Goal: Feedback & Contribution: Submit feedback/report problem

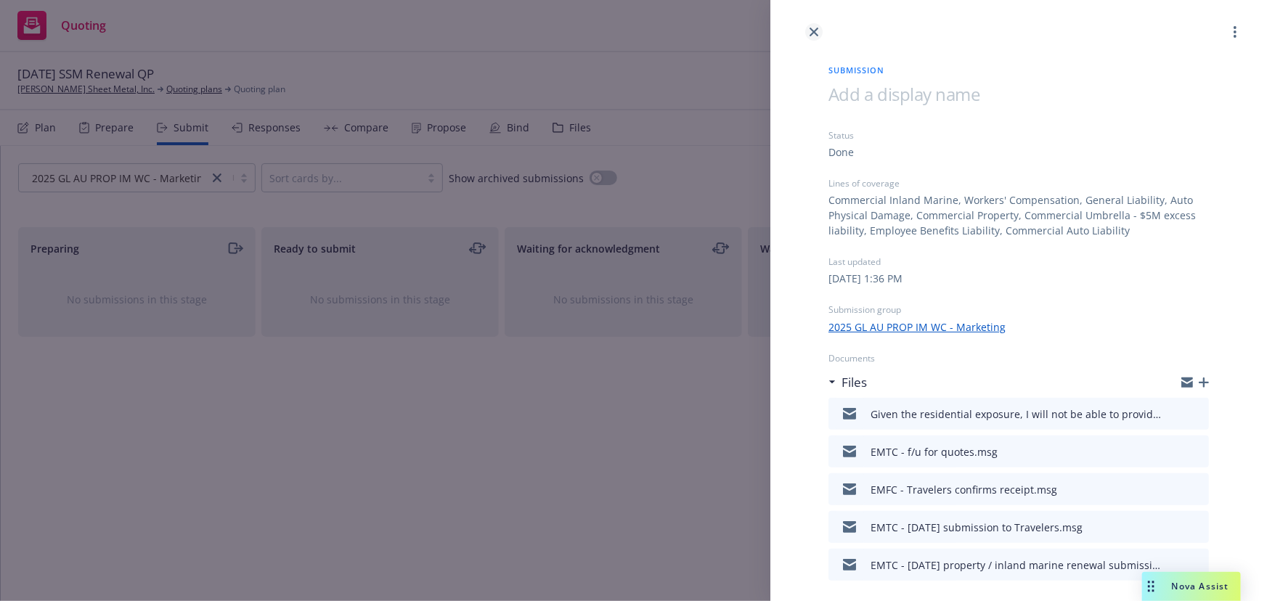
click at [814, 33] on icon "close" at bounding box center [813, 32] width 9 height 9
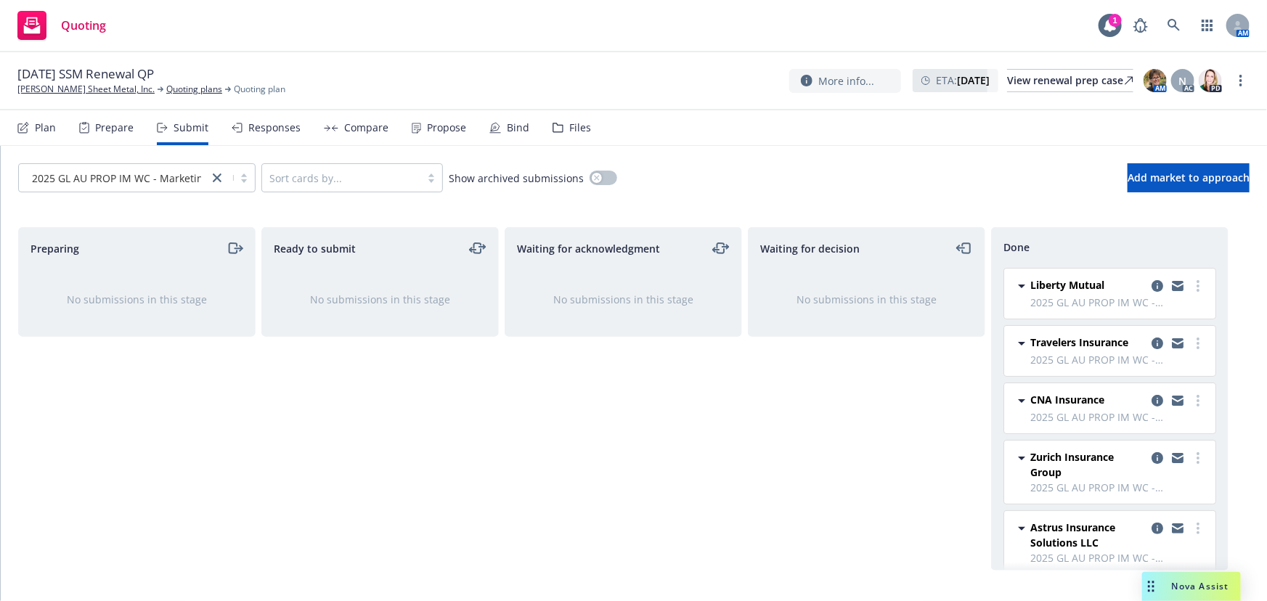
scroll to position [131, 0]
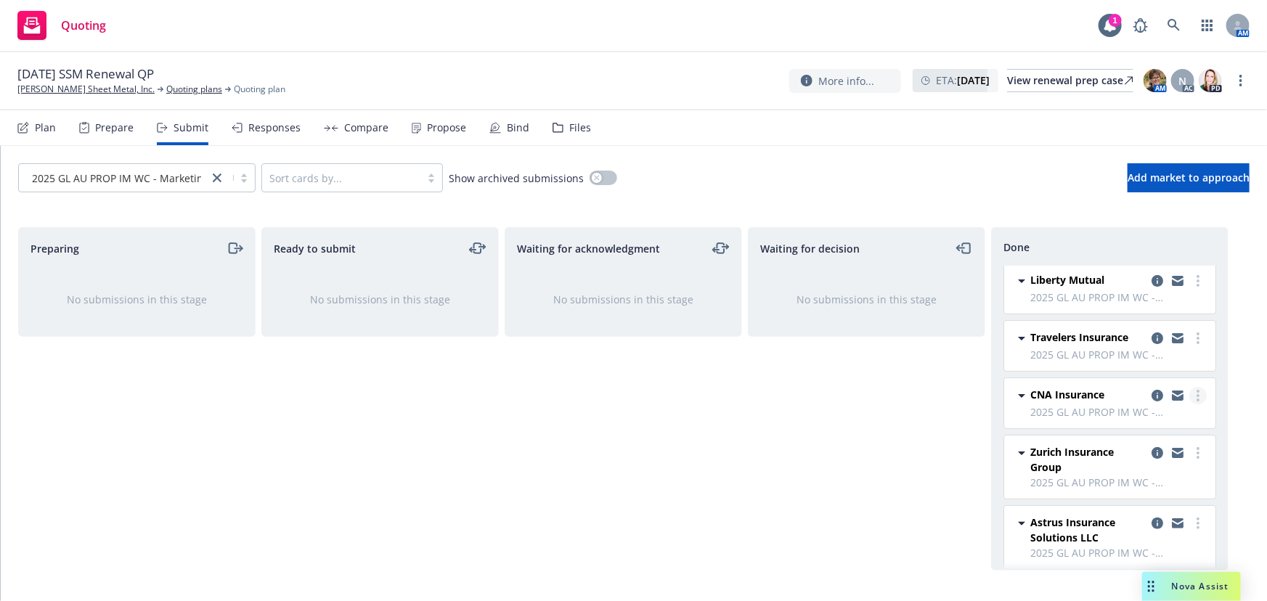
click at [1196, 396] on icon "more" at bounding box center [1197, 396] width 3 height 12
click at [1171, 455] on span "Add accepted decision" at bounding box center [1123, 453] width 145 height 14
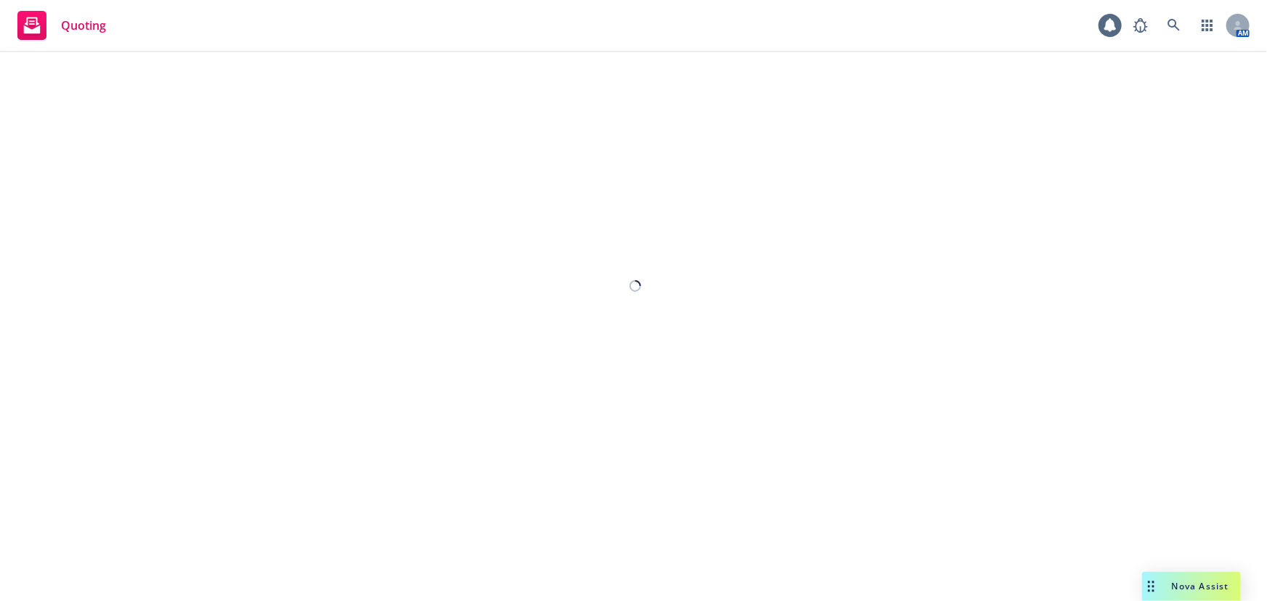
select select "12"
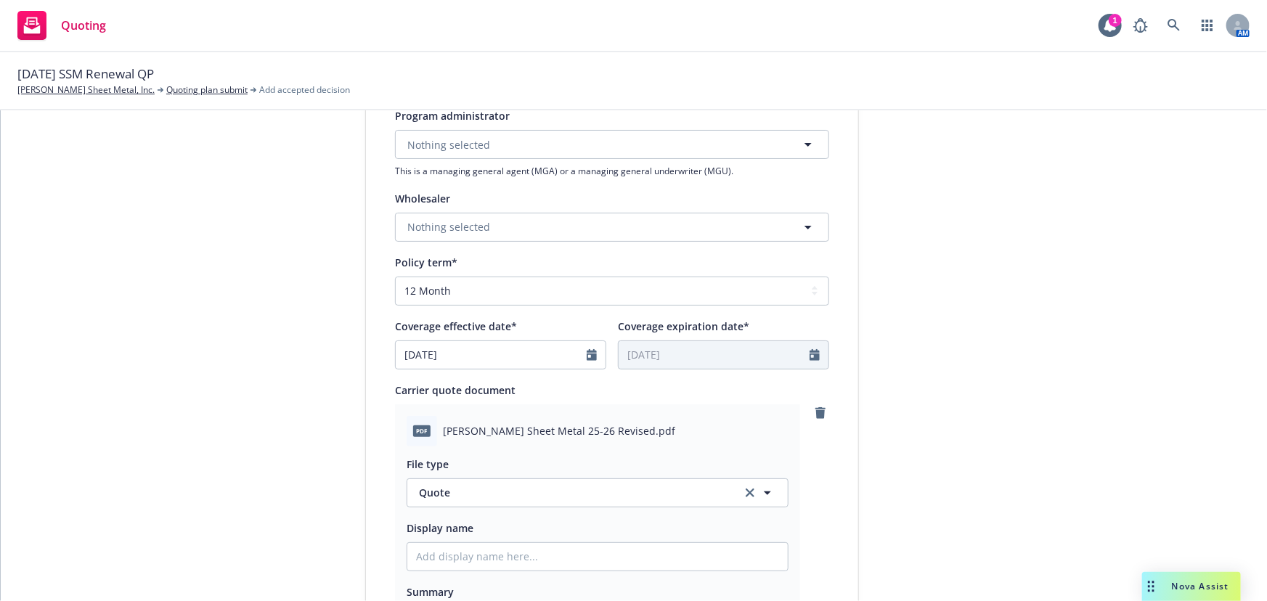
scroll to position [528, 0]
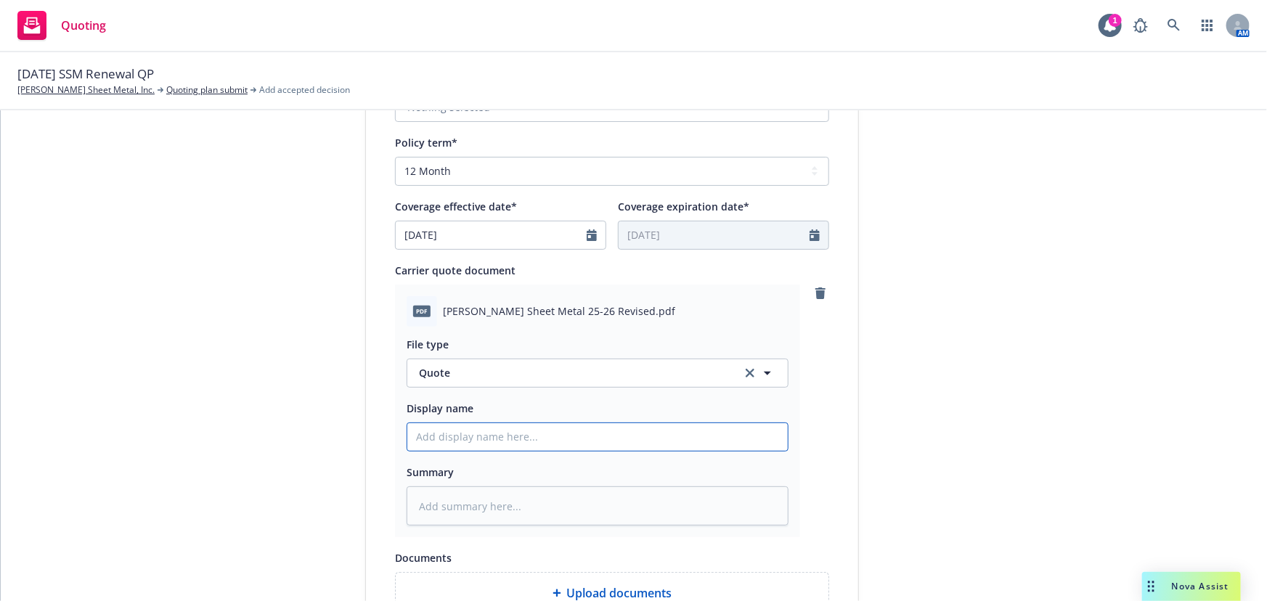
click at [430, 443] on input "Display name" at bounding box center [597, 437] width 380 height 28
type textarea "x"
type input "R"
type textarea "x"
type input "RE"
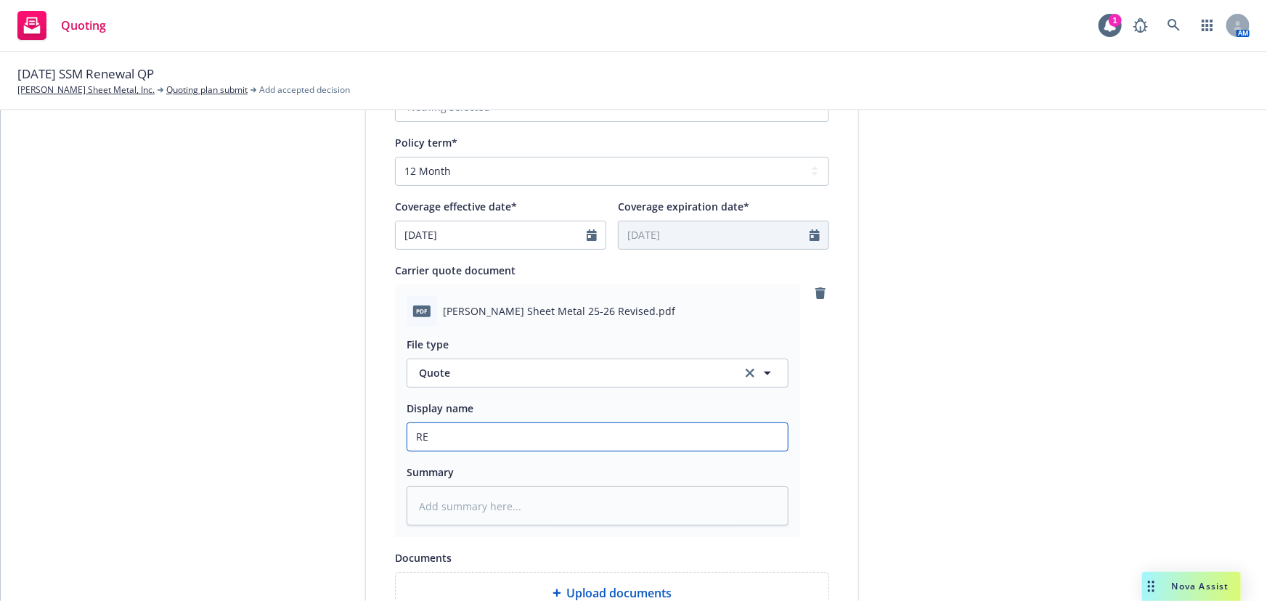
type textarea "x"
type input "REV"
type textarea "x"
type input "REVI"
type textarea "x"
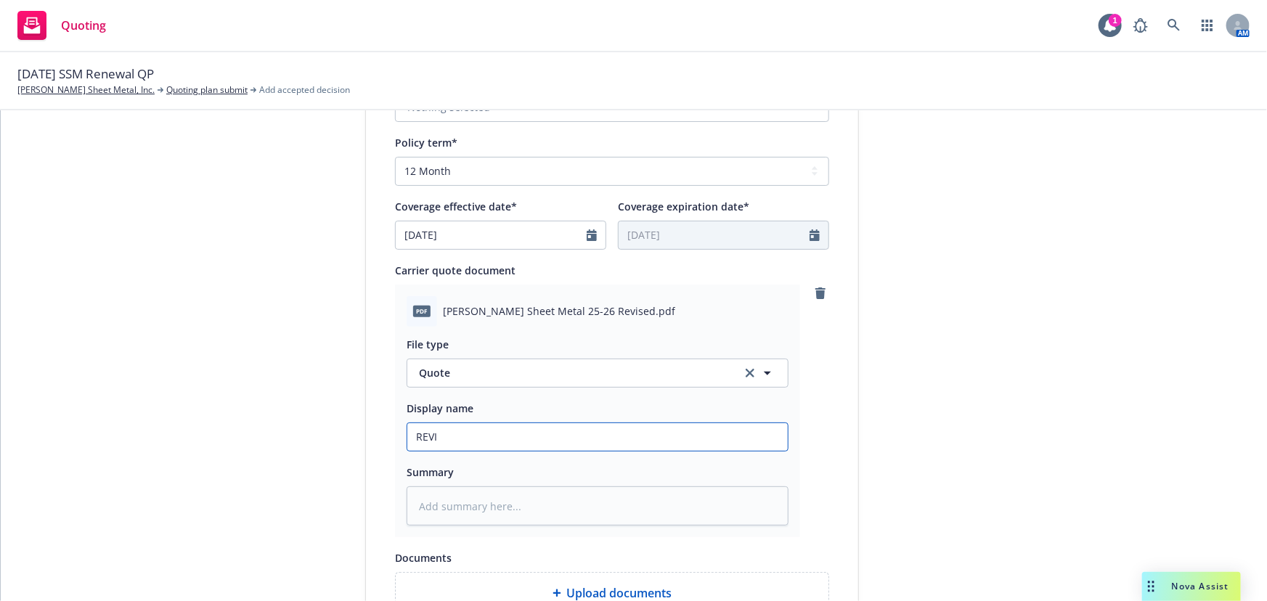
type input "[PERSON_NAME]"
type textarea "x"
type input "REVISE"
type textarea "x"
type input "REVISED"
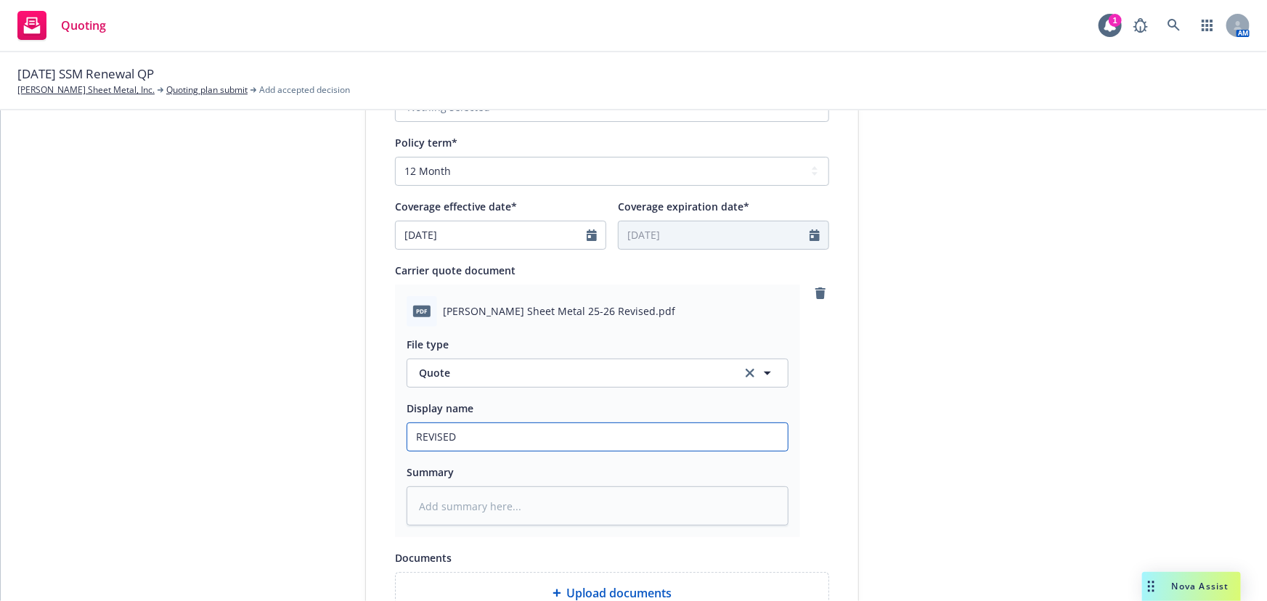
type textarea "x"
type input "REVISED"
type textarea "x"
type input "REVISED G"
type textarea "x"
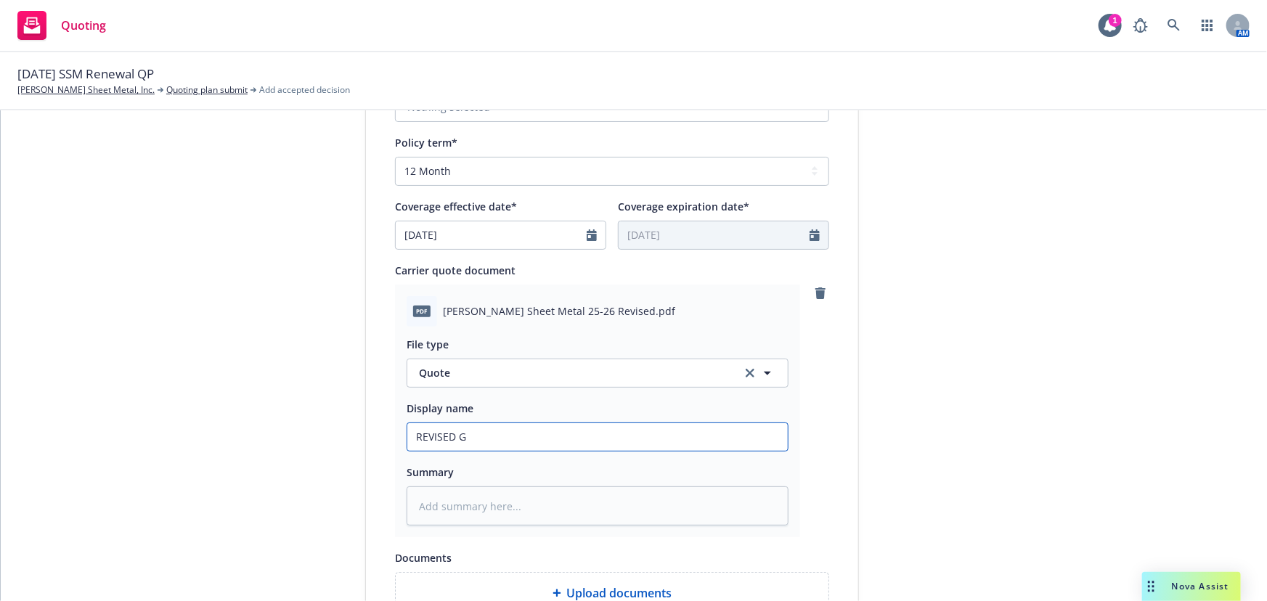
type input "REVISED GL"
type textarea "x"
type input "REVISED GL"
type textarea "x"
type input "REVISED GL &"
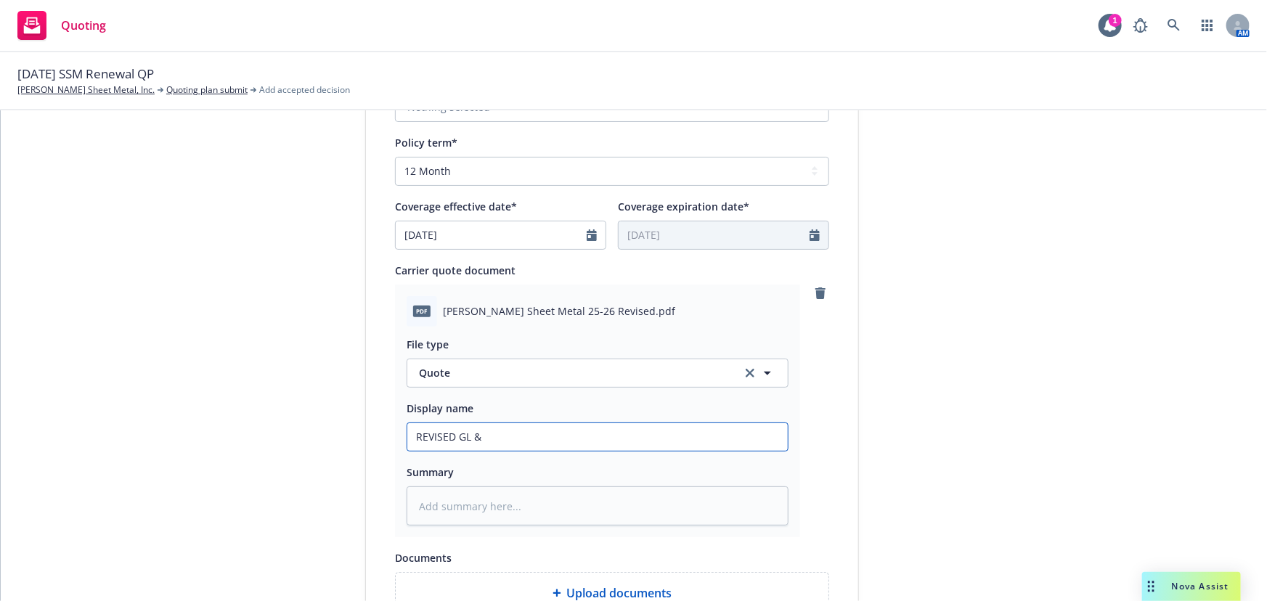
type textarea "x"
type input "REVISED GL &"
type textarea "x"
type input "REVISED GL & A"
type textarea "x"
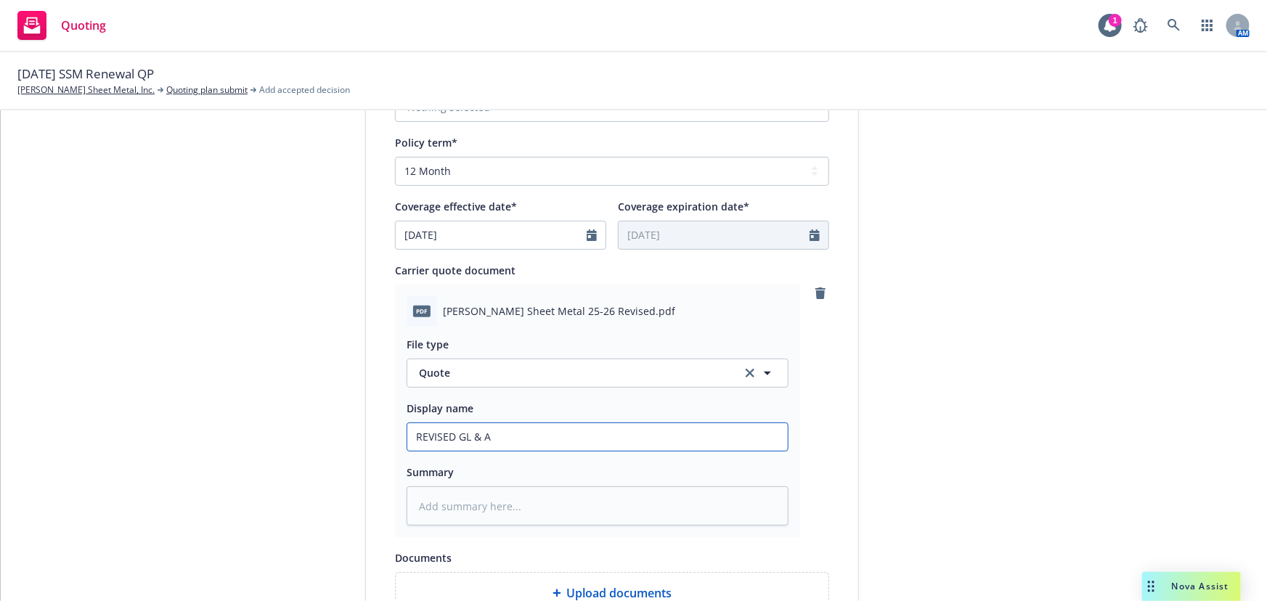
type input "REVISED GL & Au"
type textarea "x"
type input "REVISED GL & Aut"
type textarea "x"
type input "REVISED GL & Auto"
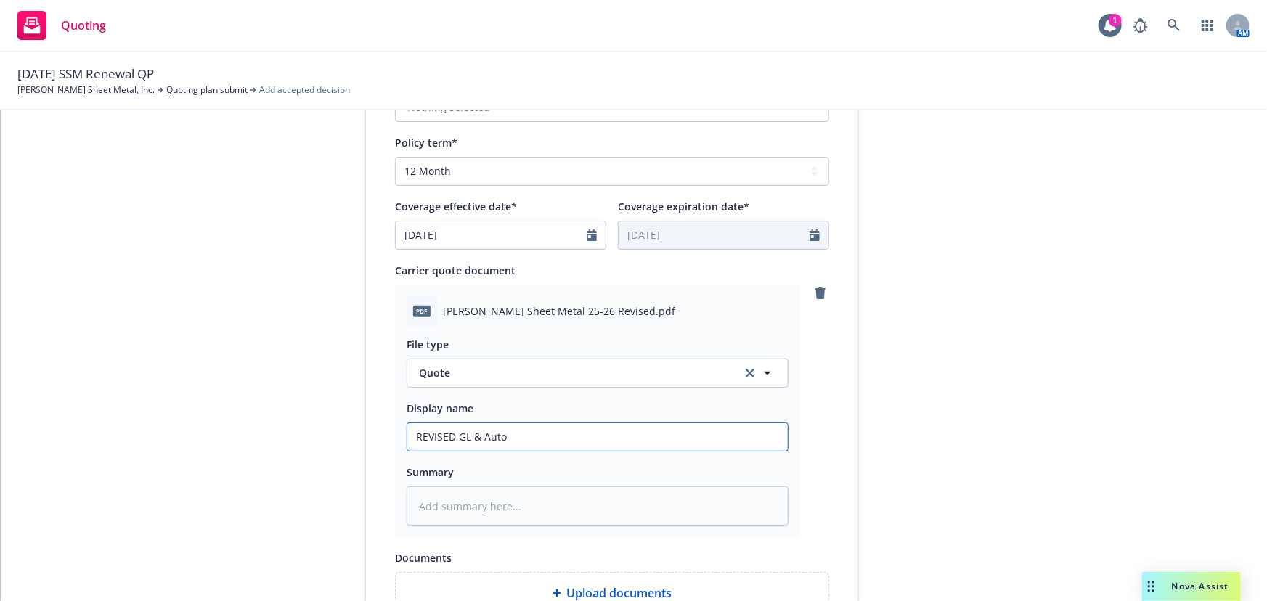
type textarea "x"
type input "REVISED GL & Auto p"
type textarea "x"
type input "REVISED GL & Auto pr"
type textarea "x"
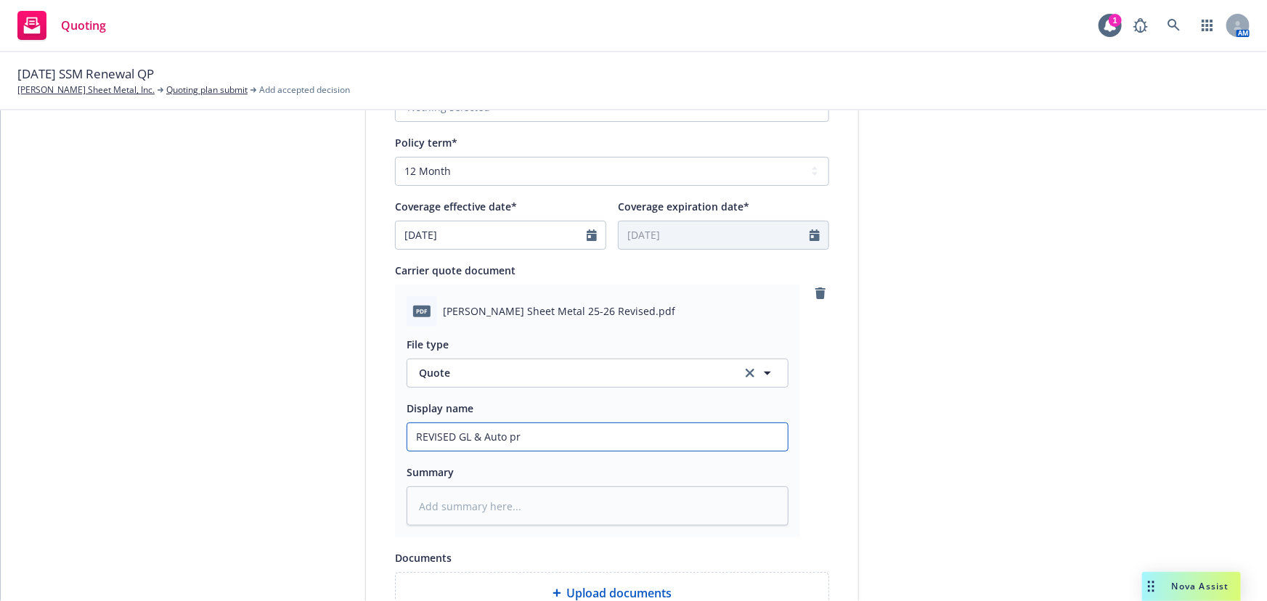
type input "REVISED GL & Auto pro"
type textarea "x"
type input "REVISED GL & Auto proc"
type textarea "x"
type input "REVISED GL & Auto proci"
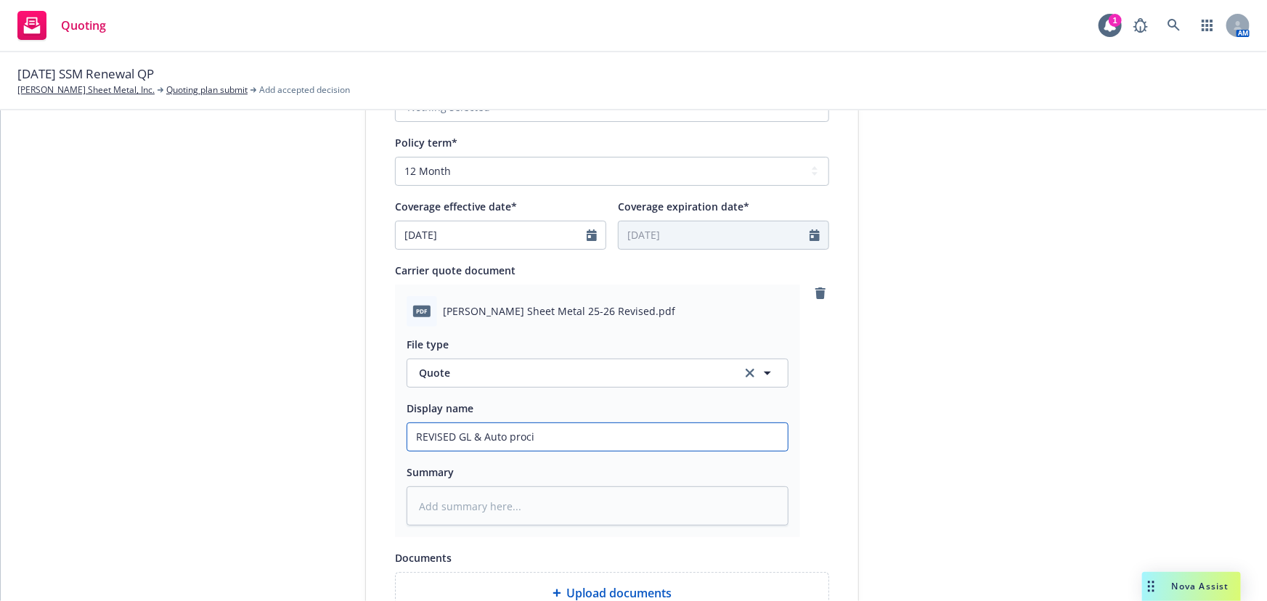
type textarea "x"
type input "REVISED GL & Auto proc"
type textarea "x"
type input "REVISED GL & Auto pro"
type textarea "x"
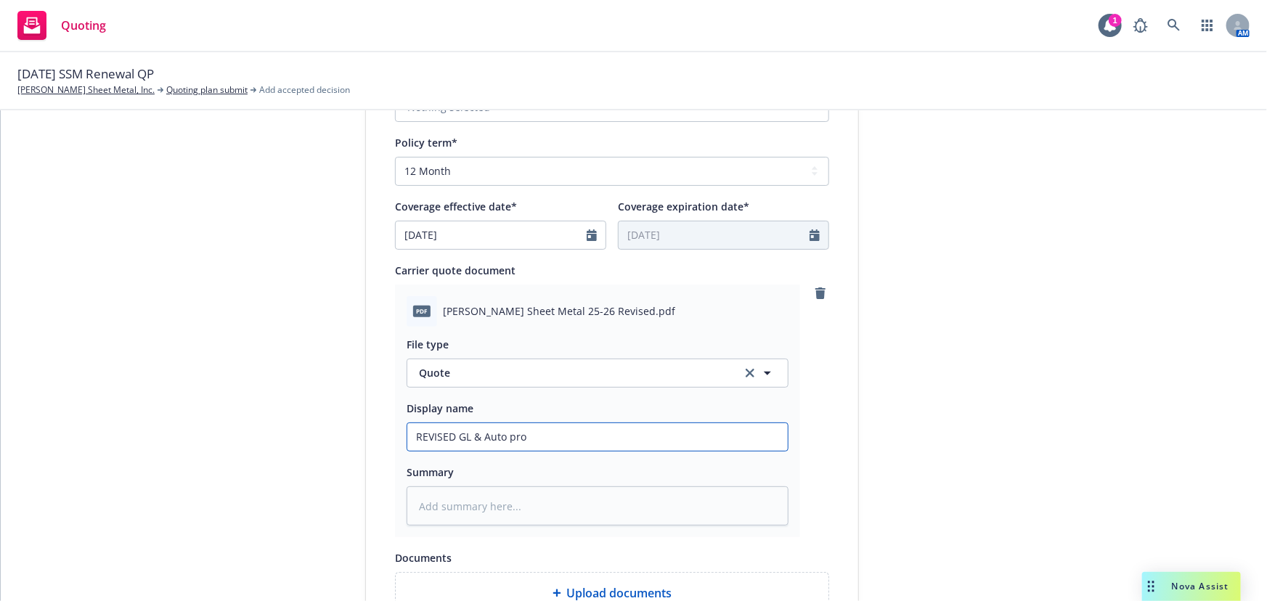
type input "REVISED GL & Auto pr"
type textarea "x"
type input "REVISED GL & Auto pri"
type textarea "x"
type input "REVISED GL & Auto prici"
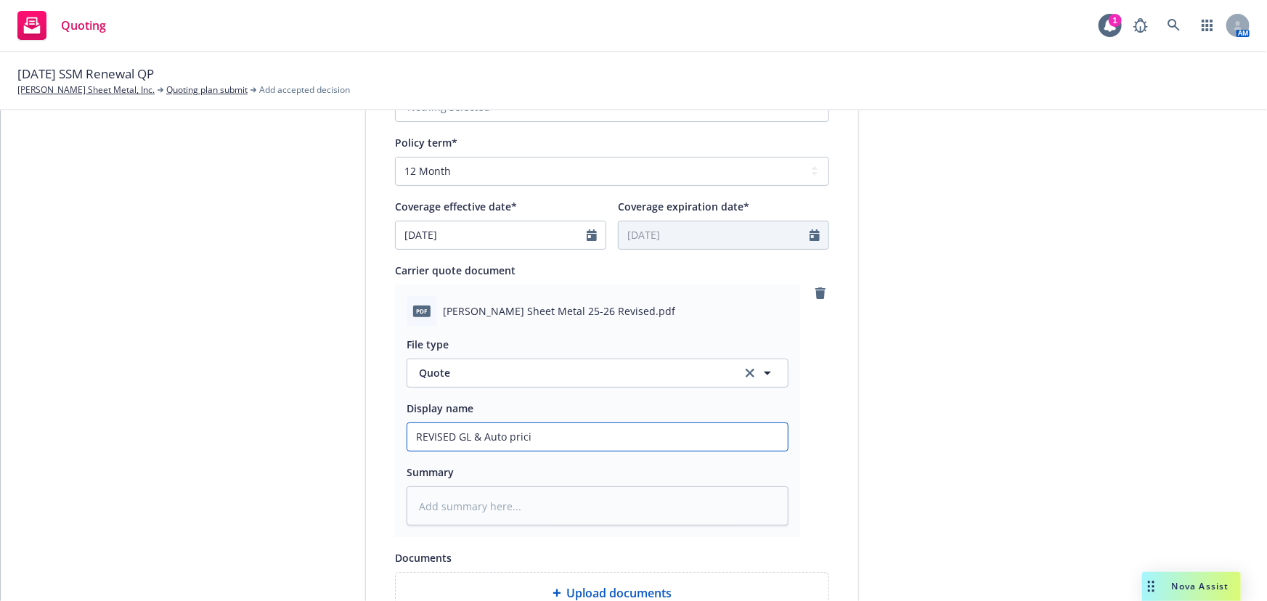
type textarea "x"
type input "REVISED GL & Auto pricin"
type textarea "x"
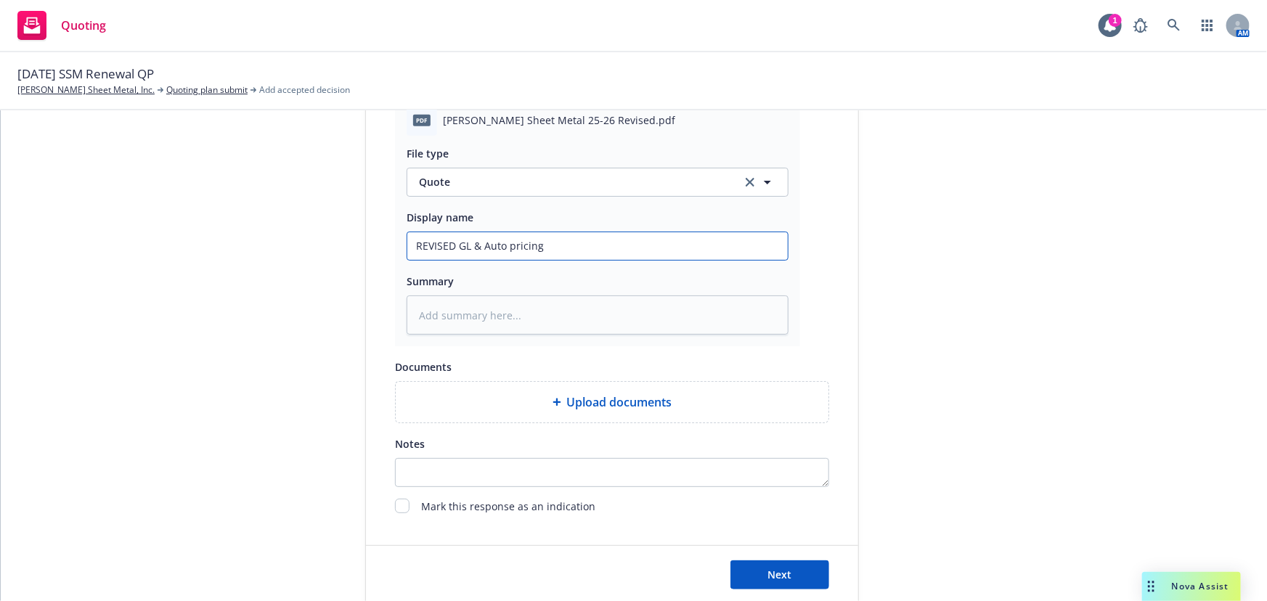
scroll to position [726, 0]
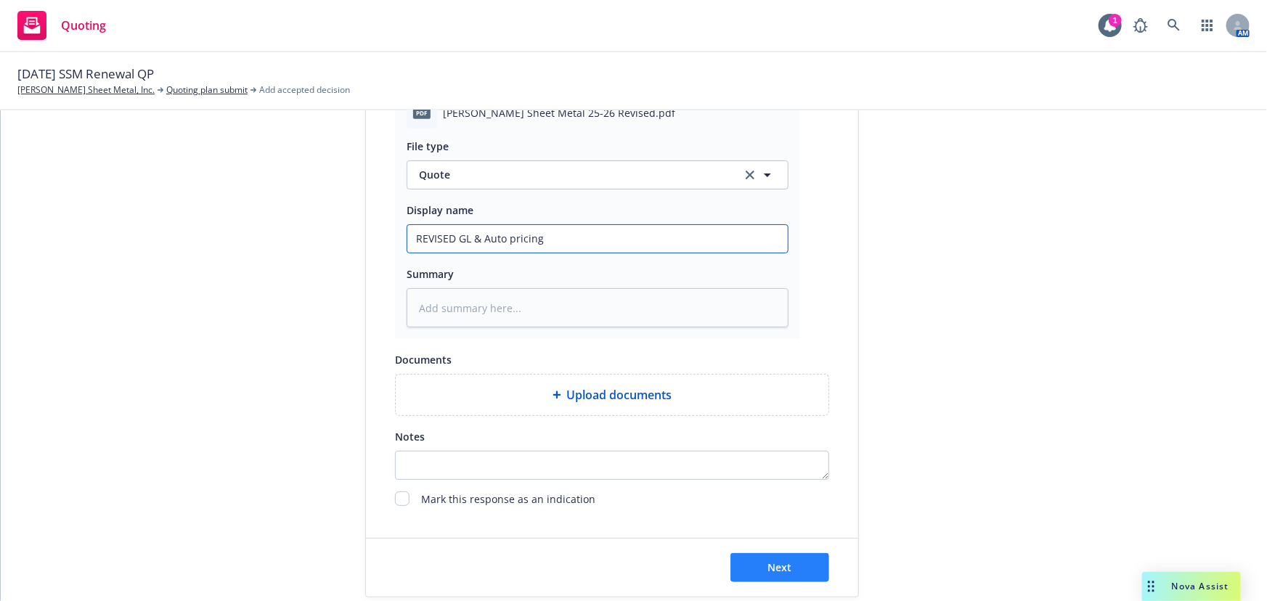
type input "REVISED GL & Auto pricing"
click at [755, 571] on button "Next" at bounding box center [779, 567] width 99 height 29
type textarea "x"
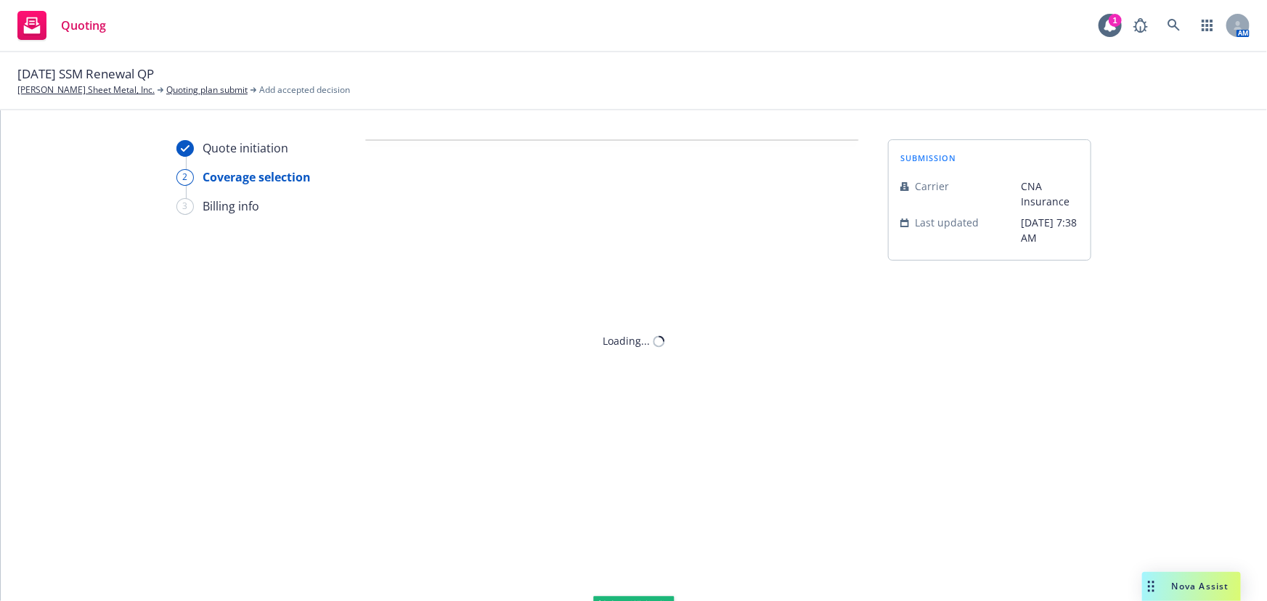
scroll to position [0, 0]
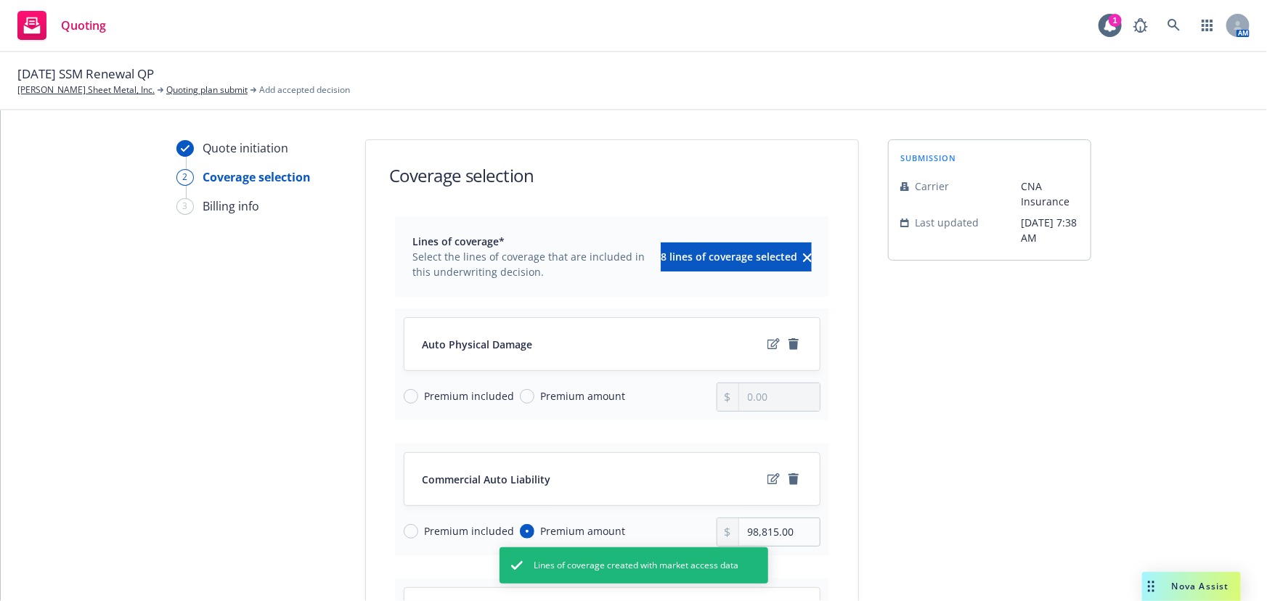
click at [459, 393] on span "Premium included" at bounding box center [469, 395] width 90 height 15
click at [418, 393] on input "Premium included" at bounding box center [411, 396] width 15 height 15
radio input "true"
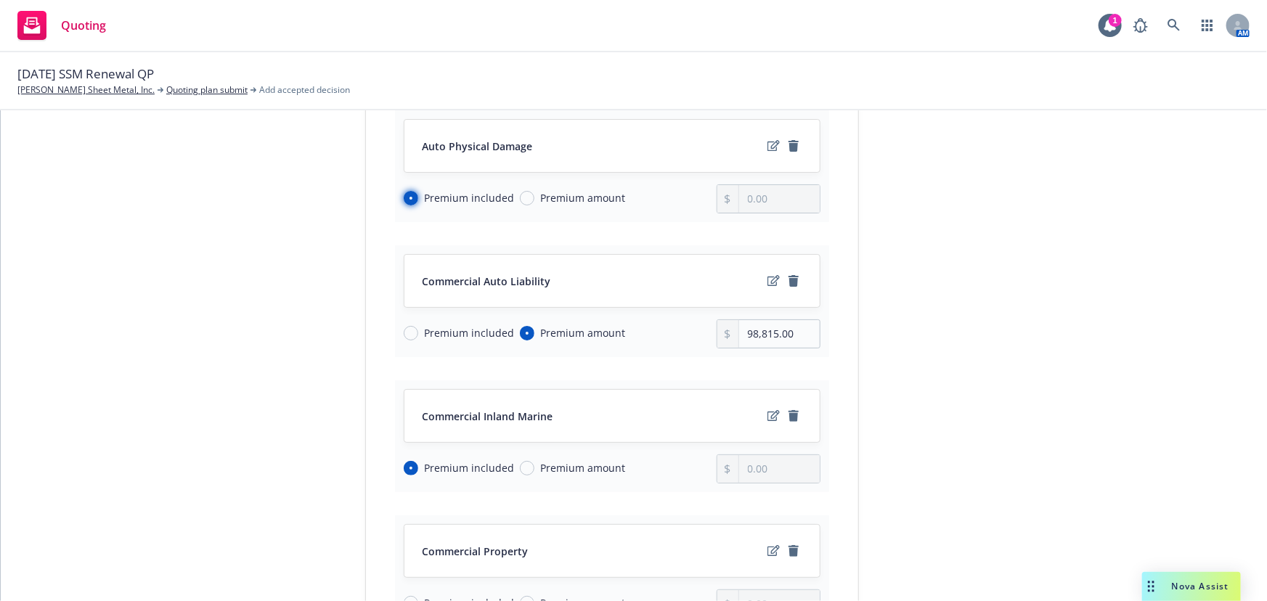
scroll to position [171, 0]
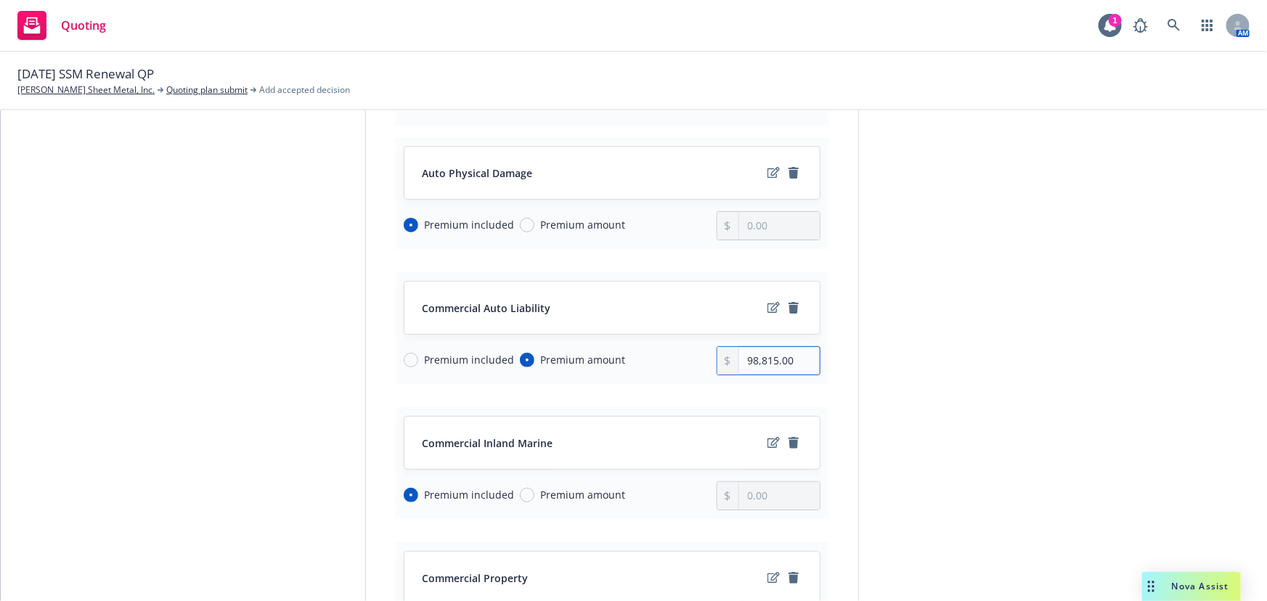
drag, startPoint x: 796, startPoint y: 358, endPoint x: 730, endPoint y: 356, distance: 66.8
click at [730, 356] on div "98,815.00" at bounding box center [768, 360] width 105 height 29
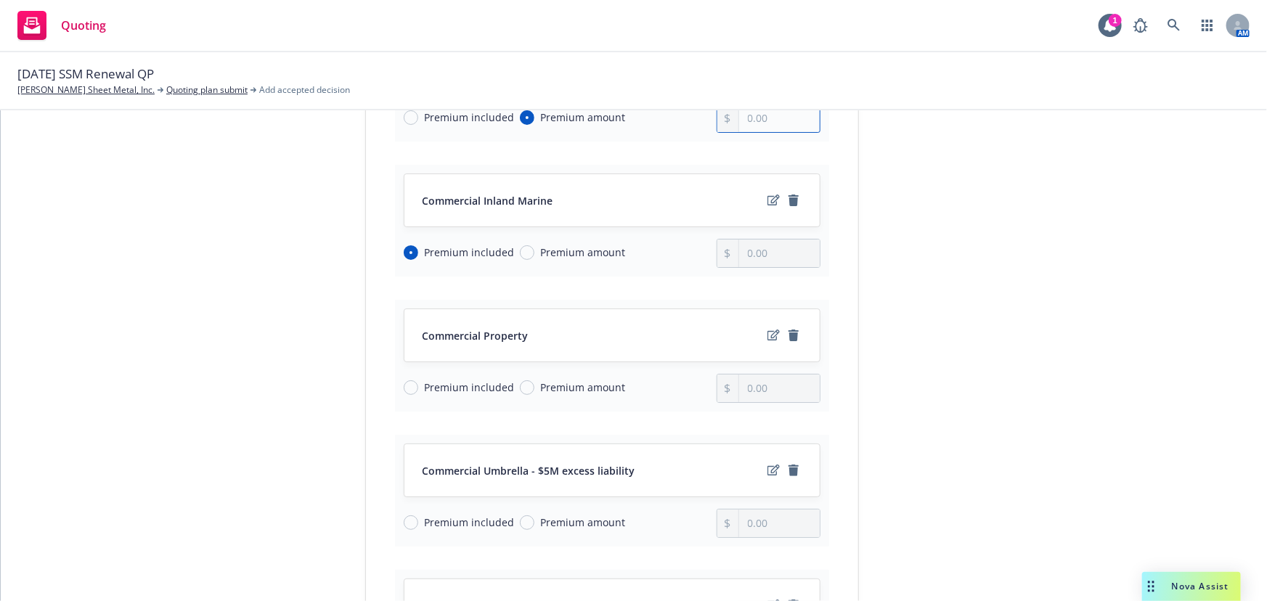
scroll to position [436, 0]
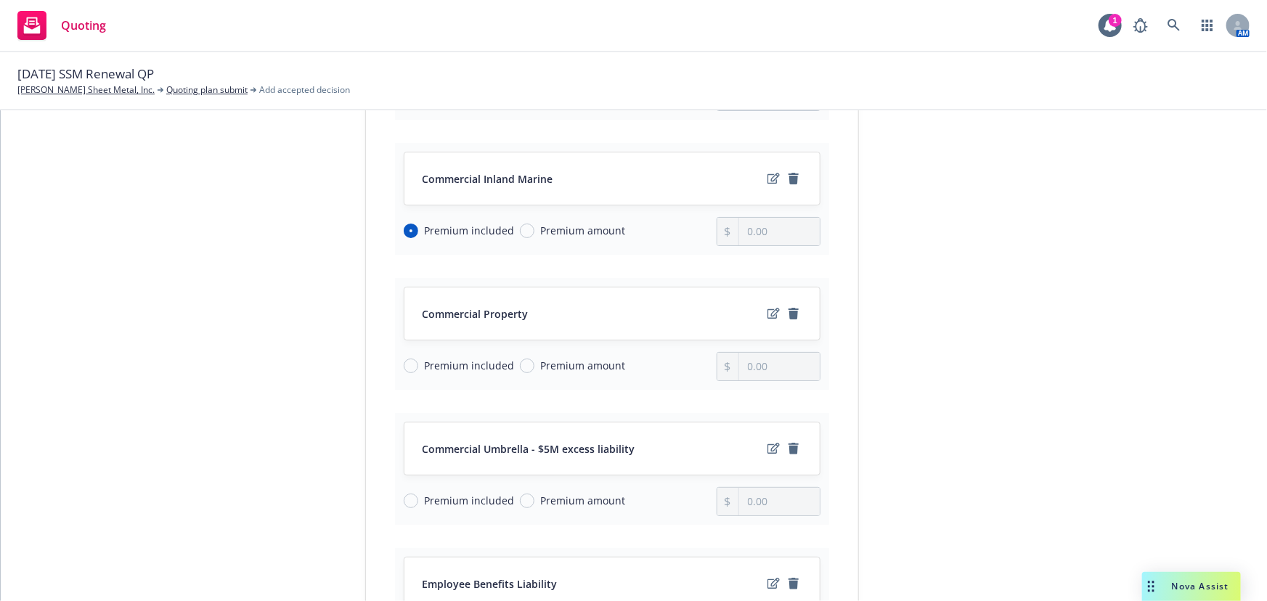
click at [580, 497] on span "Premium amount" at bounding box center [582, 500] width 85 height 15
click at [534, 497] on input "Premium amount" at bounding box center [527, 501] width 15 height 15
radio input "true"
type input "98,815.00"
drag, startPoint x: 784, startPoint y: 502, endPoint x: 692, endPoint y: 492, distance: 92.7
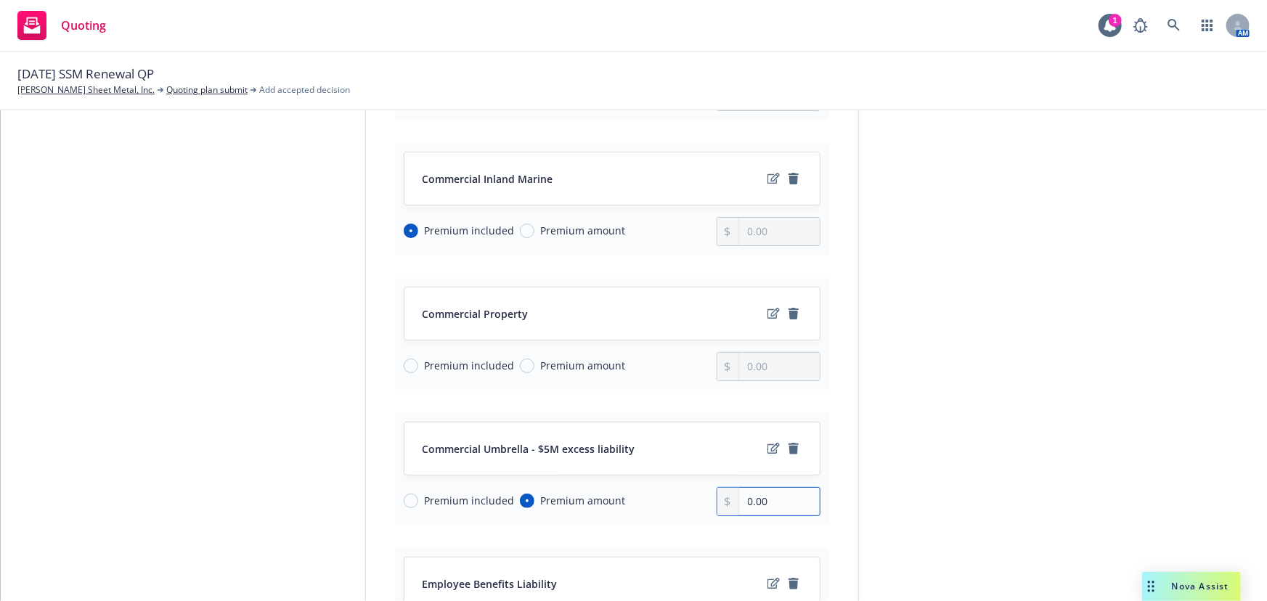
click at [692, 492] on div "Premium included Premium amount 0.00" at bounding box center [612, 501] width 417 height 29
type input "49,657.00"
click at [790, 310] on icon "remove" at bounding box center [793, 314] width 10 height 12
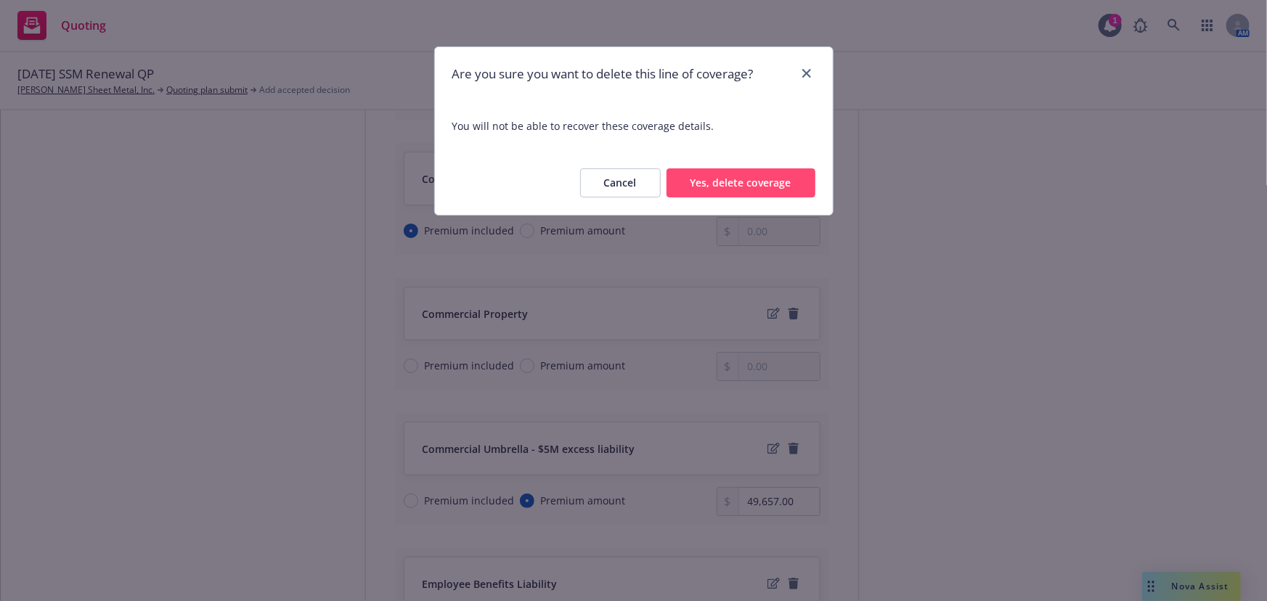
click at [748, 187] on button "Yes, delete coverage" at bounding box center [740, 182] width 149 height 29
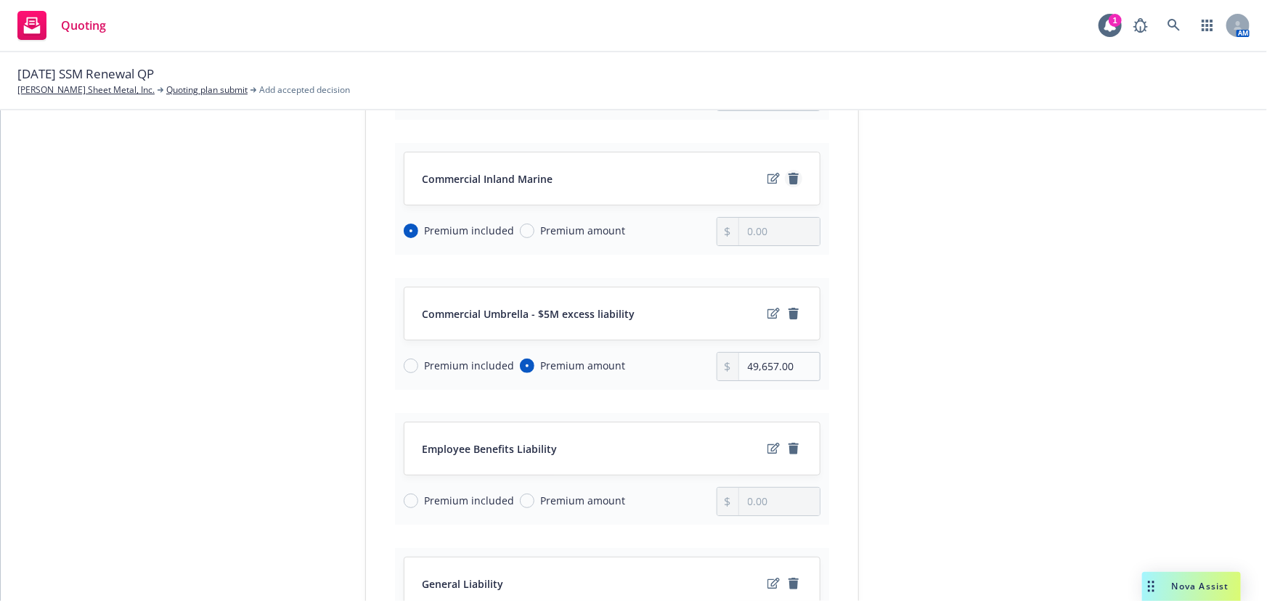
click at [790, 176] on icon "remove" at bounding box center [793, 179] width 10 height 12
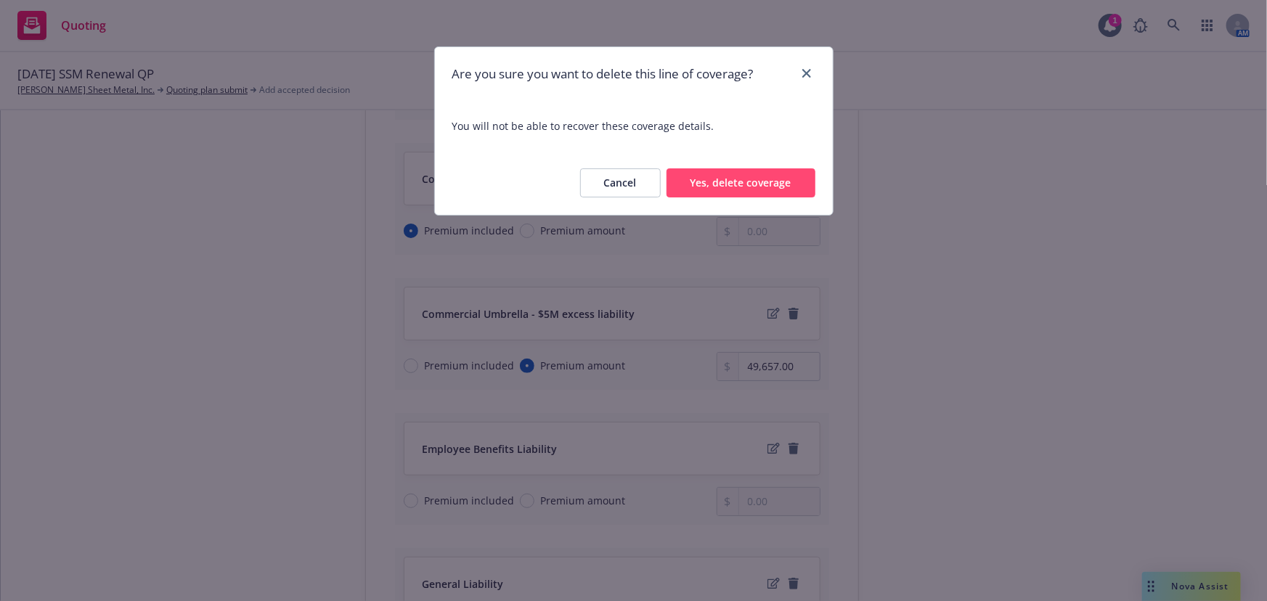
click at [751, 175] on button "Yes, delete coverage" at bounding box center [740, 182] width 149 height 29
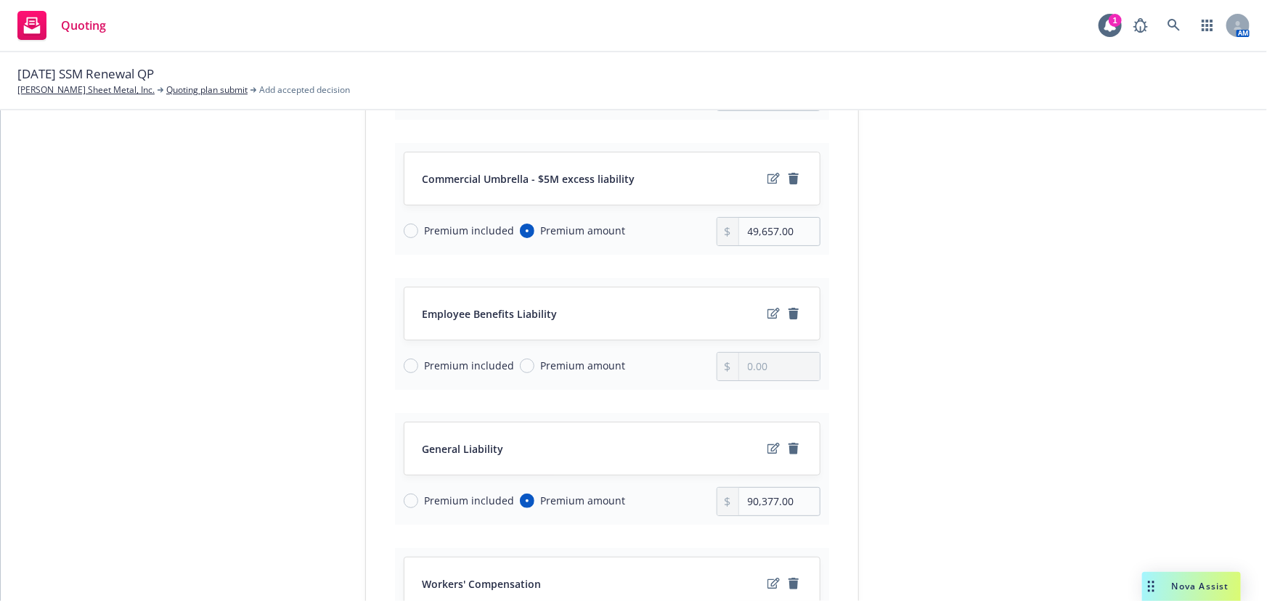
click at [461, 359] on span "Premium included" at bounding box center [469, 365] width 90 height 15
click at [418, 359] on input "Premium included" at bounding box center [411, 366] width 15 height 15
radio input "true"
drag, startPoint x: 796, startPoint y: 496, endPoint x: 716, endPoint y: 489, distance: 80.1
click at [716, 489] on div "90,377.00" at bounding box center [768, 501] width 105 height 29
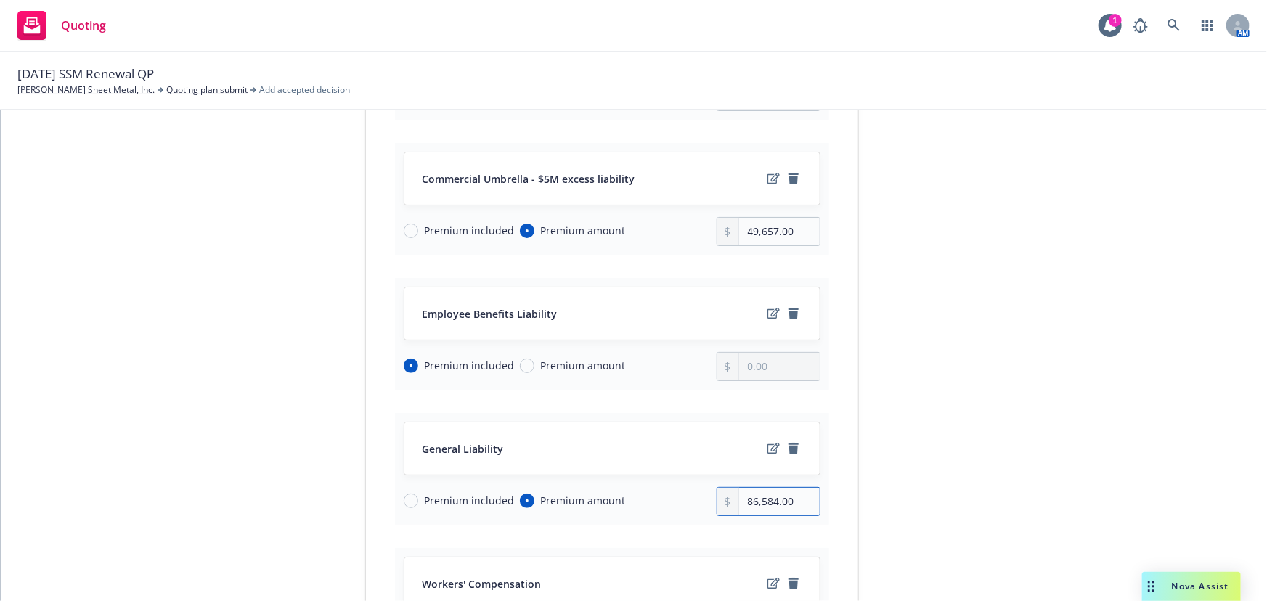
type input "86,584.00"
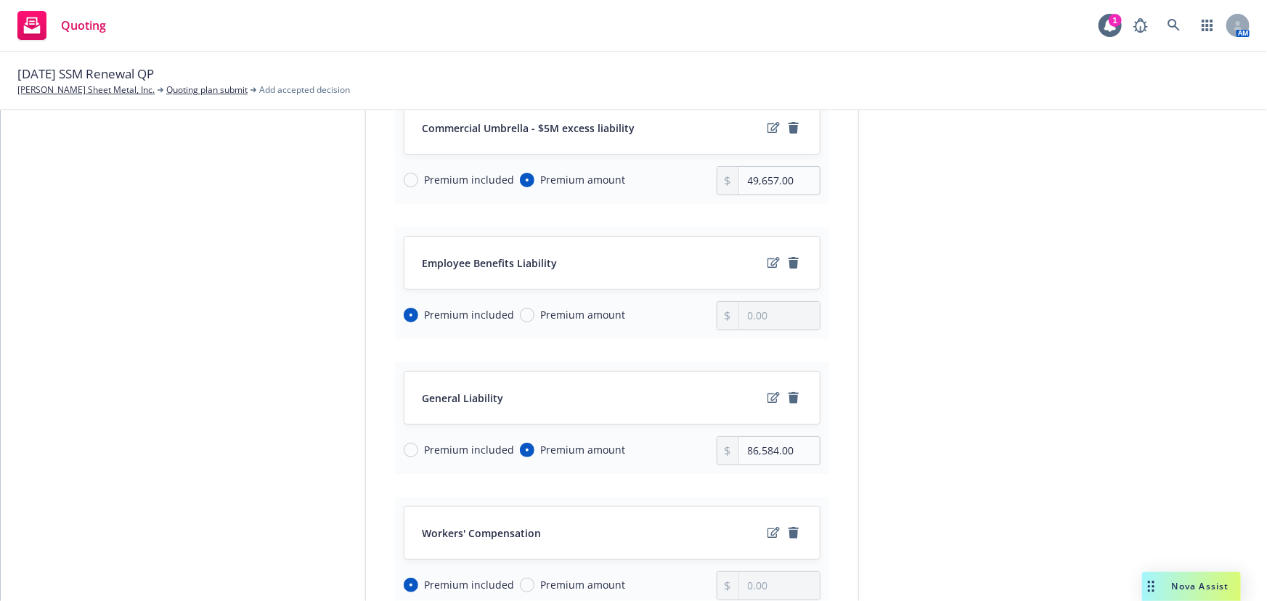
scroll to position [633, 0]
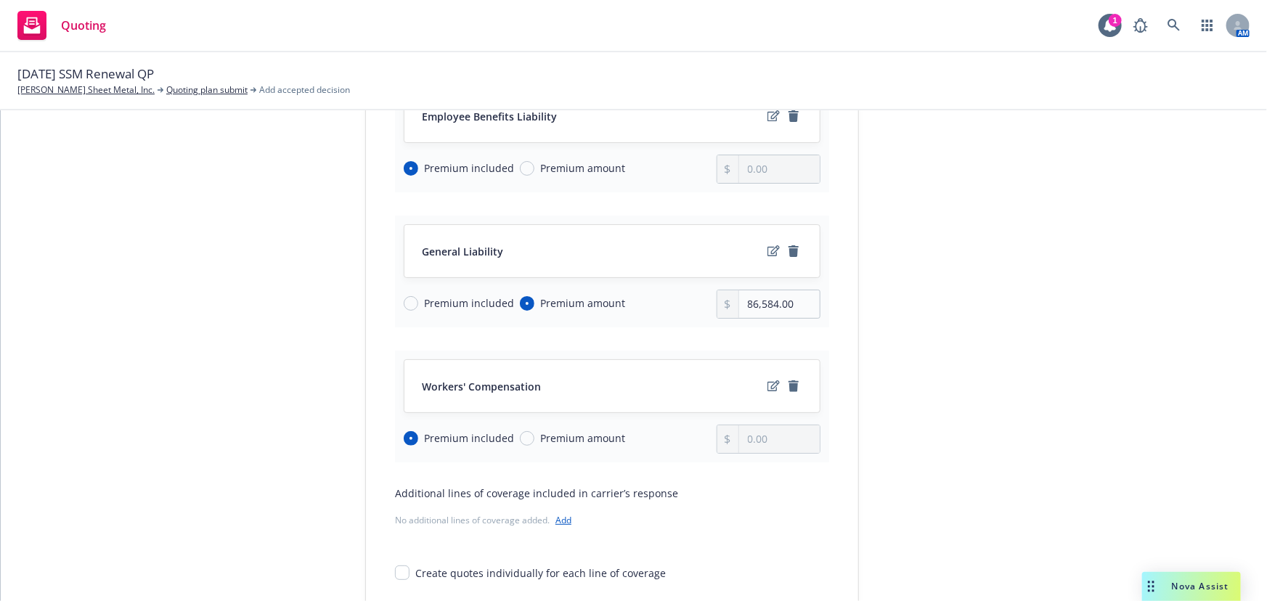
click at [554, 432] on span "Premium amount" at bounding box center [582, 437] width 85 height 15
click at [534, 432] on input "Premium amount" at bounding box center [527, 438] width 15 height 15
radio input "true"
radio input "false"
drag, startPoint x: 793, startPoint y: 438, endPoint x: 610, endPoint y: 419, distance: 184.6
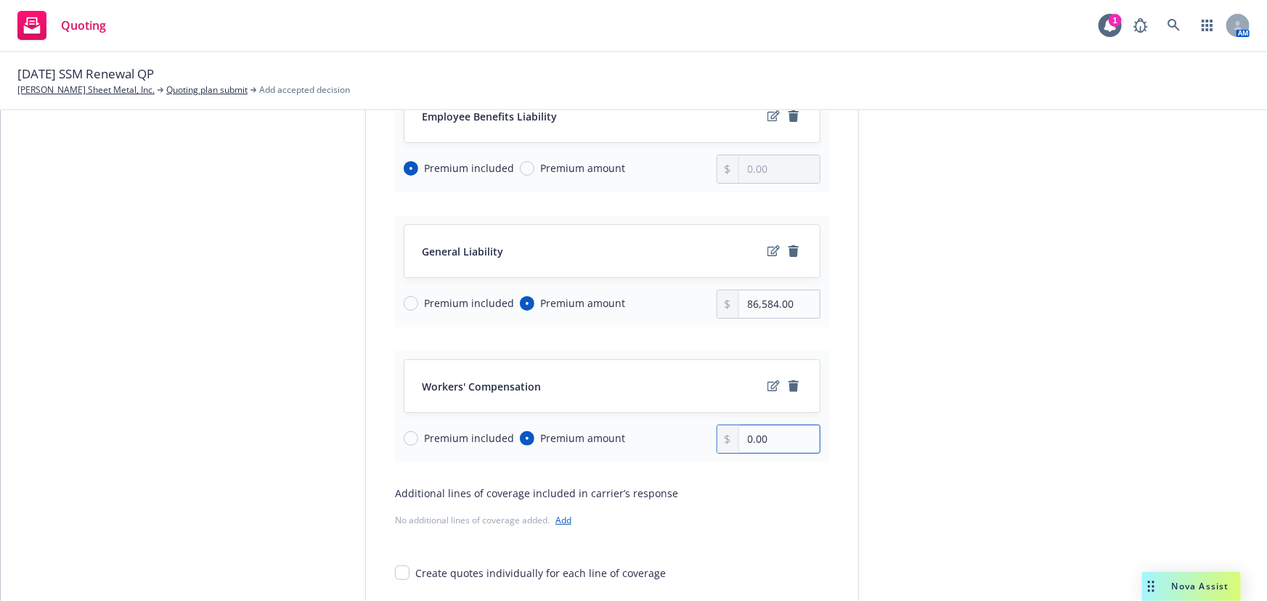
click at [610, 419] on div "Workers' Compensation Premium included Premium amount 0.00" at bounding box center [612, 407] width 434 height 112
click at [761, 436] on input "0.00" at bounding box center [779, 439] width 81 height 28
type input "0.00"
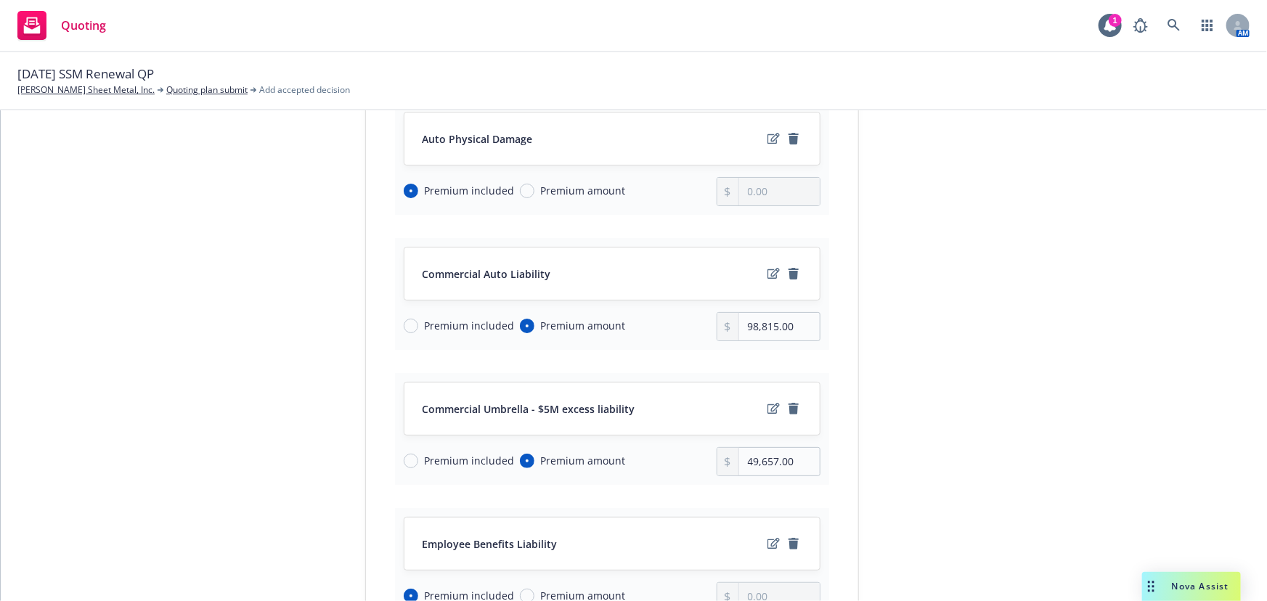
scroll to position [171, 0]
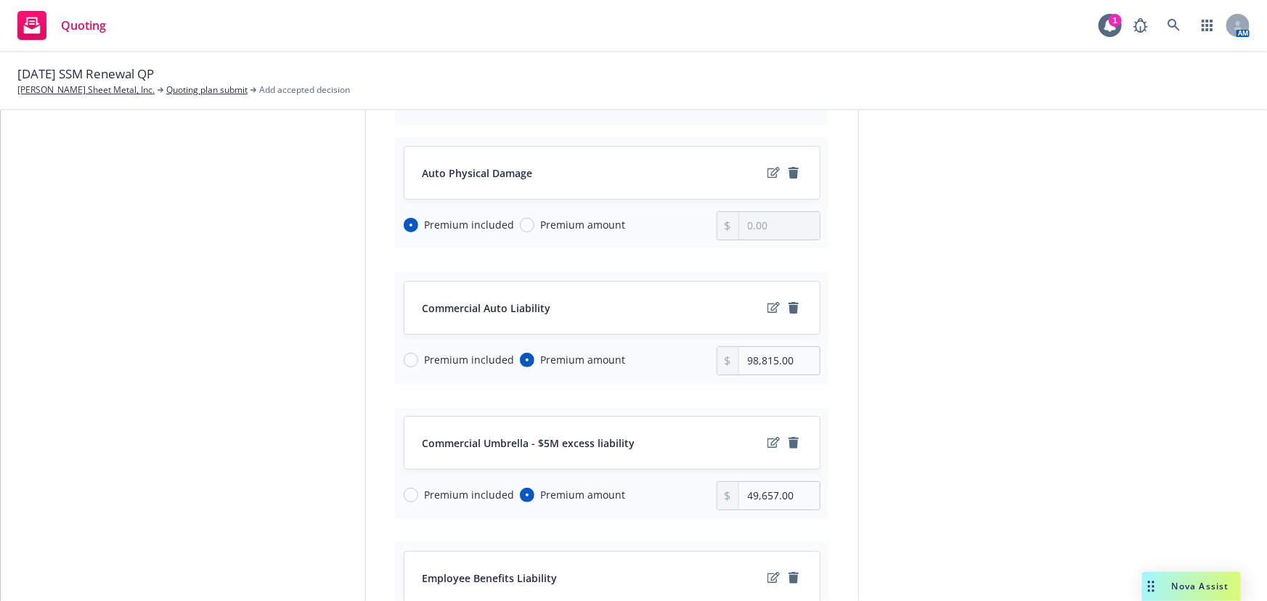
type input "217,676.00"
drag, startPoint x: 796, startPoint y: 359, endPoint x: 678, endPoint y: 334, distance: 120.2
click at [678, 334] on div "Commercial Auto Liability Premium included Premium amount 98,815.00" at bounding box center [612, 328] width 434 height 112
drag, startPoint x: 806, startPoint y: 357, endPoint x: 667, endPoint y: 356, distance: 138.7
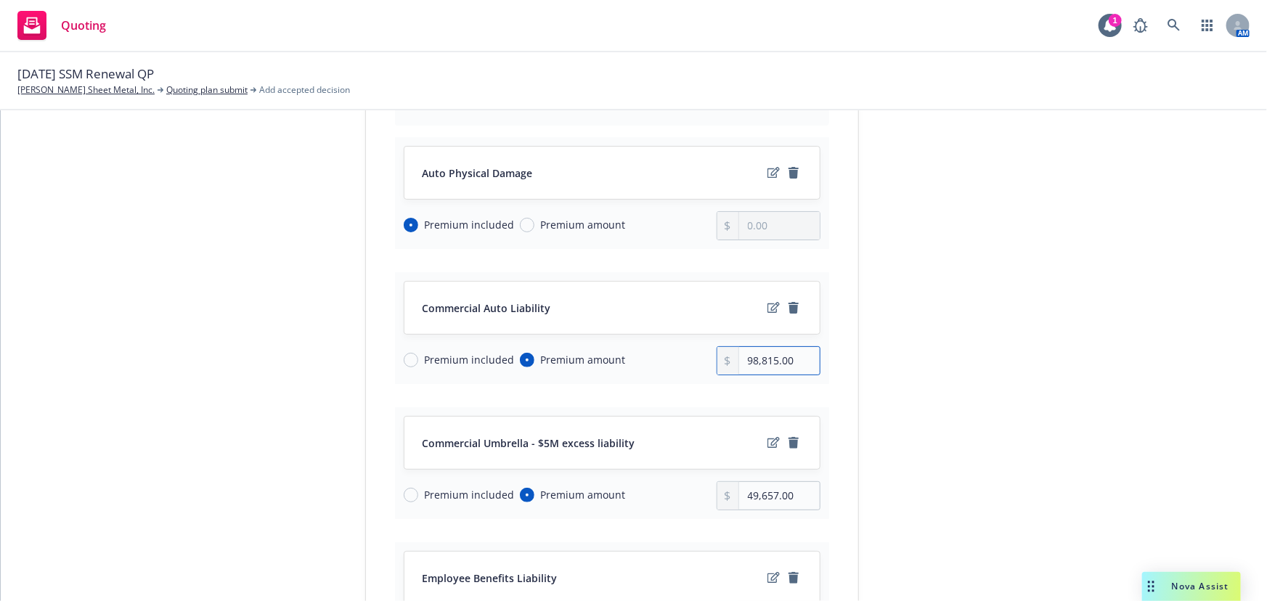
click at [667, 356] on div "Premium included Premium amount 98,815.00" at bounding box center [612, 360] width 417 height 29
type input "104,790.00"
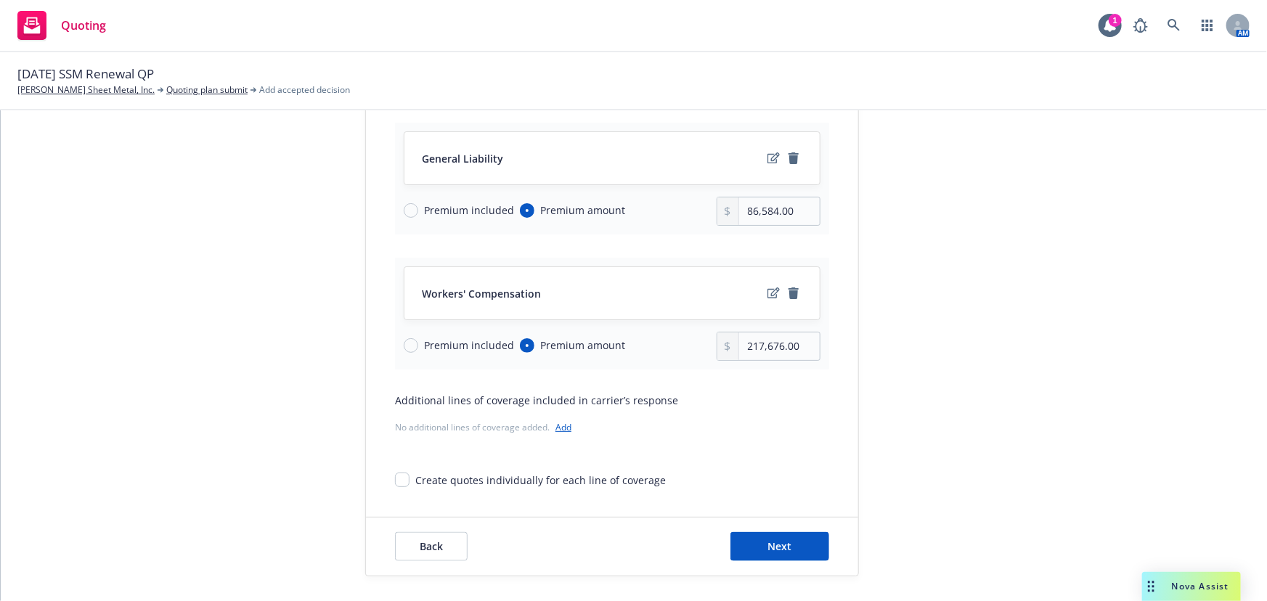
scroll to position [727, 0]
click at [772, 544] on span "Next" at bounding box center [780, 545] width 24 height 14
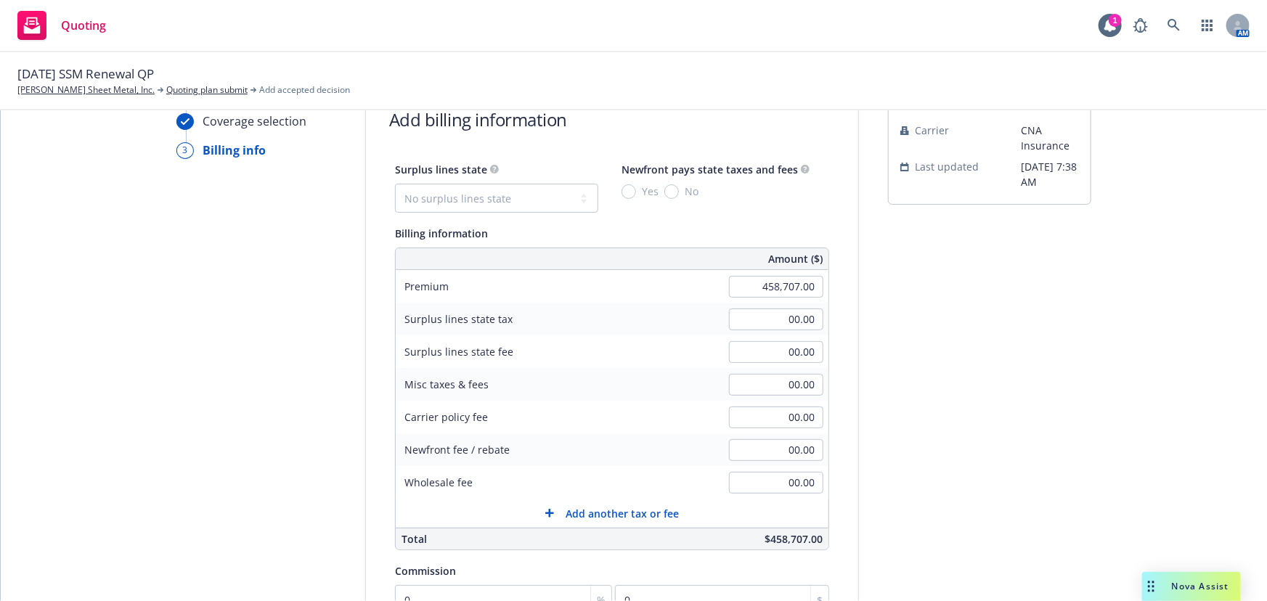
scroll to position [0, 0]
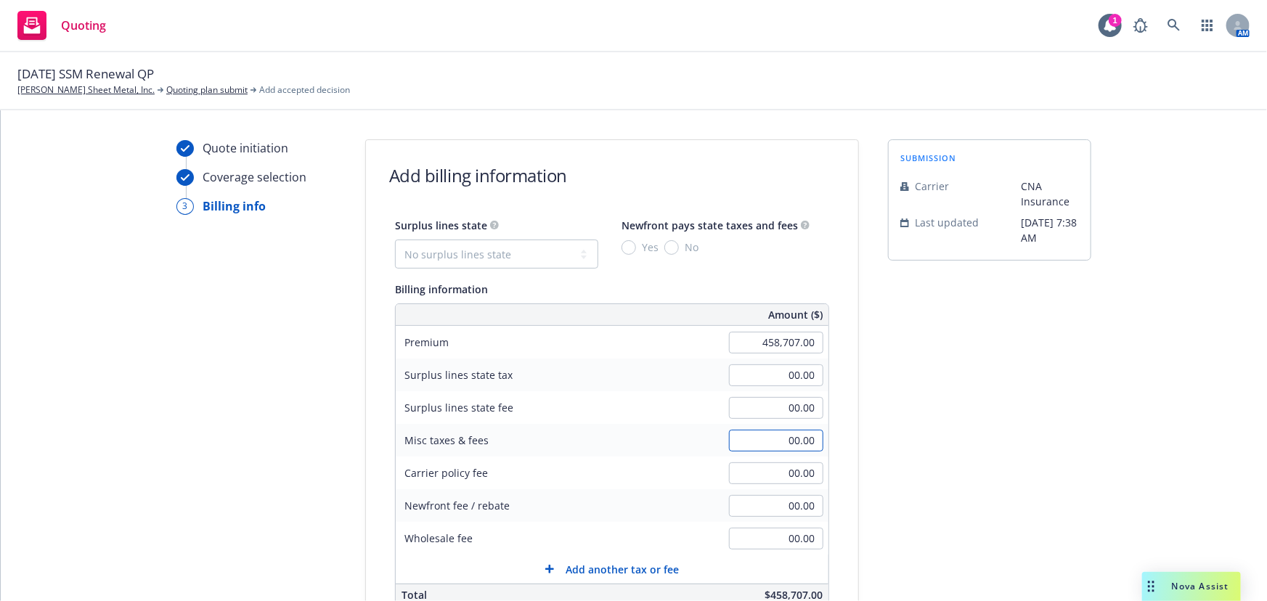
click at [777, 444] on input "00.00" at bounding box center [776, 441] width 94 height 22
drag, startPoint x: 785, startPoint y: 437, endPoint x: 809, endPoint y: 437, distance: 24.0
click at [785, 437] on input "00.00" at bounding box center [776, 441] width 94 height 22
type input "0"
type input "11,050.24"
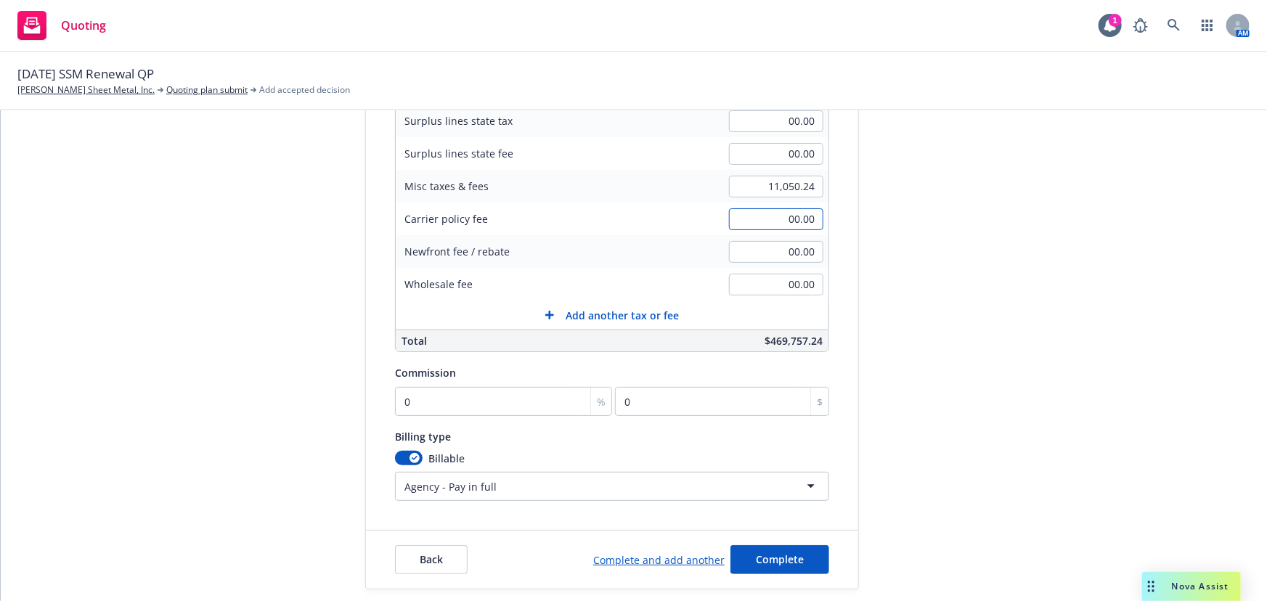
scroll to position [263, 0]
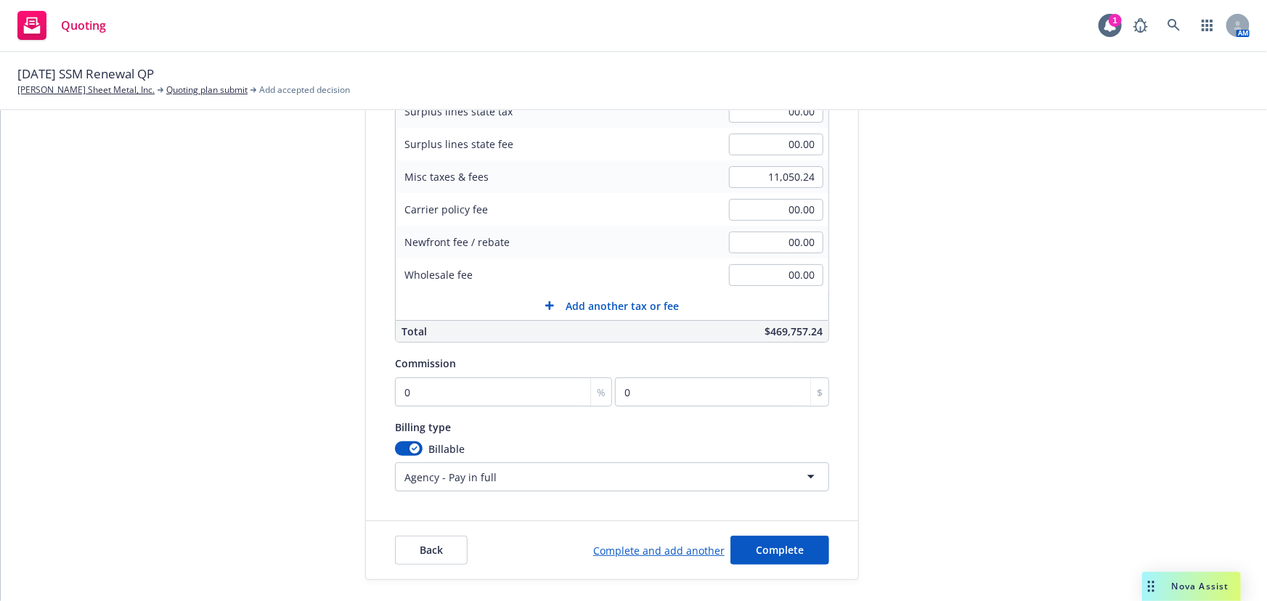
click at [474, 480] on html "Quoting 1 AM [DATE] SSM Renewal QP [PERSON_NAME] Sheet Metal, Inc. Quoting plan…" at bounding box center [633, 300] width 1267 height 601
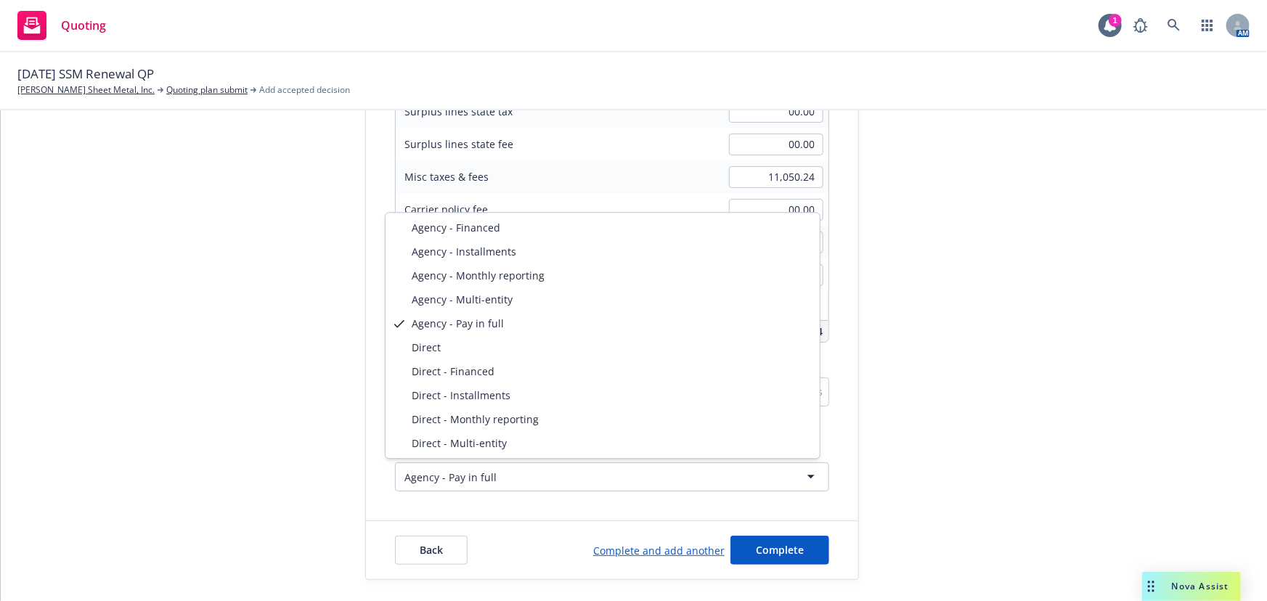
select select "DIRECT_INSTALLMENTS"
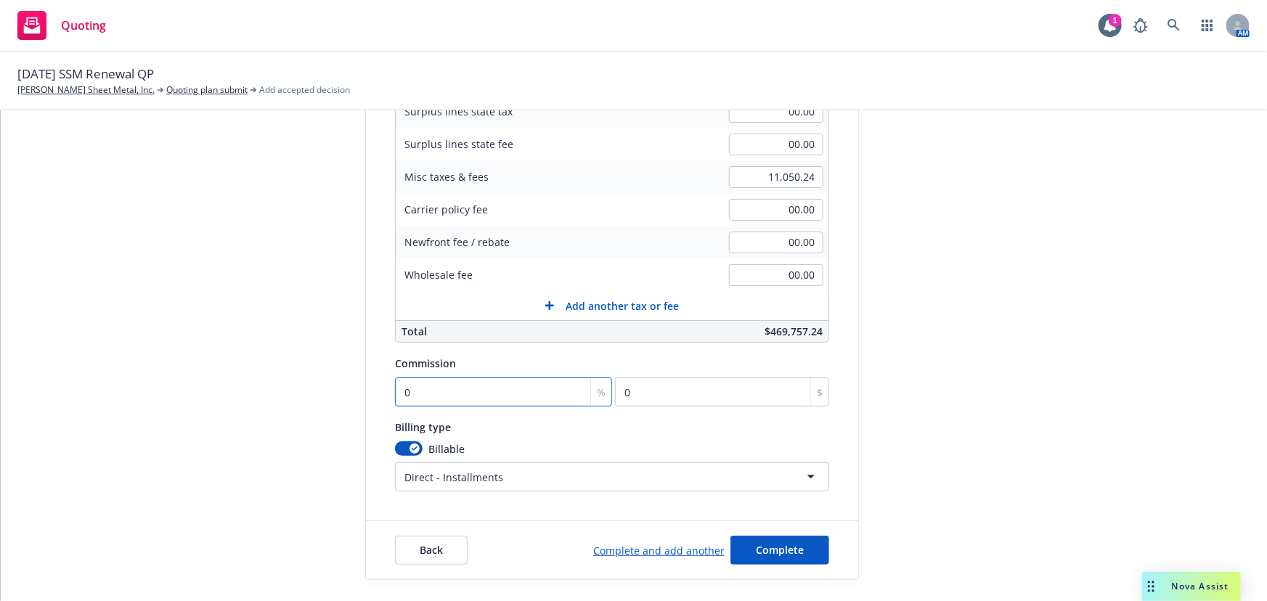
click at [404, 385] on input "0" at bounding box center [503, 391] width 217 height 29
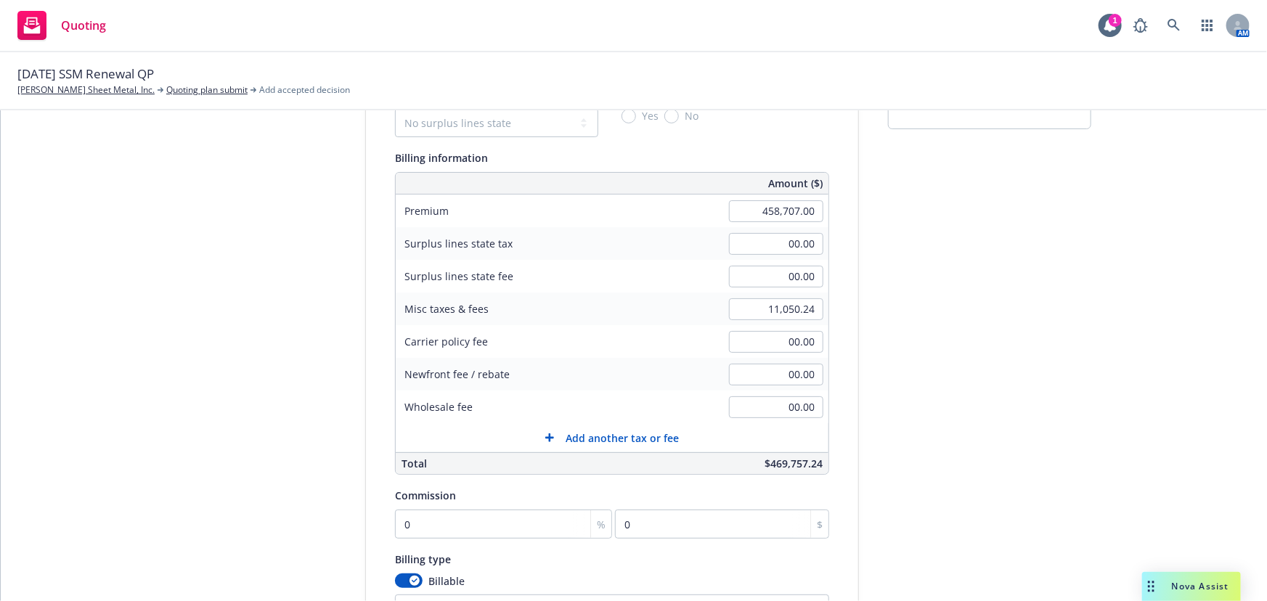
scroll to position [270, 0]
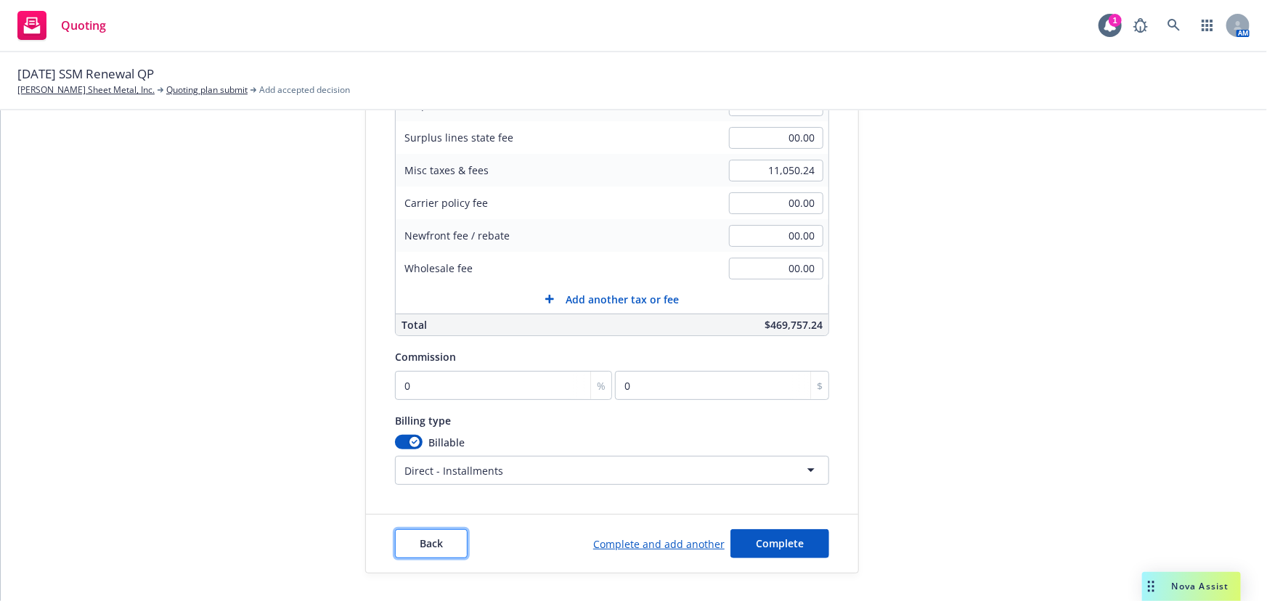
click at [430, 544] on span "Back" at bounding box center [431, 543] width 23 height 14
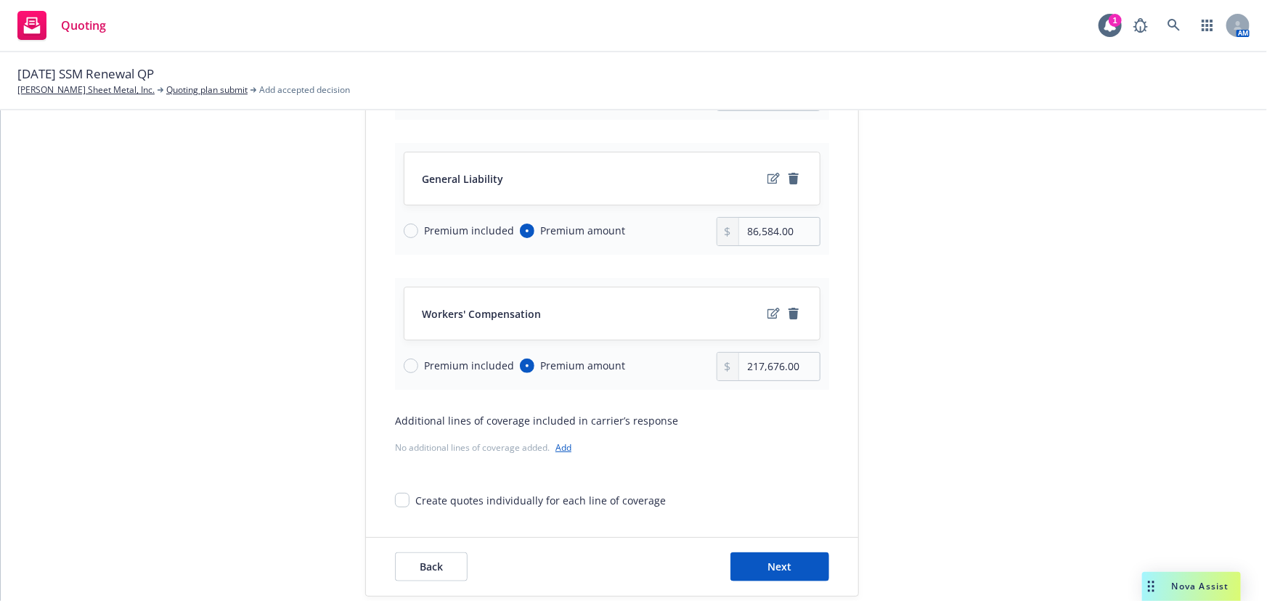
scroll to position [727, 0]
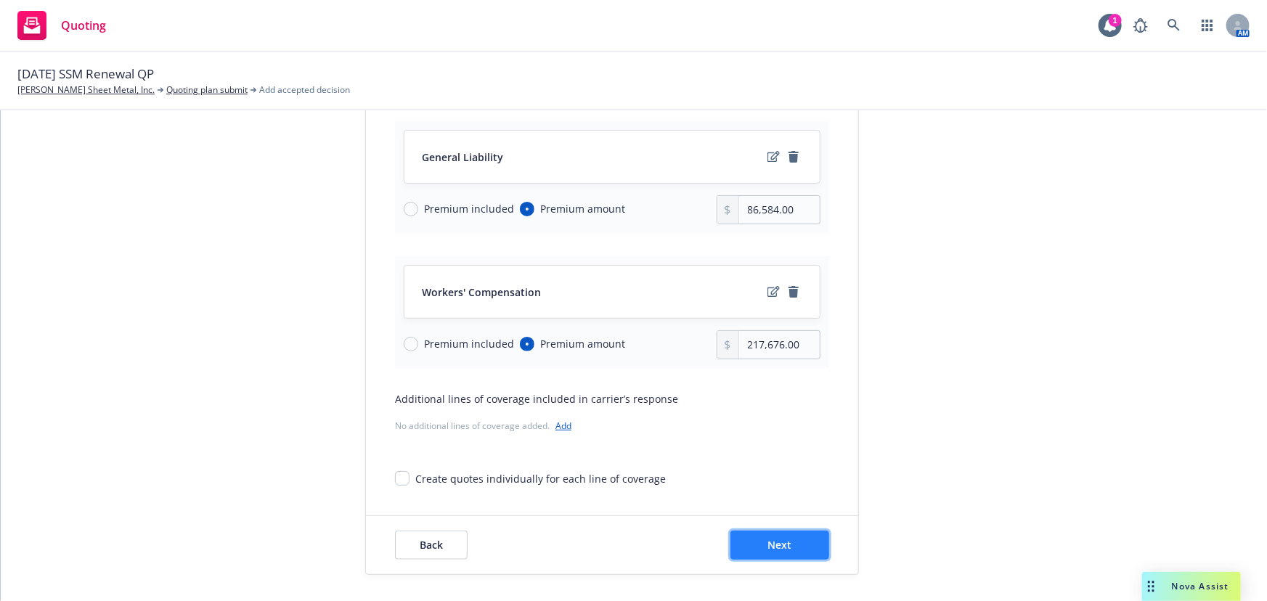
click at [809, 546] on button "Next" at bounding box center [779, 545] width 99 height 29
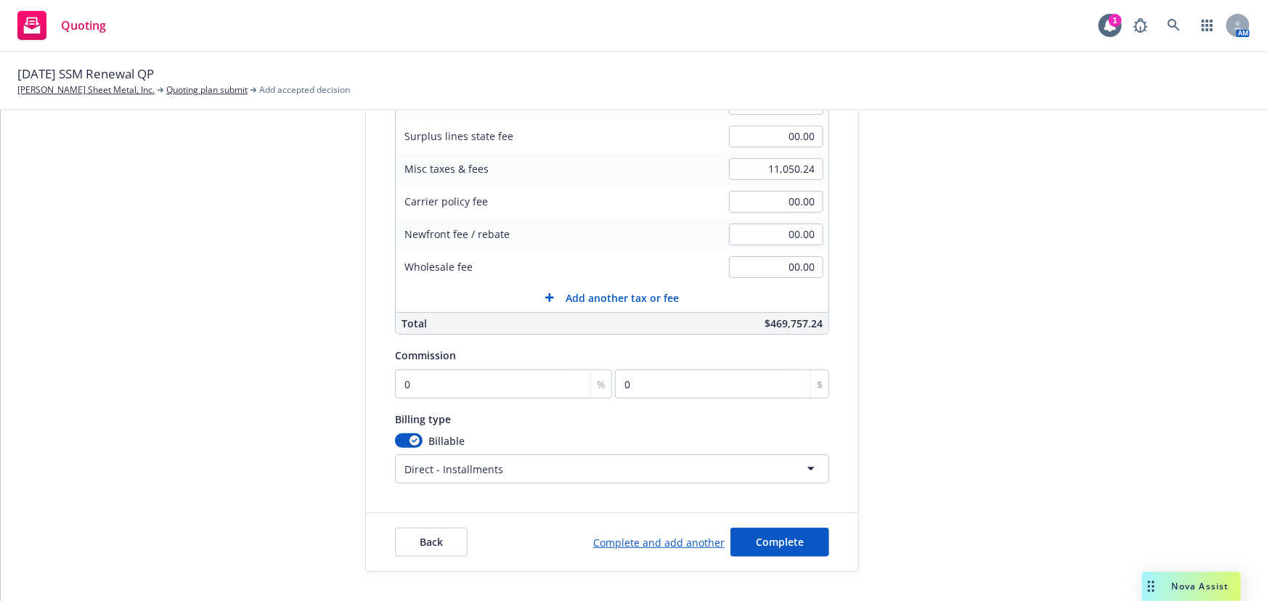
scroll to position [270, 0]
click at [620, 389] on input "0" at bounding box center [722, 385] width 214 height 29
type input "0.001"
click at [648, 383] on input "4.59" at bounding box center [722, 385] width 214 height 29
type input "4.59"
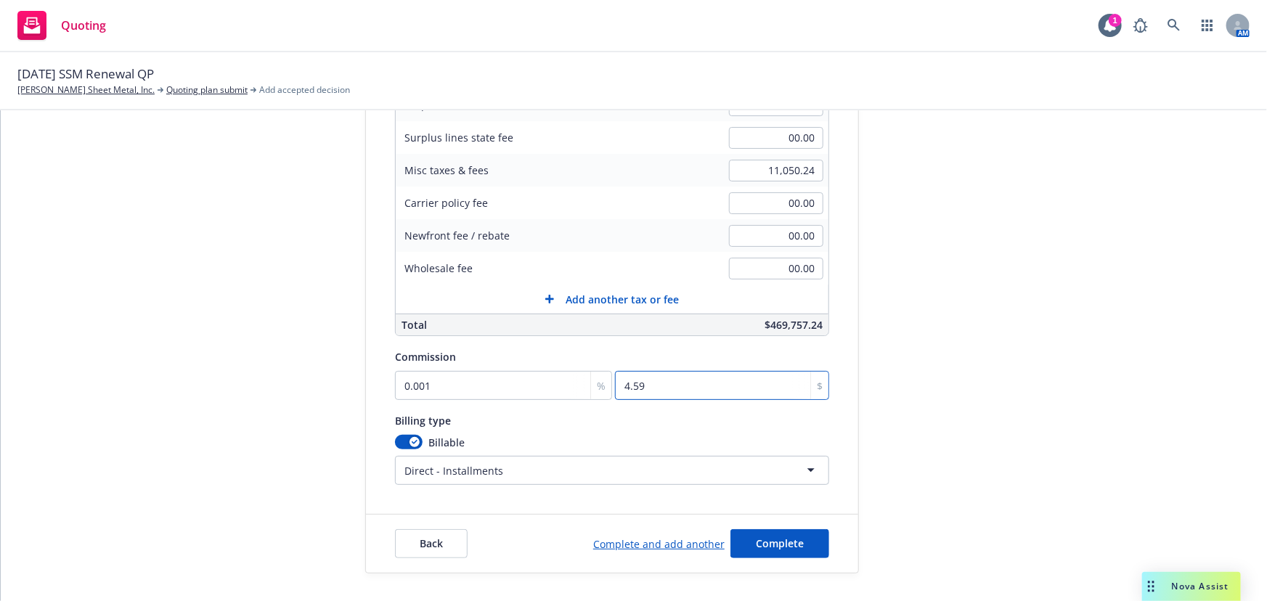
click at [617, 386] on input "4.59" at bounding box center [722, 385] width 214 height 29
type input "0"
type input "0.011"
type input "50.46"
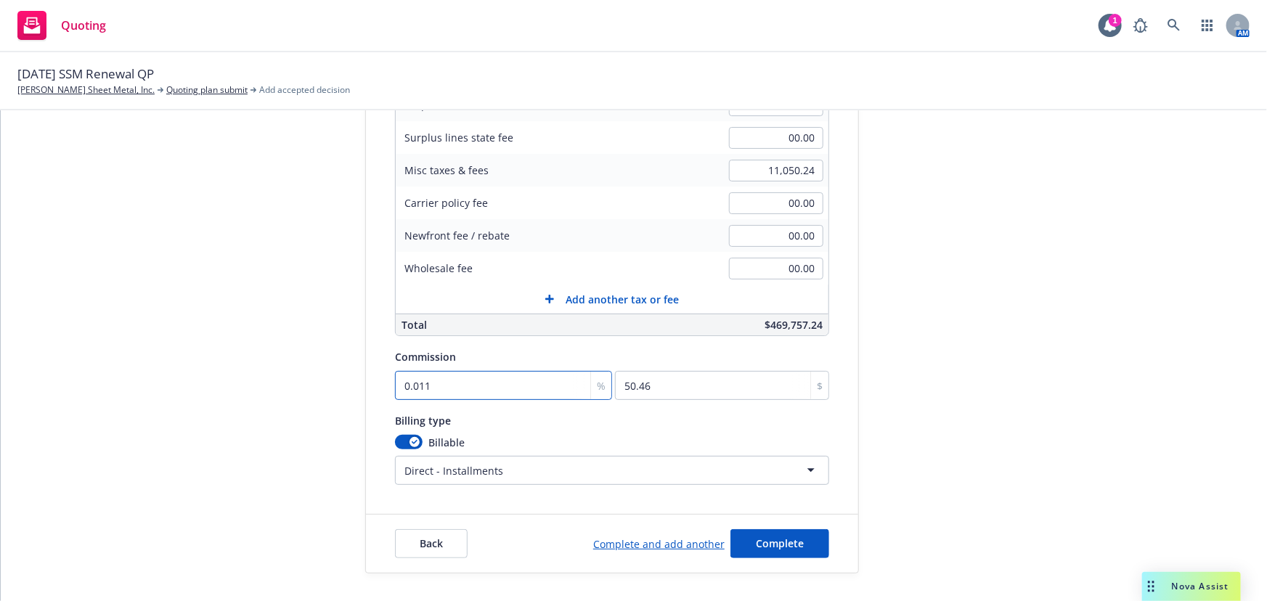
click at [458, 390] on input "0.011" at bounding box center [503, 385] width 217 height 29
type input "0"
click at [617, 385] on input "0" at bounding box center [722, 385] width 214 height 29
type input "0.001"
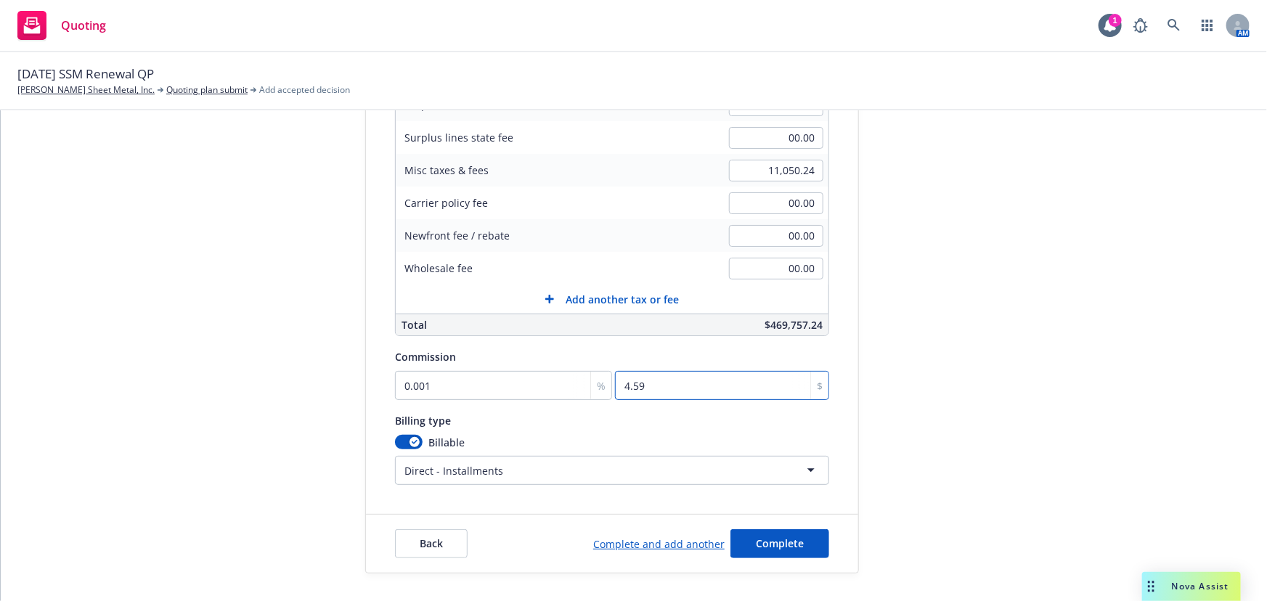
type input "4.59"
click at [486, 384] on input "0.001" at bounding box center [503, 385] width 217 height 29
type input "1"
type input "4587.07"
type input "12"
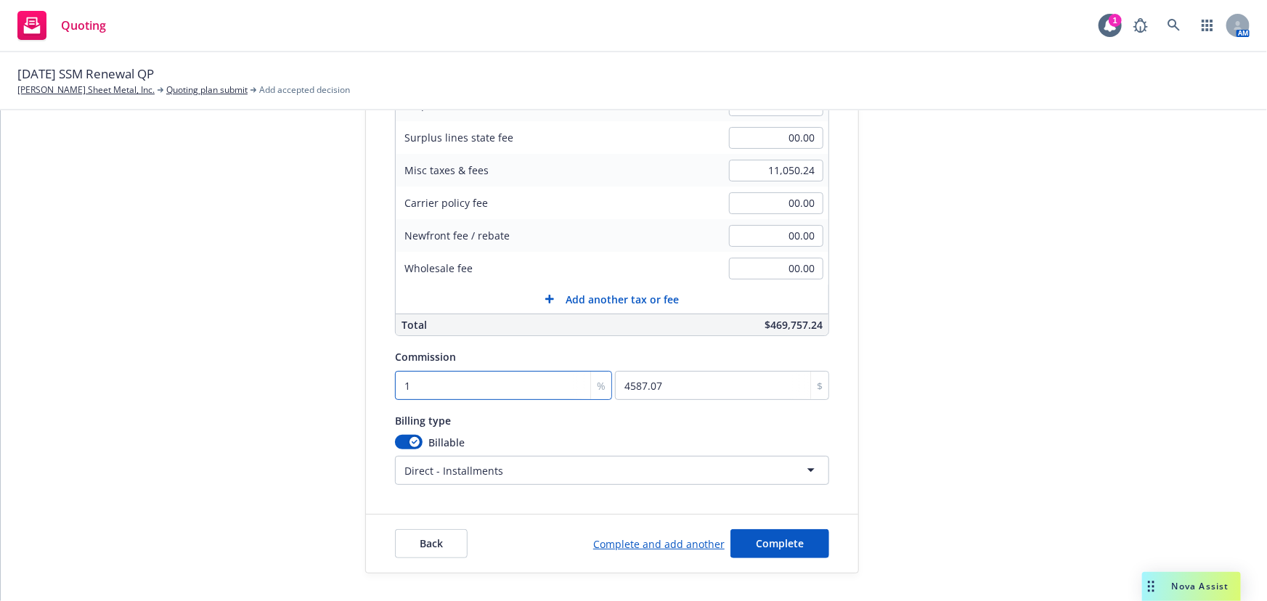
type input "55044.84"
click at [433, 378] on input "12" at bounding box center [503, 385] width 217 height 29
type input "1"
type input "4587.07"
type input "11"
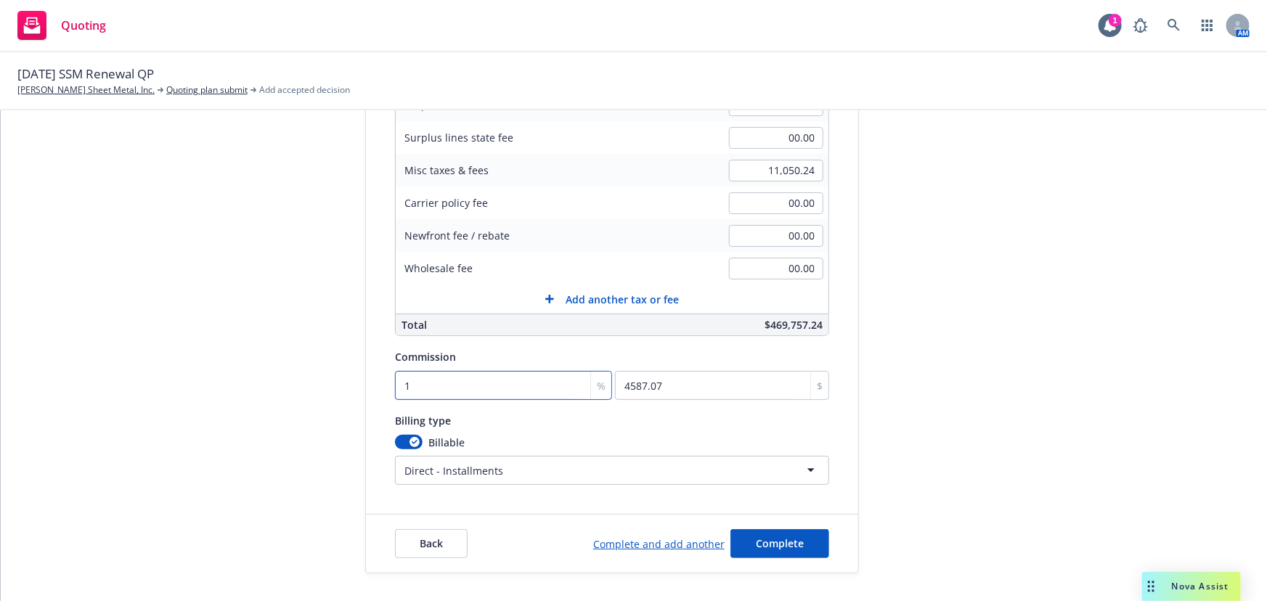
type input "50457.77"
type input "11.5"
type input "52751.31"
click at [412, 383] on input "11.5" at bounding box center [503, 385] width 217 height 29
type input "1"
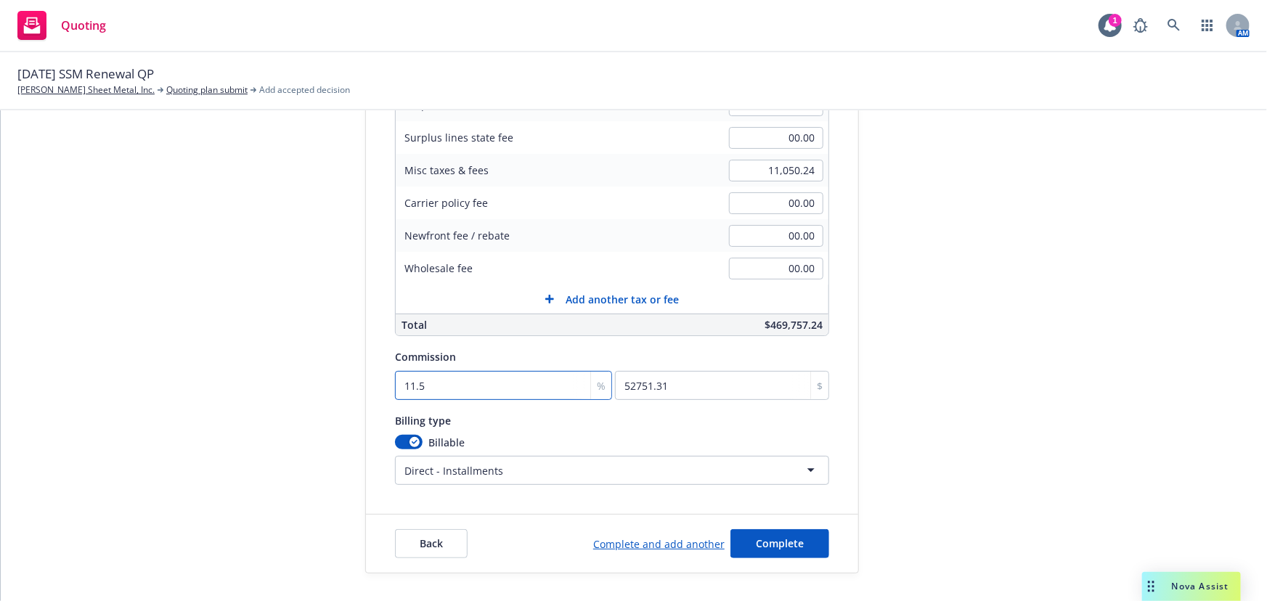
type input "4587.07"
type input "11"
type input "50457.77"
type input "11.7"
type input "53668.72"
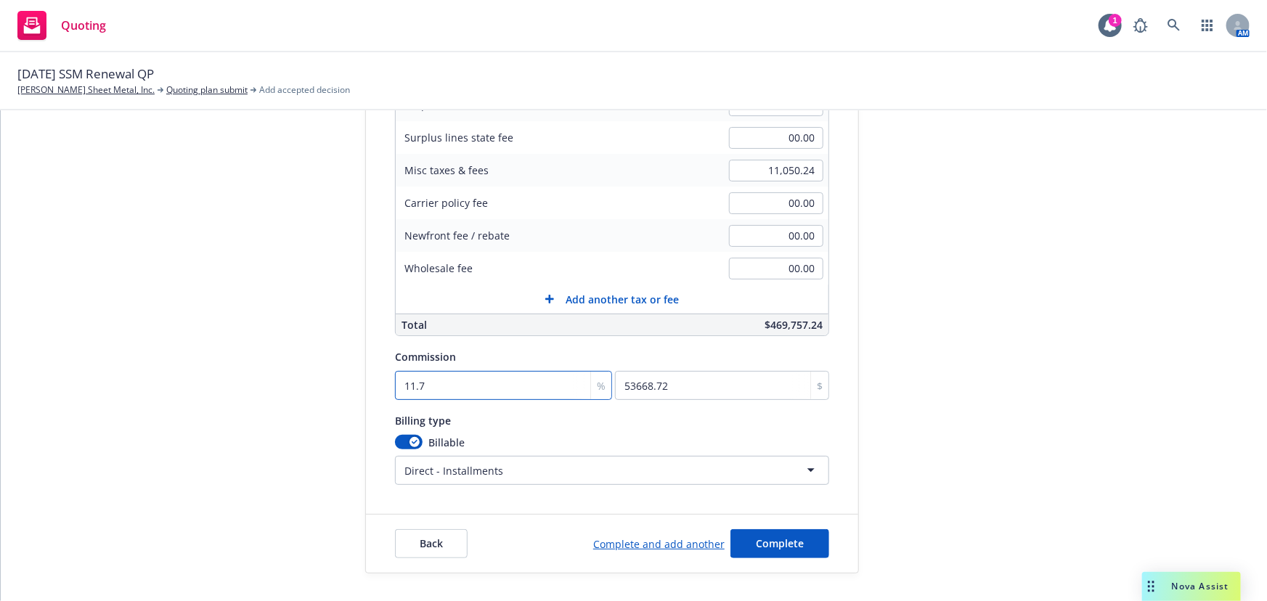
type input "11.75"
type input "53898.07"
type input "0"
click at [626, 383] on input "0" at bounding box center [722, 385] width 214 height 29
type input "0"
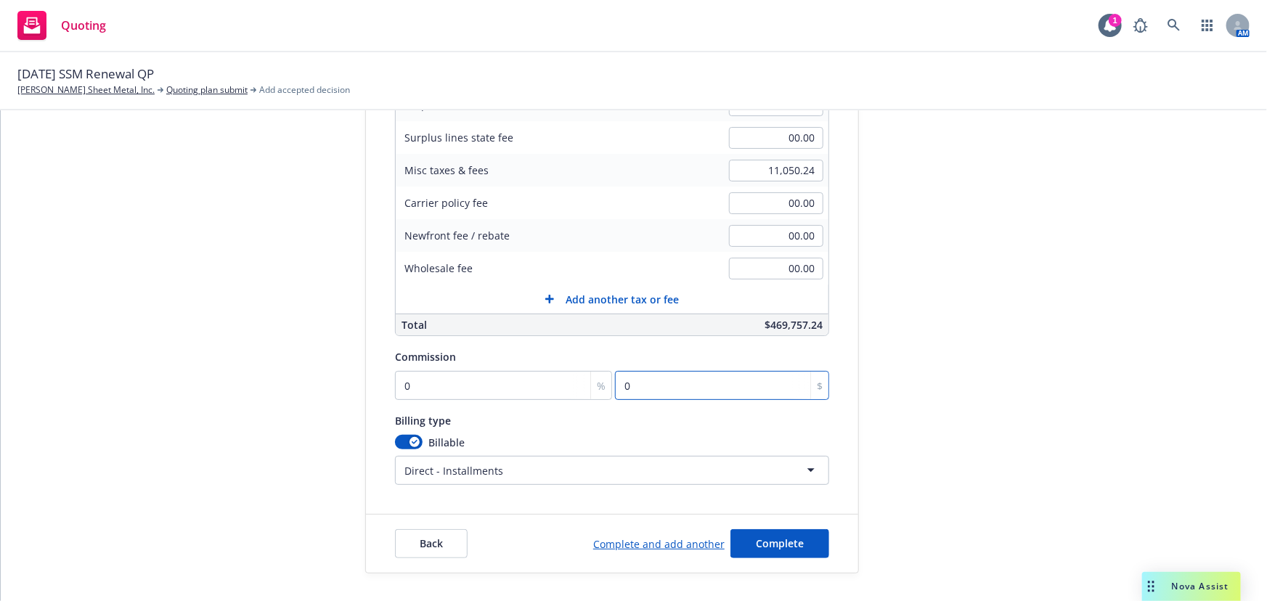
type input "0.011"
type input "50.46"
click at [626, 384] on input "50.46" at bounding box center [722, 385] width 214 height 29
type input "1.1"
type input "5045.78"
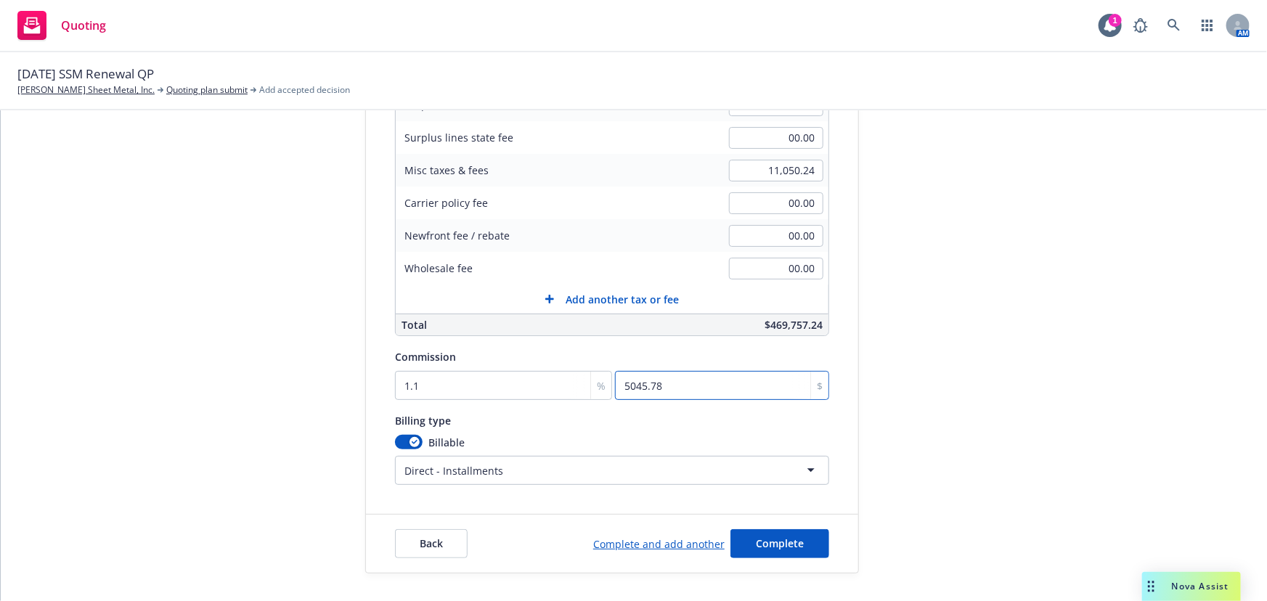
click at [624, 386] on input "5045.78" at bounding box center [722, 385] width 214 height 29
type input "0.119"
type input "545.86"
click at [628, 382] on input "545.86" at bounding box center [722, 385] width 214 height 29
type input "0.012"
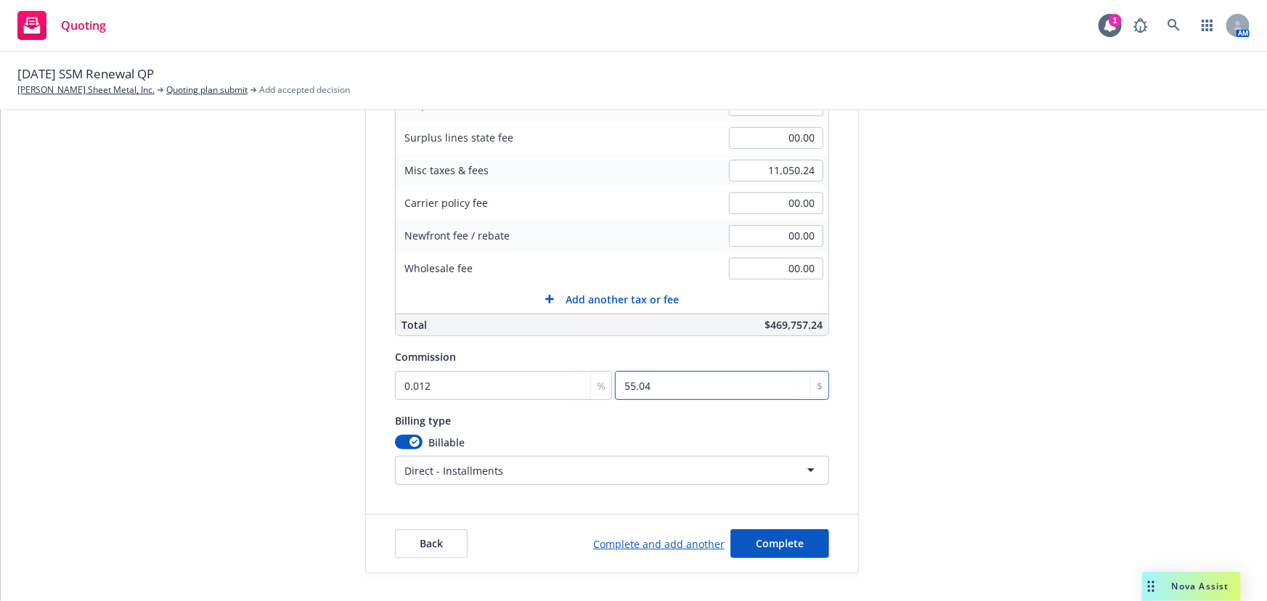
type input "55.04"
type input "0"
click at [397, 383] on input "0" at bounding box center [503, 385] width 217 height 29
type input "10"
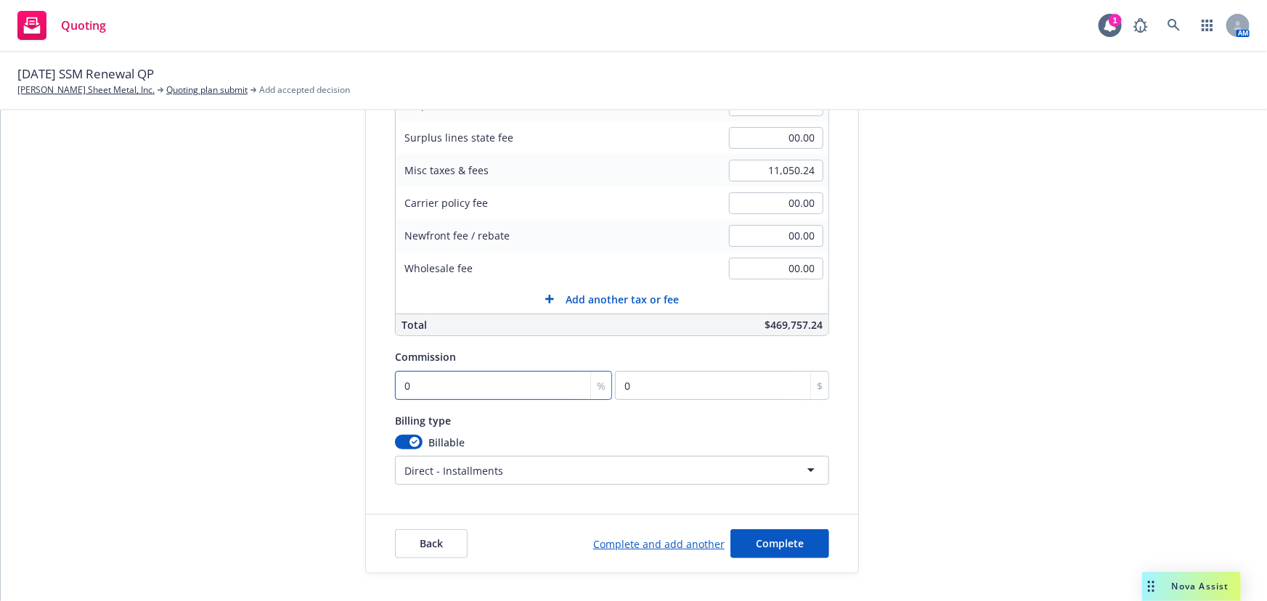
type input "45870.7"
type input "120"
type input "550448.4"
type input "12"
type input "55044.84"
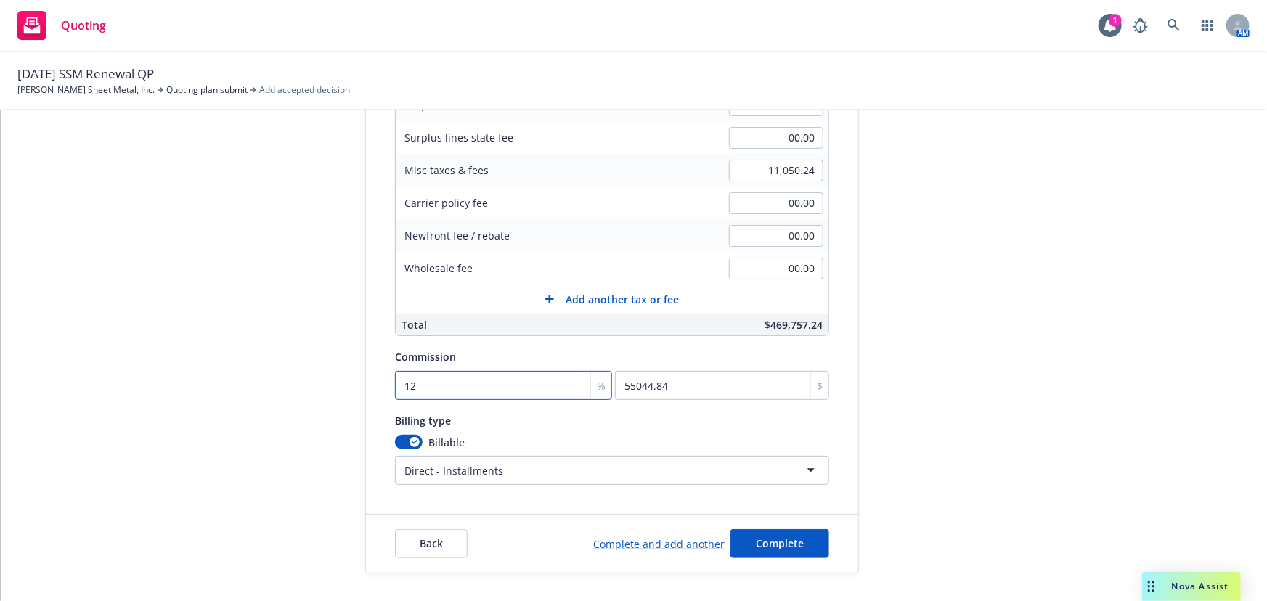
type input "12"
click at [780, 542] on span "Complete" at bounding box center [780, 543] width 48 height 14
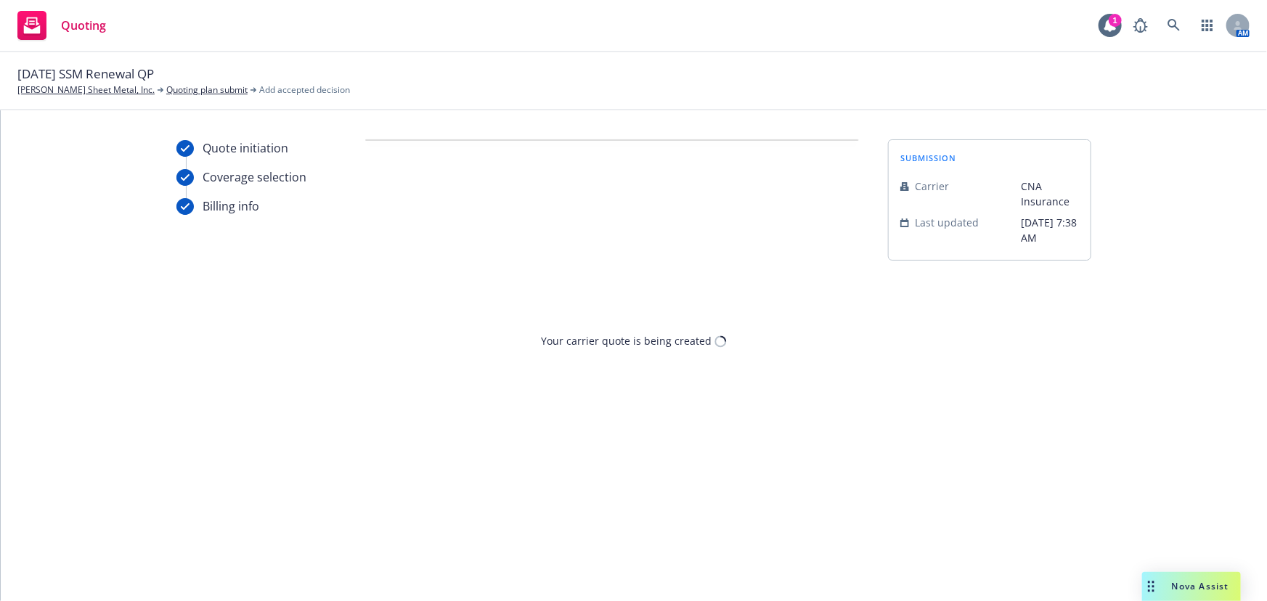
scroll to position [0, 0]
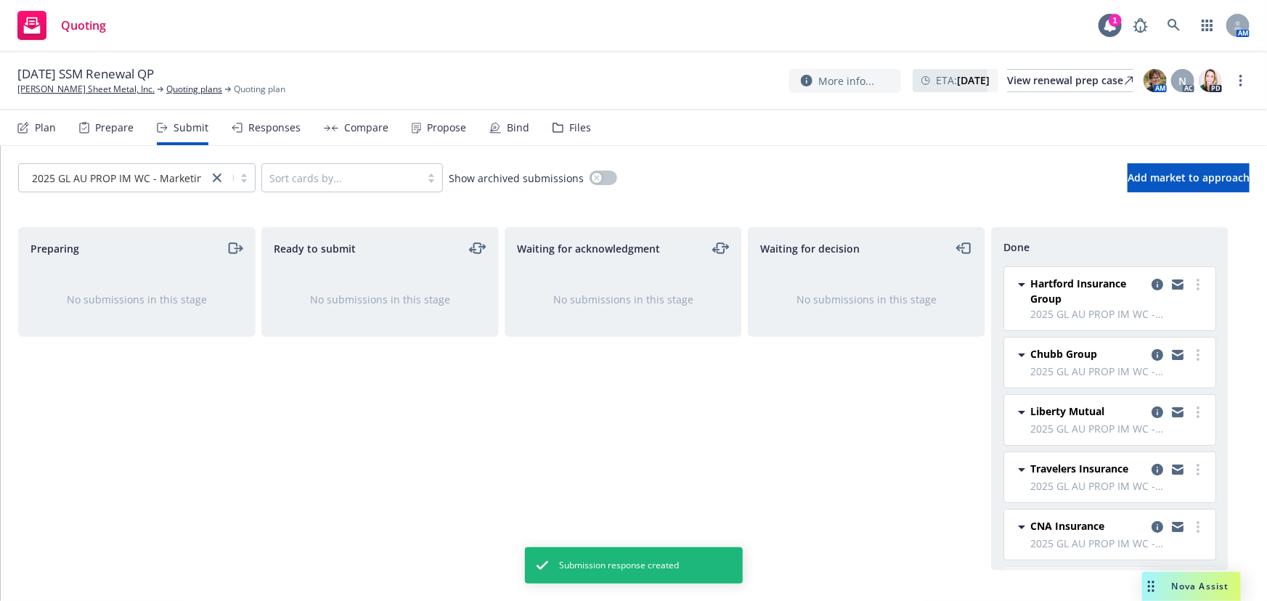
click at [271, 129] on div "Responses" at bounding box center [274, 128] width 52 height 12
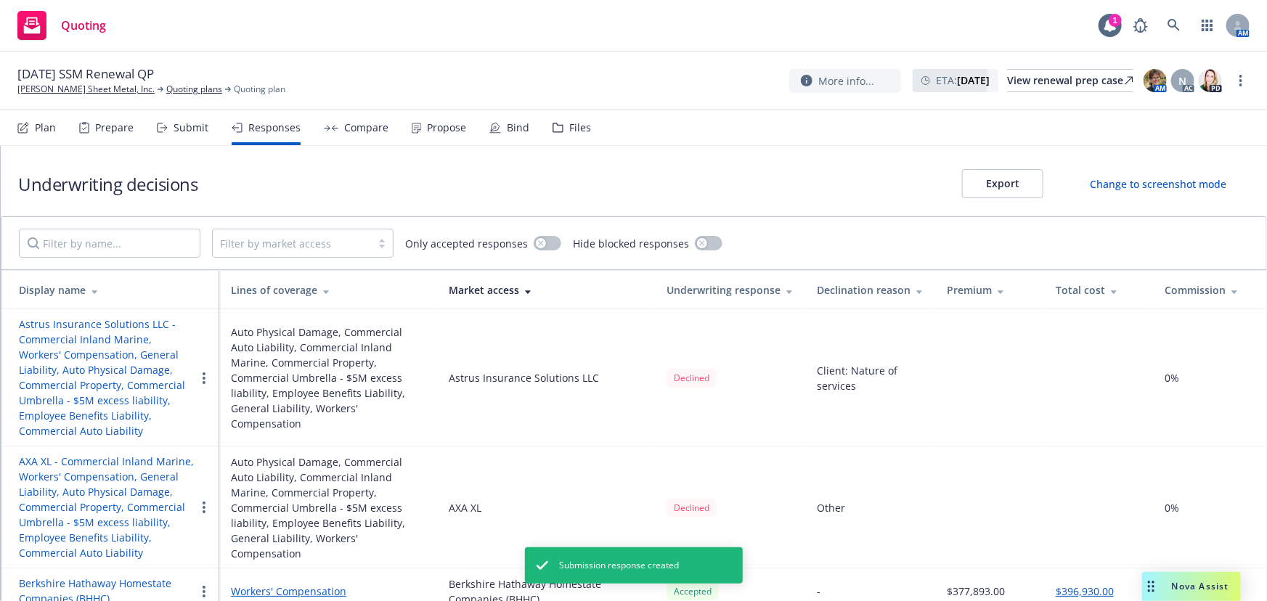
click at [371, 134] on div "Compare" at bounding box center [356, 127] width 65 height 35
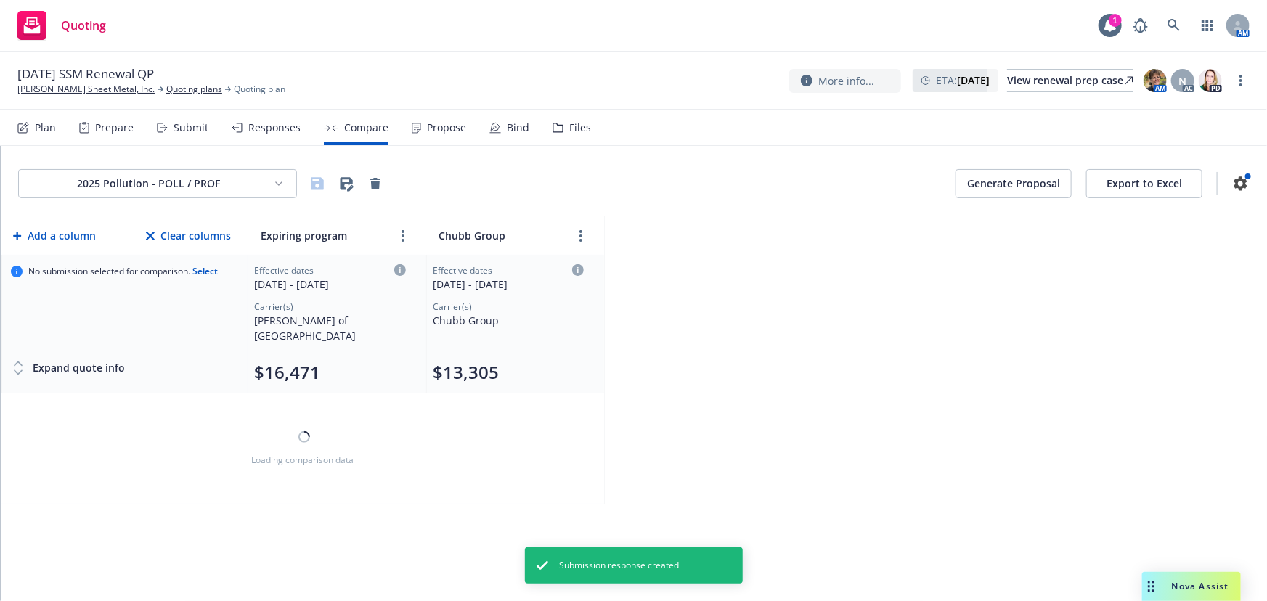
click at [436, 128] on div "Propose" at bounding box center [446, 128] width 39 height 12
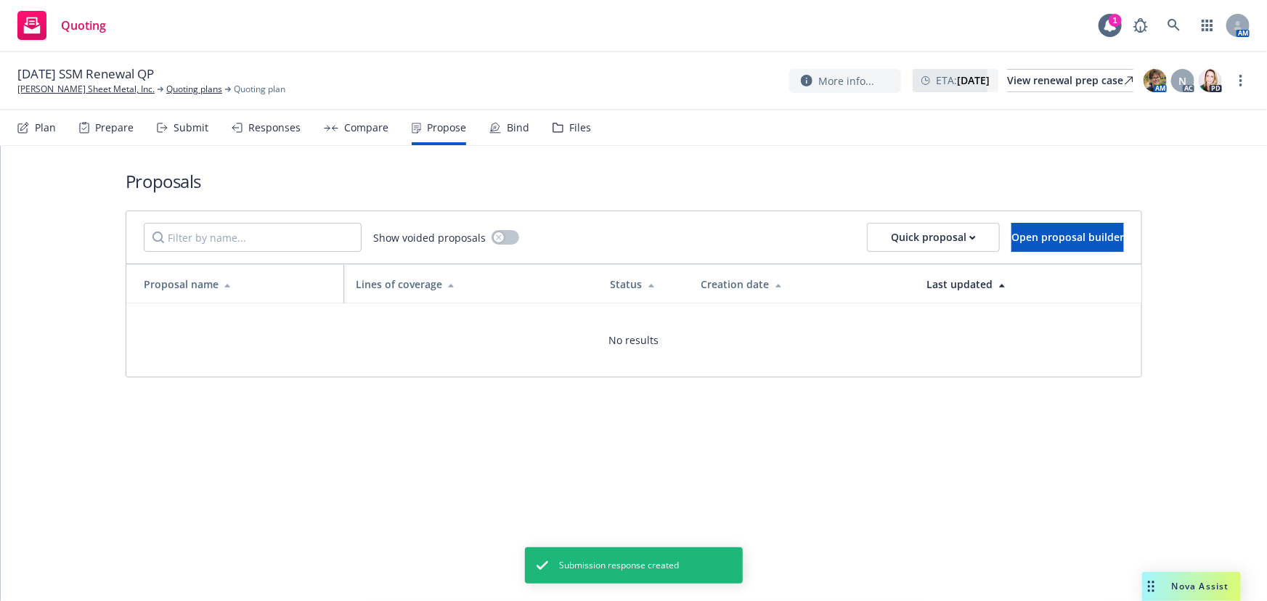
click at [369, 129] on div "Compare" at bounding box center [366, 128] width 44 height 12
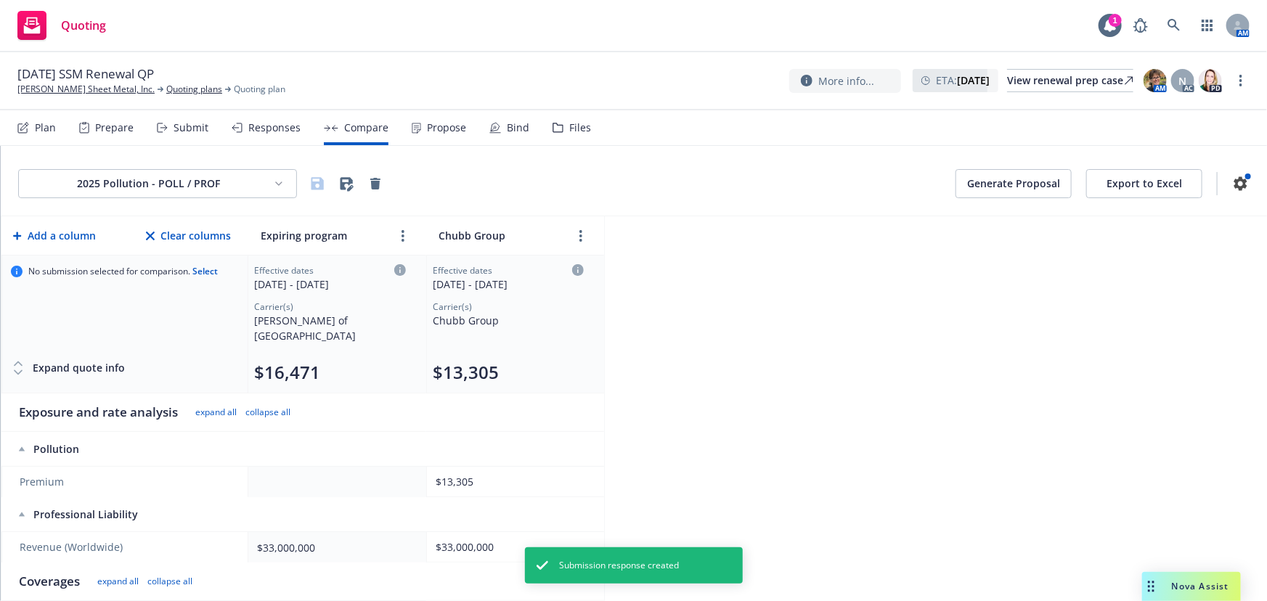
click at [437, 128] on div "Propose" at bounding box center [446, 128] width 39 height 12
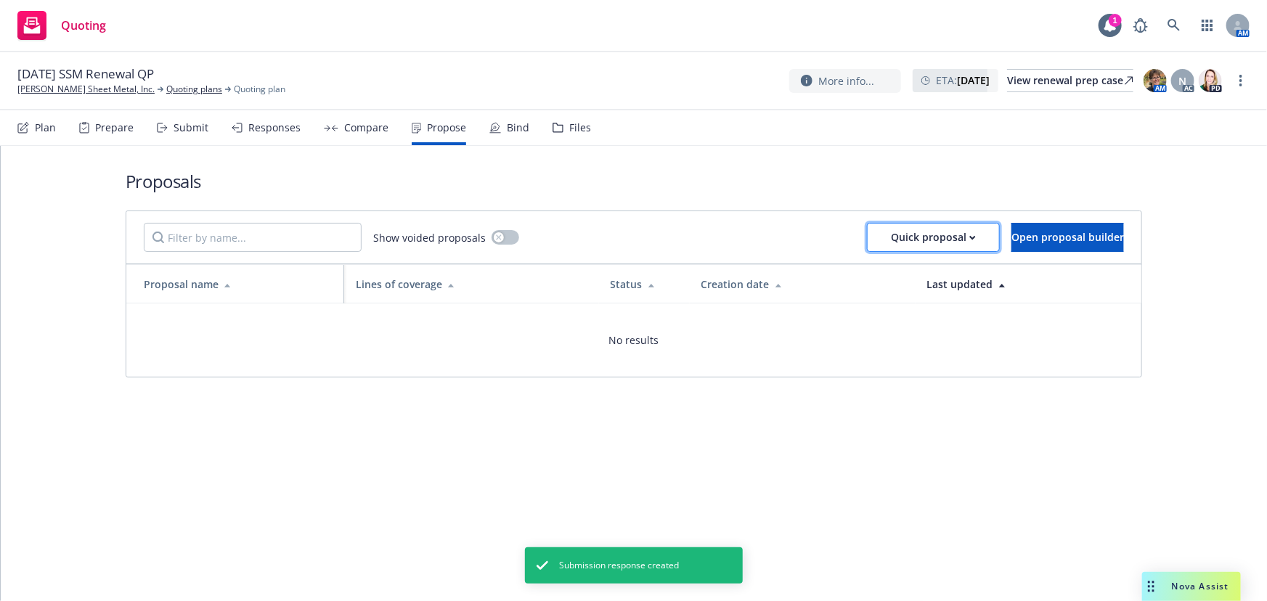
click at [891, 245] on div "Quick proposal" at bounding box center [933, 238] width 85 height 28
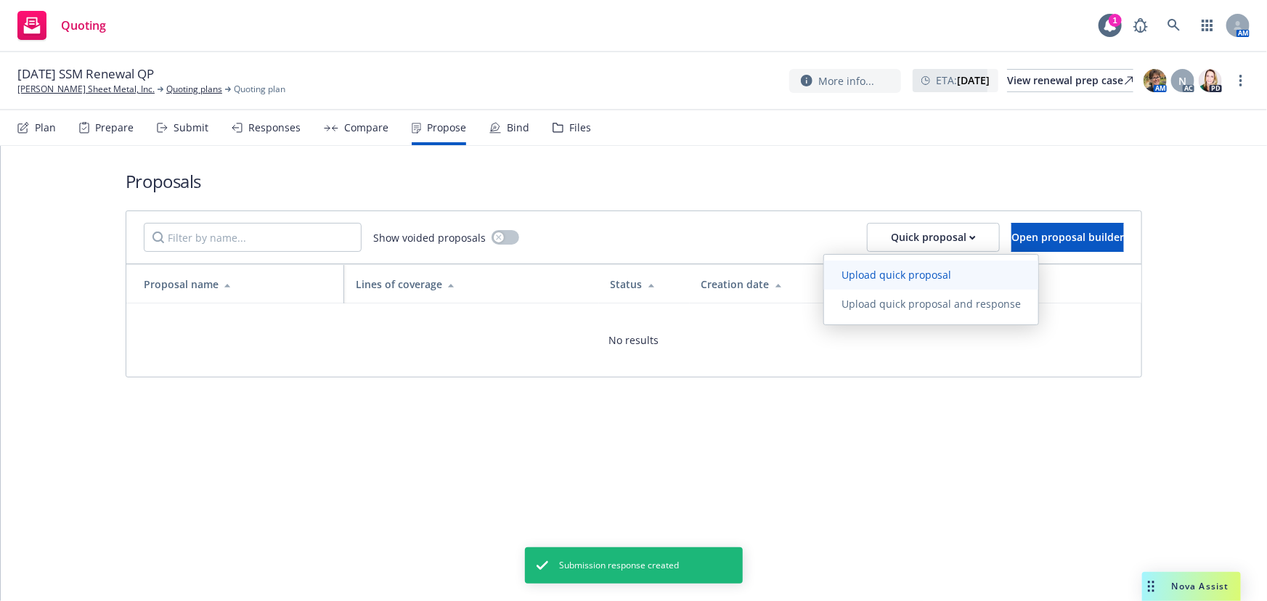
click at [872, 274] on span "Upload quick proposal" at bounding box center [896, 275] width 144 height 14
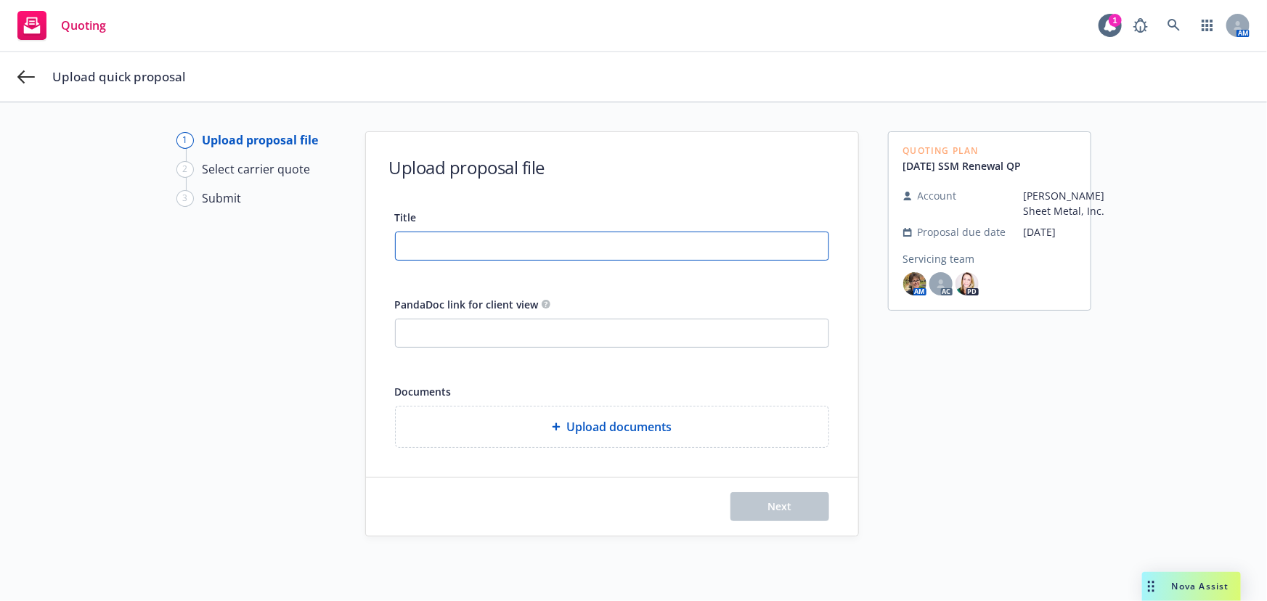
click at [426, 242] on input "Title" at bounding box center [612, 246] width 433 height 28
type input "[DATE] Renewal proposal"
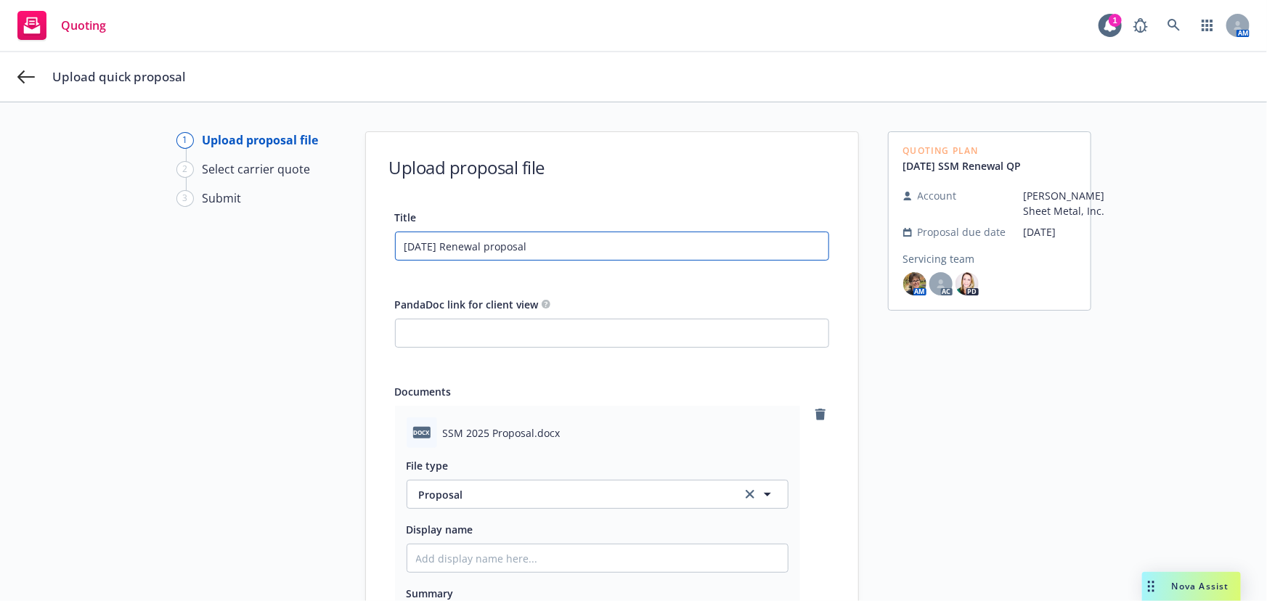
drag, startPoint x: 571, startPoint y: 247, endPoint x: 184, endPoint y: 217, distance: 388.0
click at [184, 217] on div "1 Upload proposal file 2 Select carrier quote 3 Submit Upload proposal file Tit…" at bounding box center [633, 464] width 1232 height 667
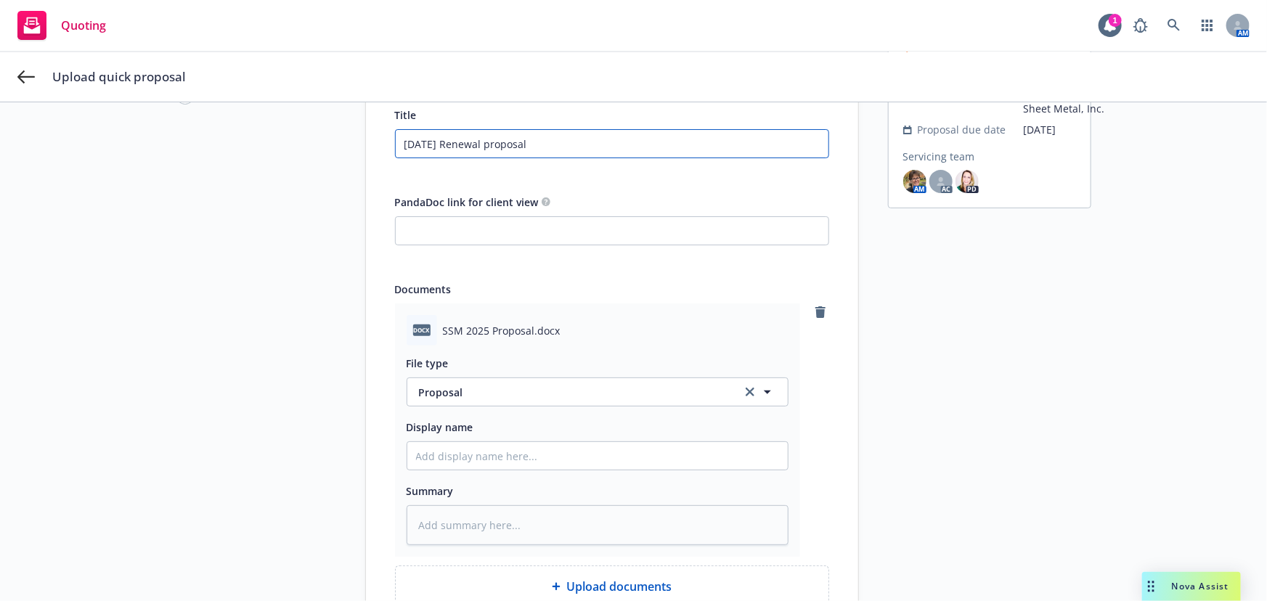
scroll to position [225, 0]
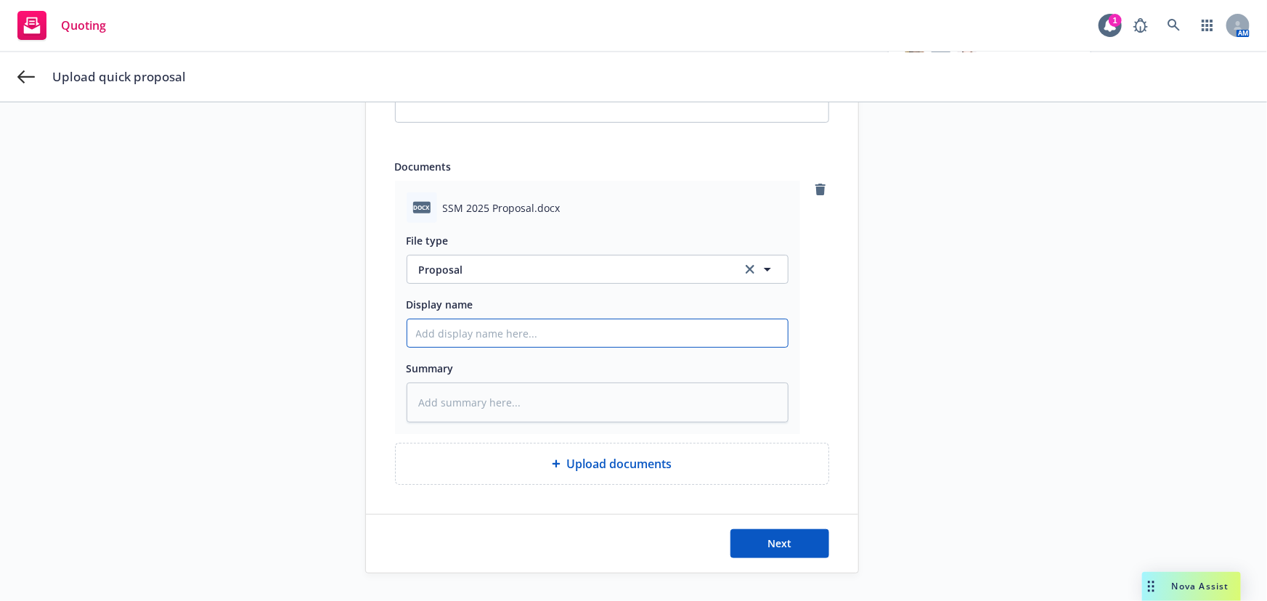
click at [438, 330] on input "Display name" at bounding box center [597, 333] width 380 height 28
click at [452, 336] on input "Display name" at bounding box center [597, 333] width 380 height 28
paste input "[DATE] Renewal proposal"
type textarea "x"
type input "[DATE] Renewal proposal"
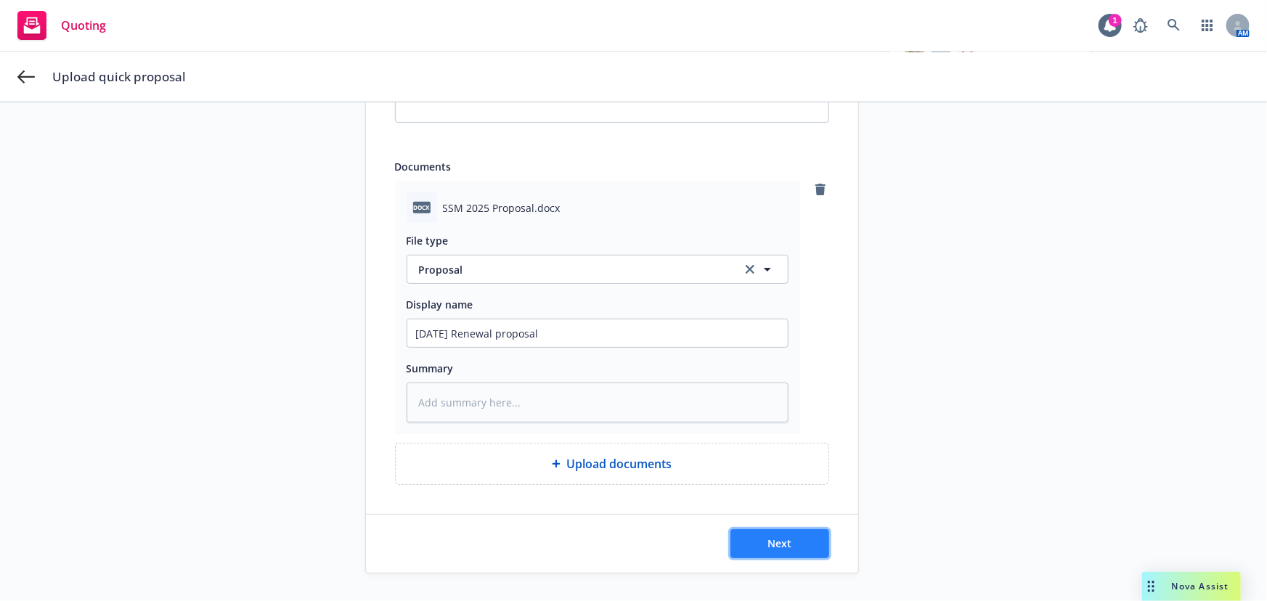
click at [791, 544] on button "Next" at bounding box center [779, 543] width 99 height 29
type textarea "x"
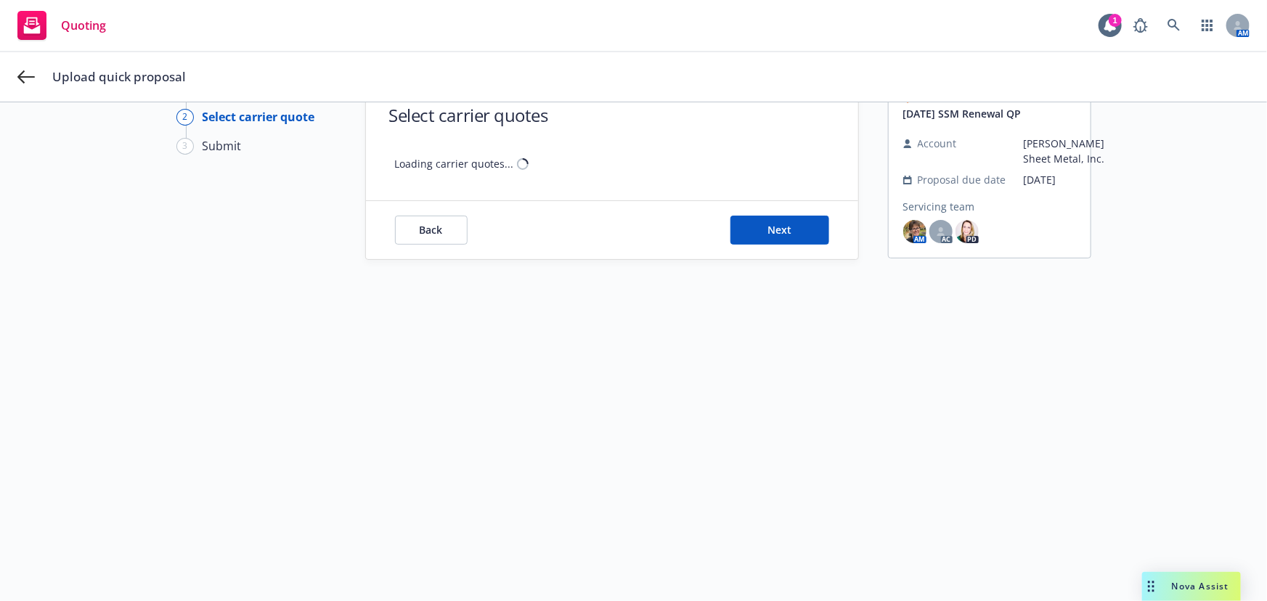
scroll to position [52, 0]
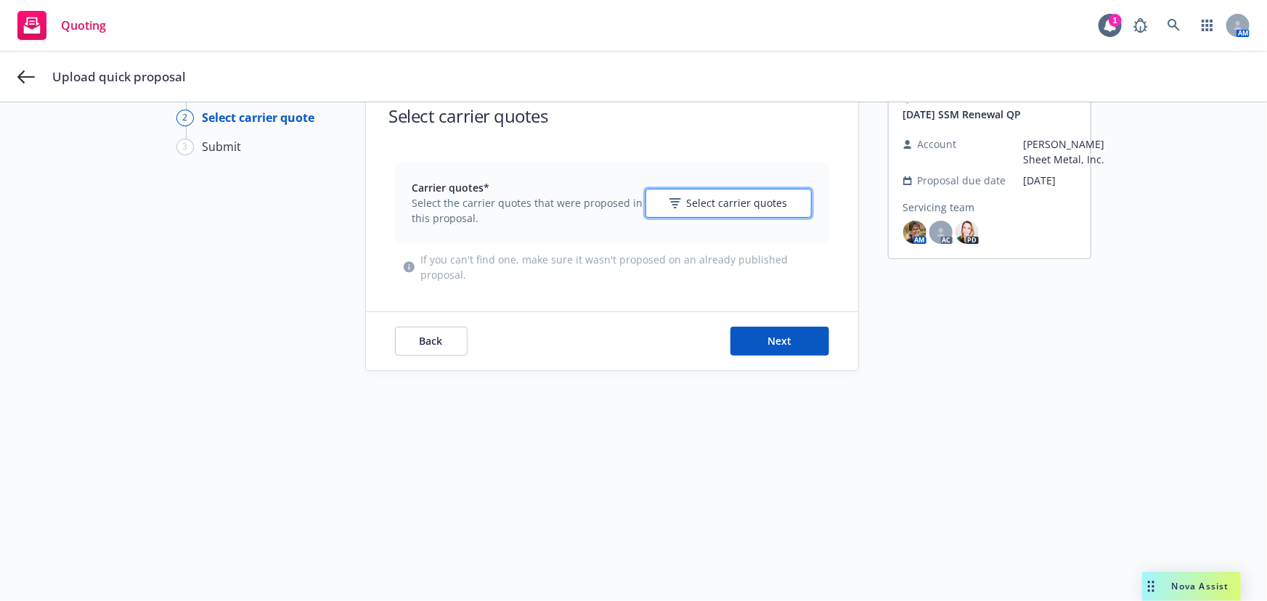
click at [677, 205] on icon "button" at bounding box center [675, 203] width 12 height 10
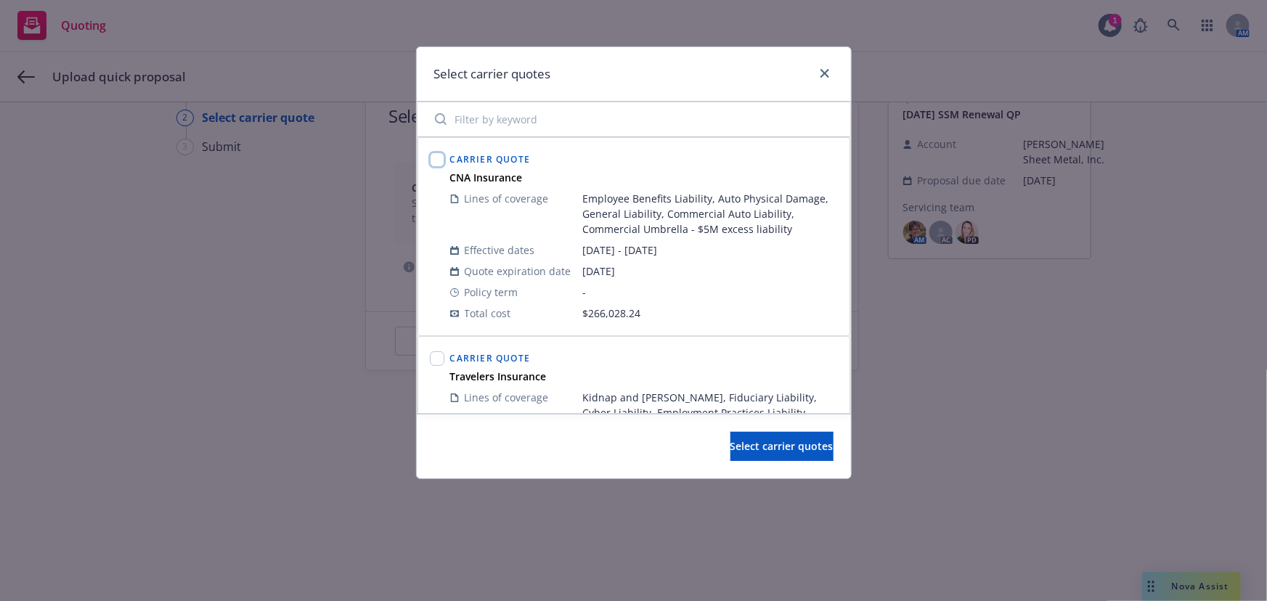
click at [439, 159] on input "checkbox" at bounding box center [437, 159] width 15 height 15
checkbox input "true"
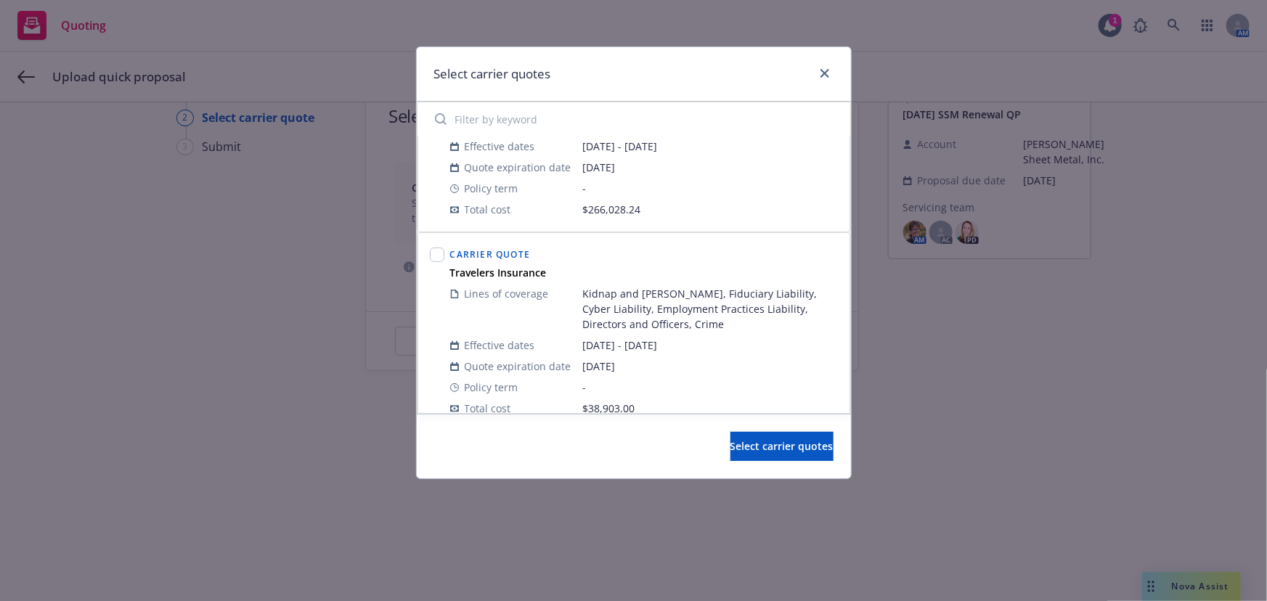
scroll to position [131, 0]
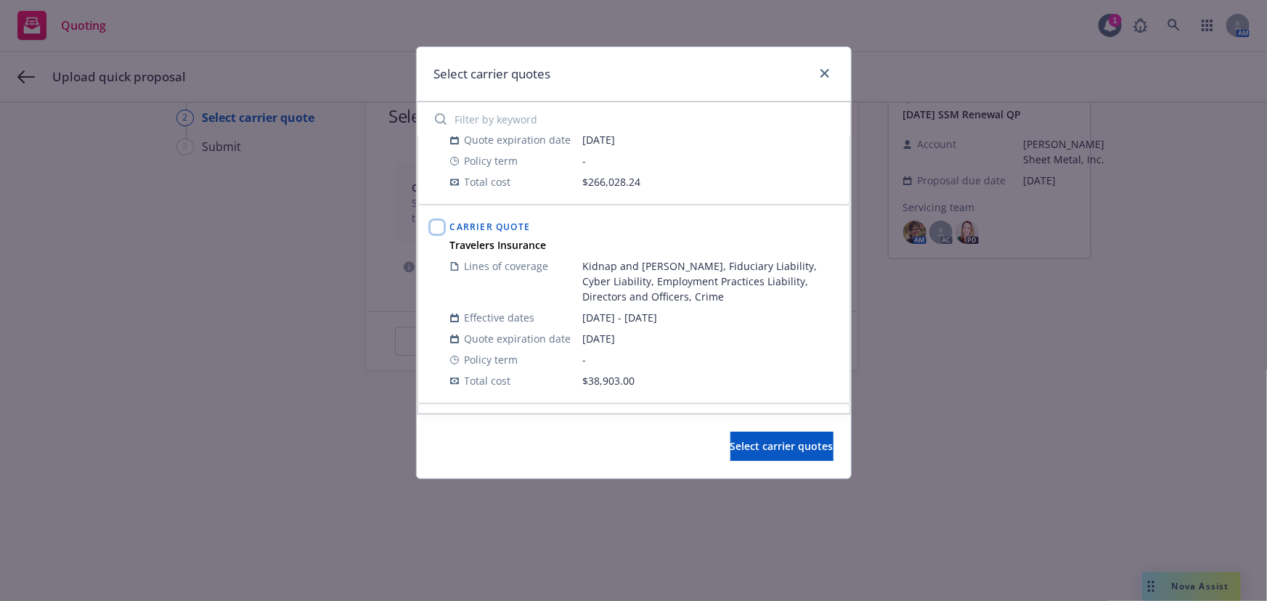
click at [434, 225] on input "checkbox" at bounding box center [437, 227] width 15 height 15
checkbox input "true"
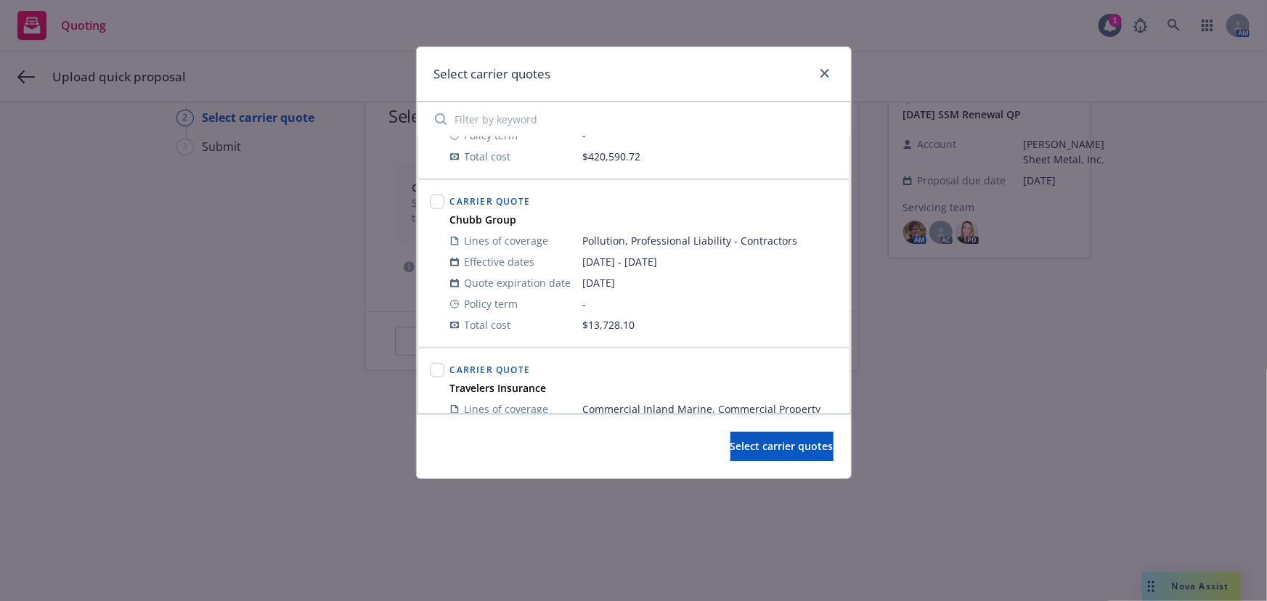
scroll to position [594, 0]
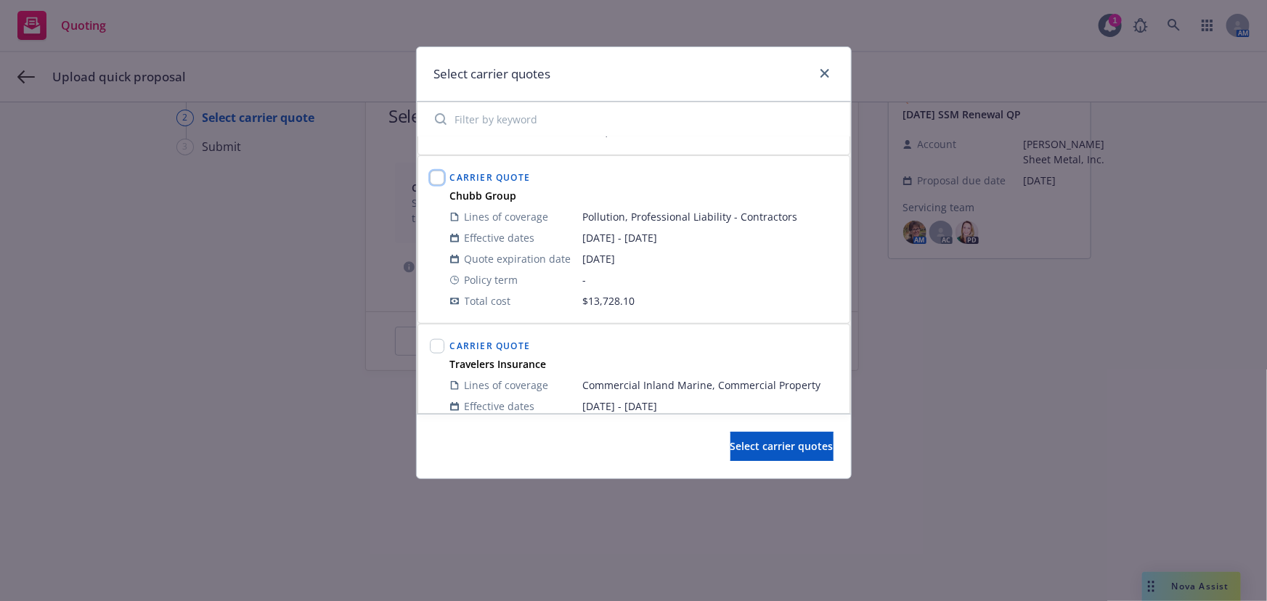
click at [431, 176] on input "checkbox" at bounding box center [437, 178] width 15 height 15
checkbox input "true"
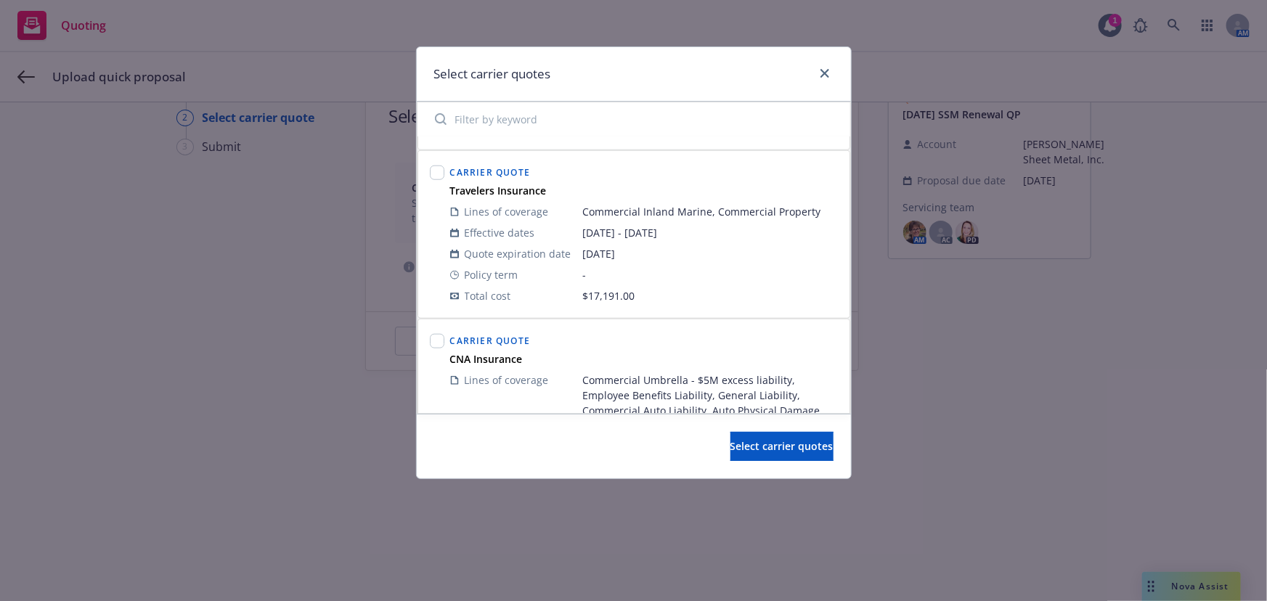
scroll to position [791, 0]
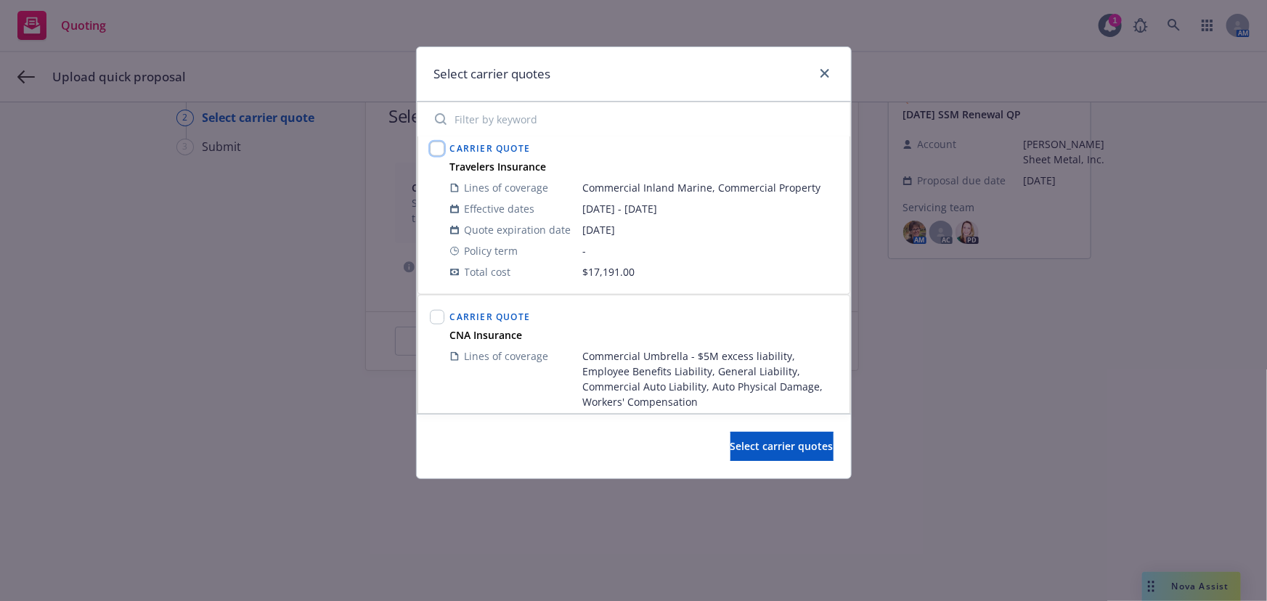
click at [441, 146] on input "checkbox" at bounding box center [437, 149] width 15 height 15
checkbox input "true"
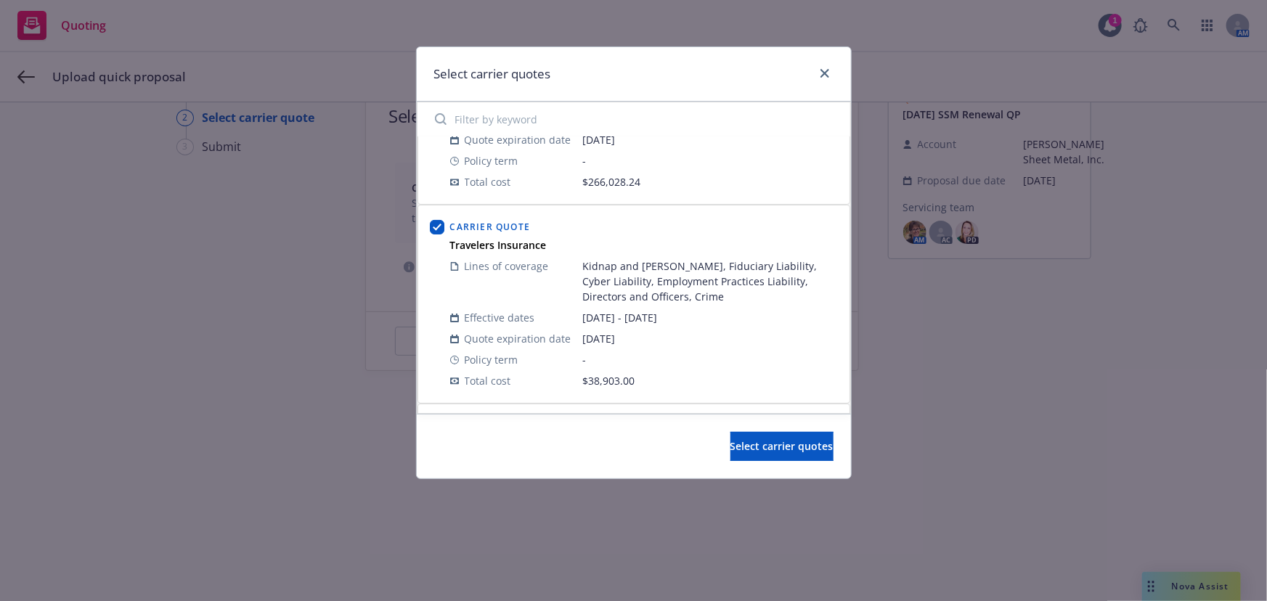
scroll to position [0, 0]
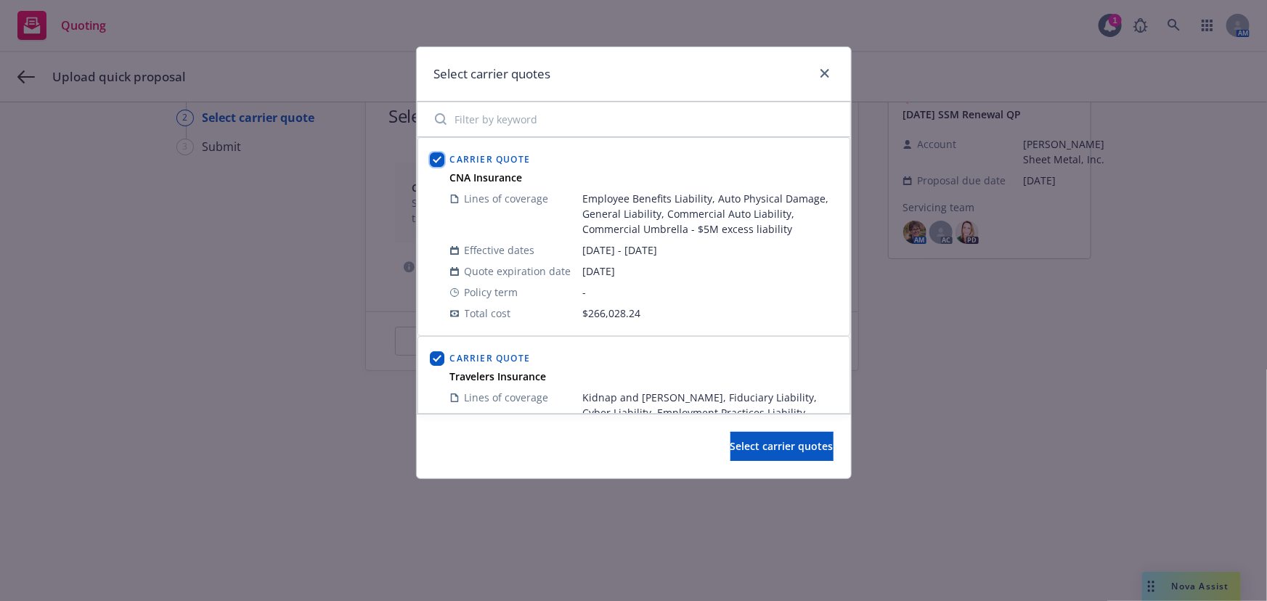
click at [434, 158] on input "checkbox" at bounding box center [437, 159] width 15 height 15
checkbox input "false"
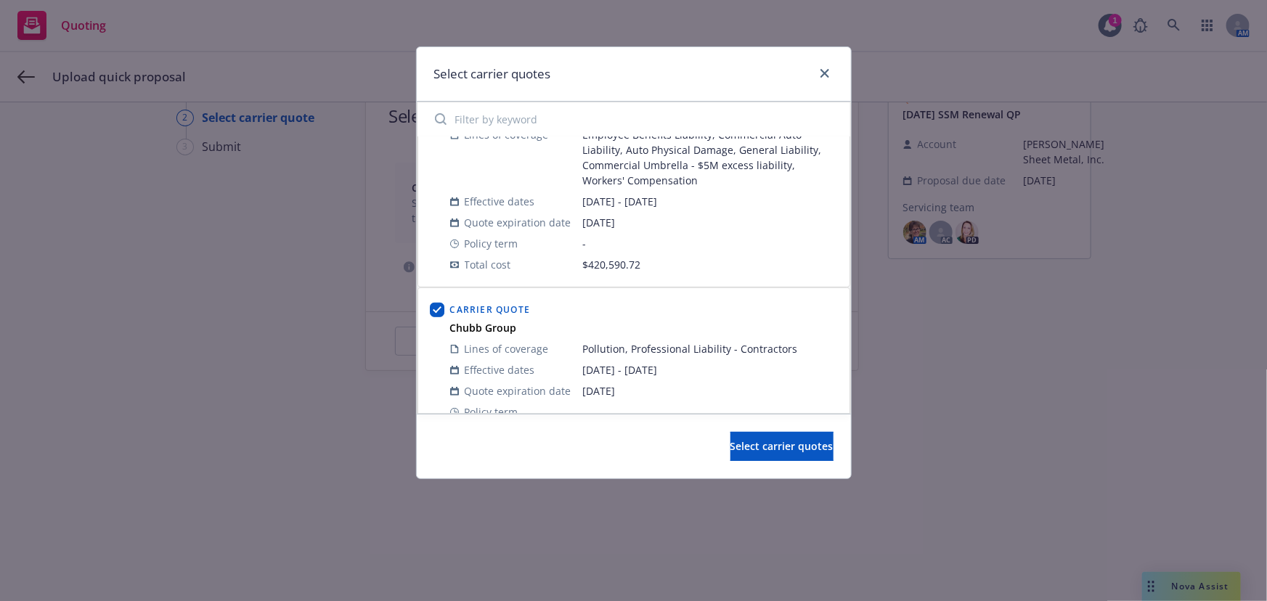
scroll to position [396, 0]
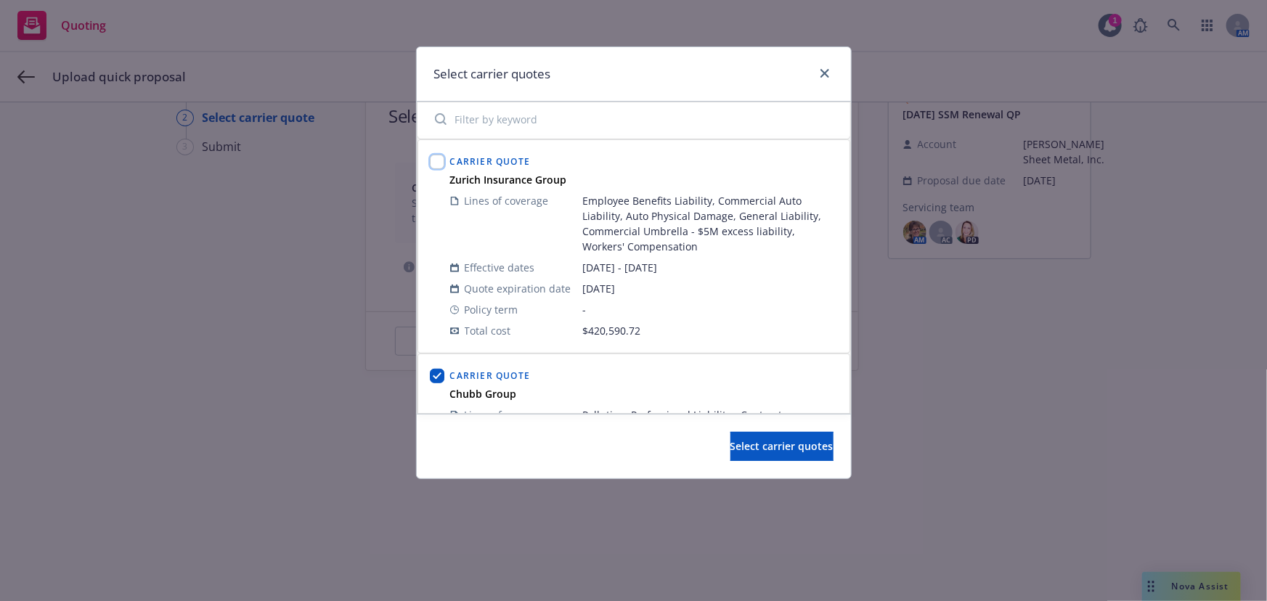
click at [432, 161] on input "checkbox" at bounding box center [437, 162] width 15 height 15
checkbox input "true"
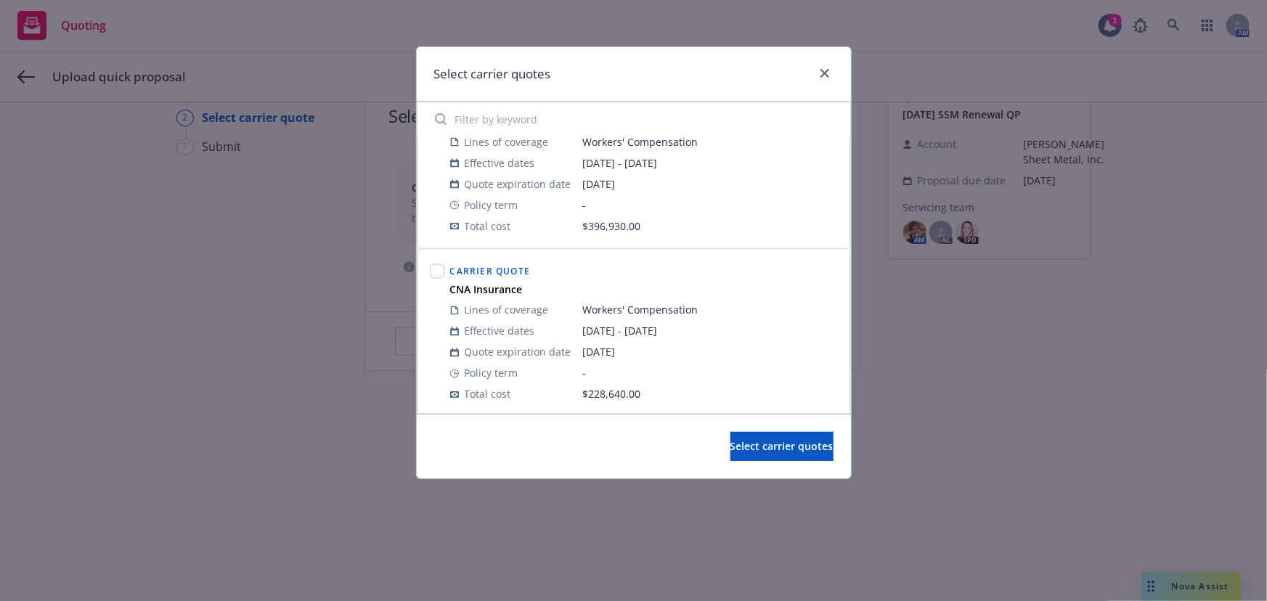
scroll to position [1222, 0]
click at [760, 441] on span "Select carrier quotes" at bounding box center [781, 446] width 103 height 14
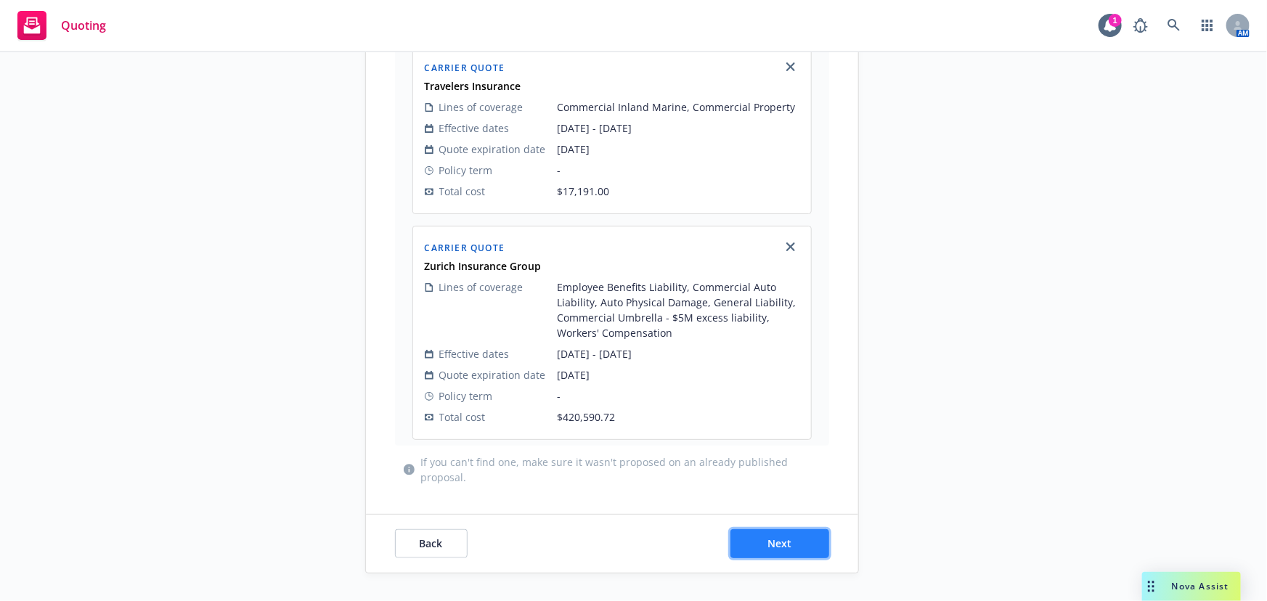
click at [773, 544] on span "Next" at bounding box center [779, 543] width 24 height 14
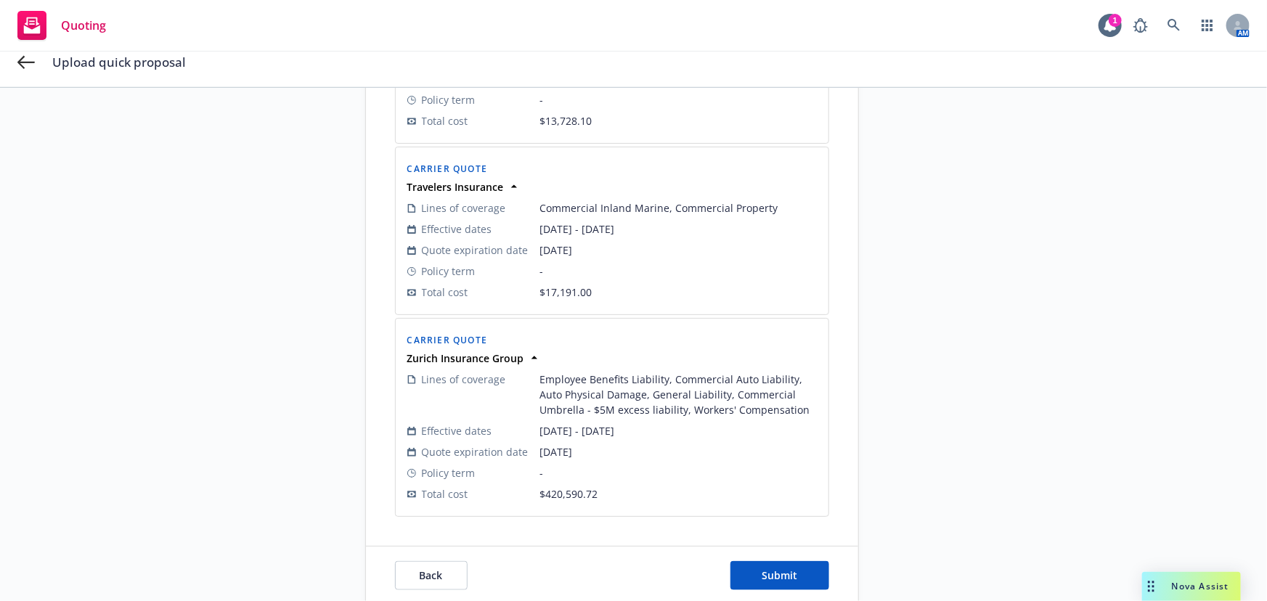
scroll to position [597, 0]
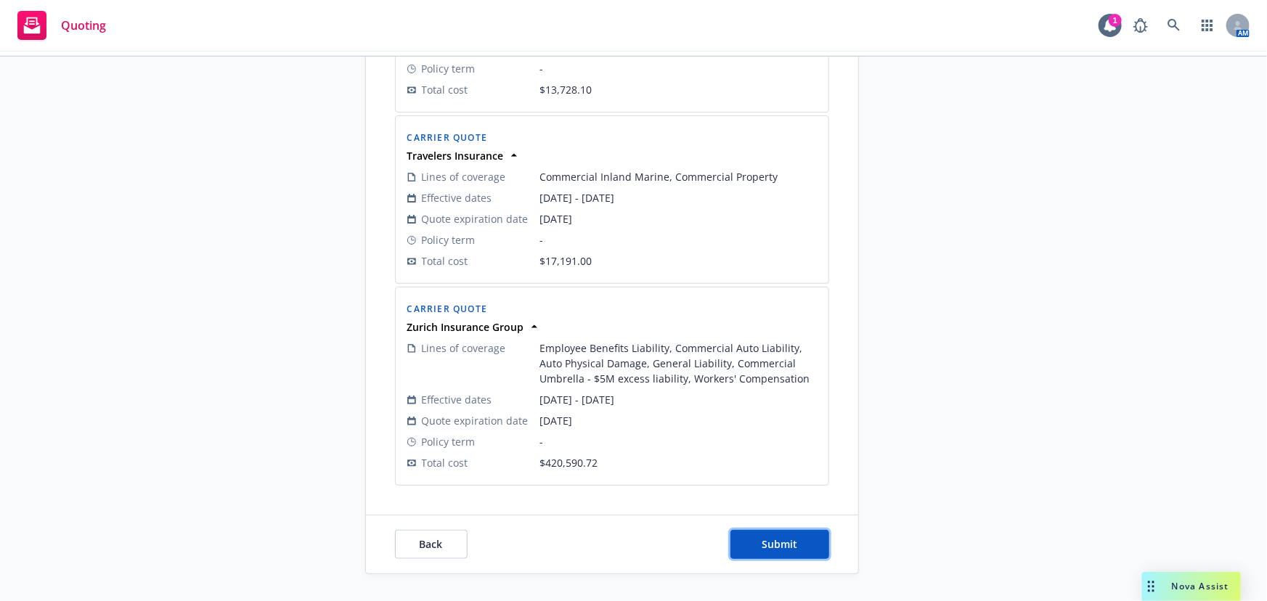
click at [773, 544] on span "Submit" at bounding box center [779, 544] width 36 height 14
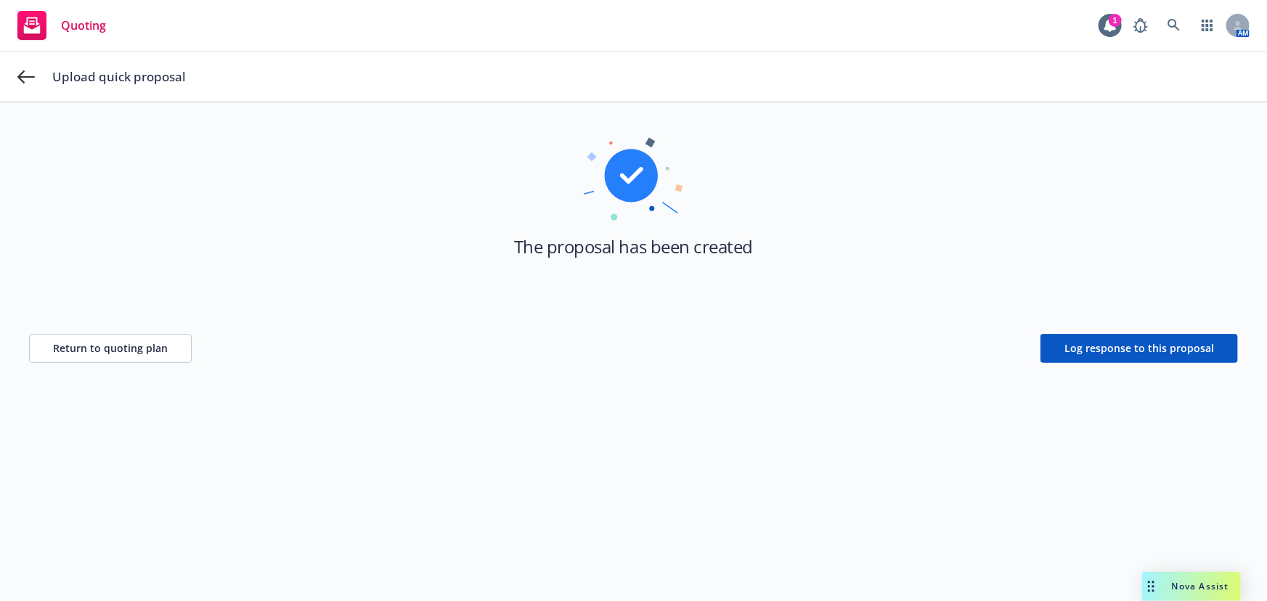
scroll to position [52, 0]
click at [36, 347] on button "Return to quoting plan" at bounding box center [110, 349] width 163 height 29
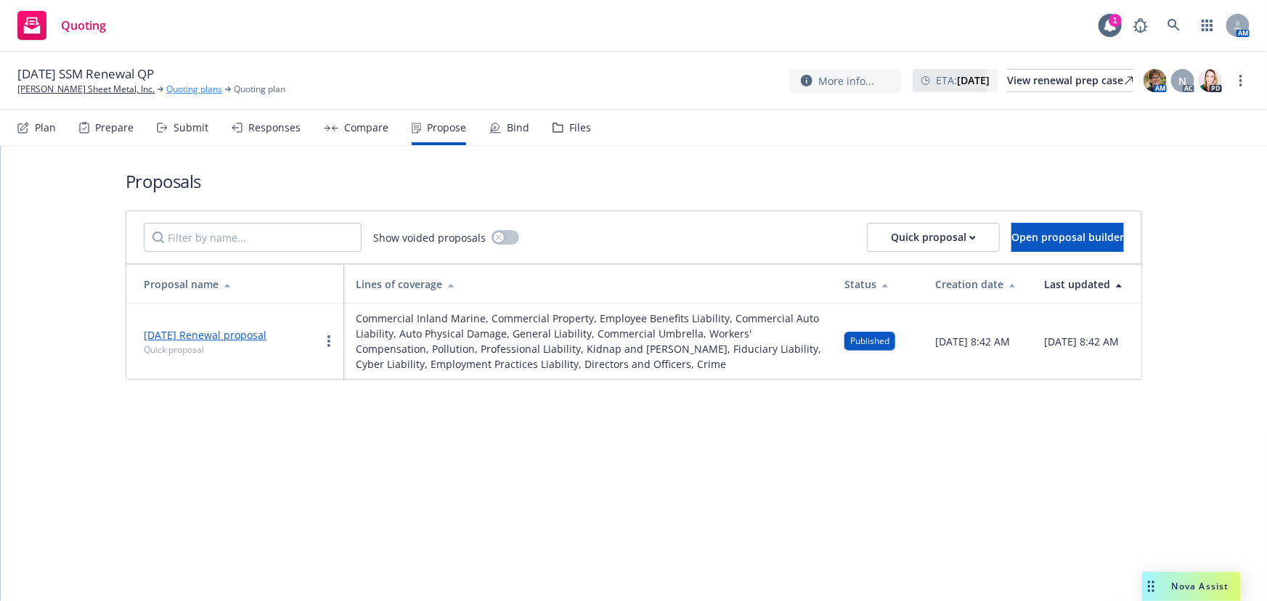
click at [166, 87] on link "Quoting plans" at bounding box center [194, 89] width 56 height 13
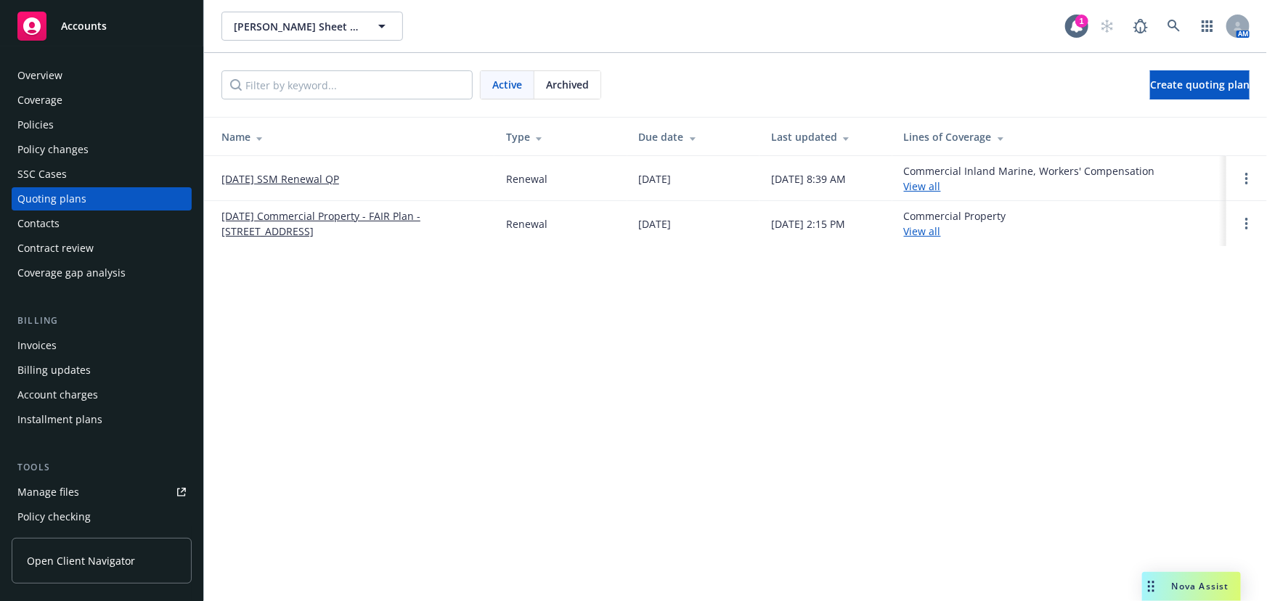
click at [305, 176] on link "[DATE] SSM Renewal QP" at bounding box center [280, 178] width 118 height 15
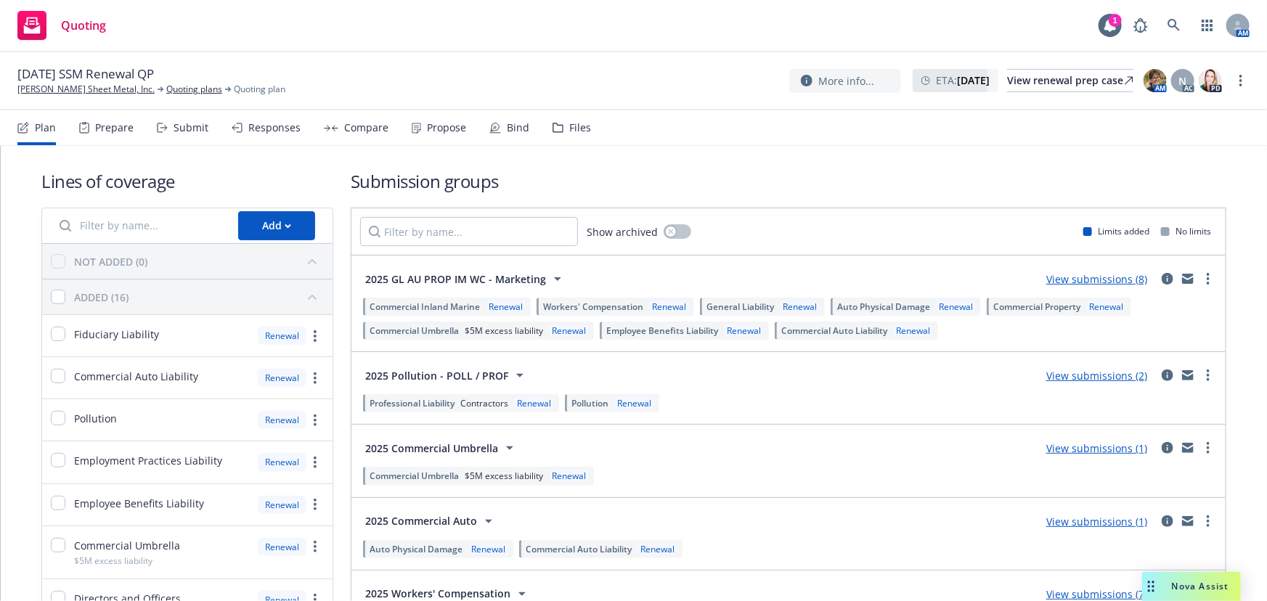
click at [1089, 277] on link "View submissions (8)" at bounding box center [1096, 279] width 101 height 14
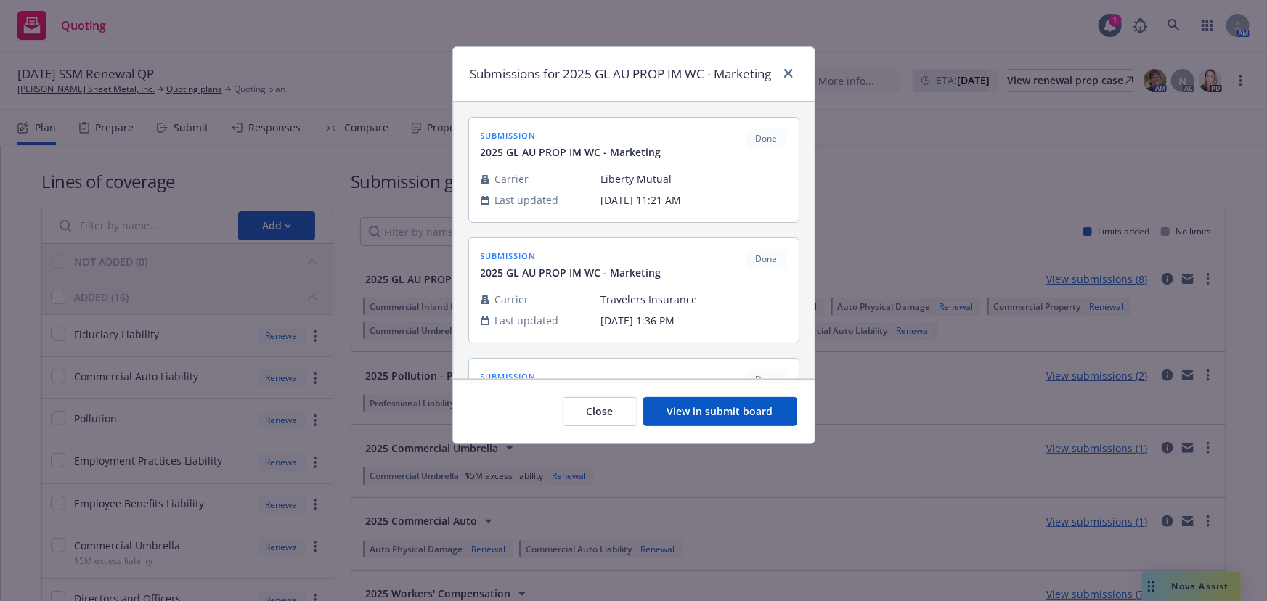
click at [728, 426] on button "View in submit board" at bounding box center [720, 411] width 154 height 29
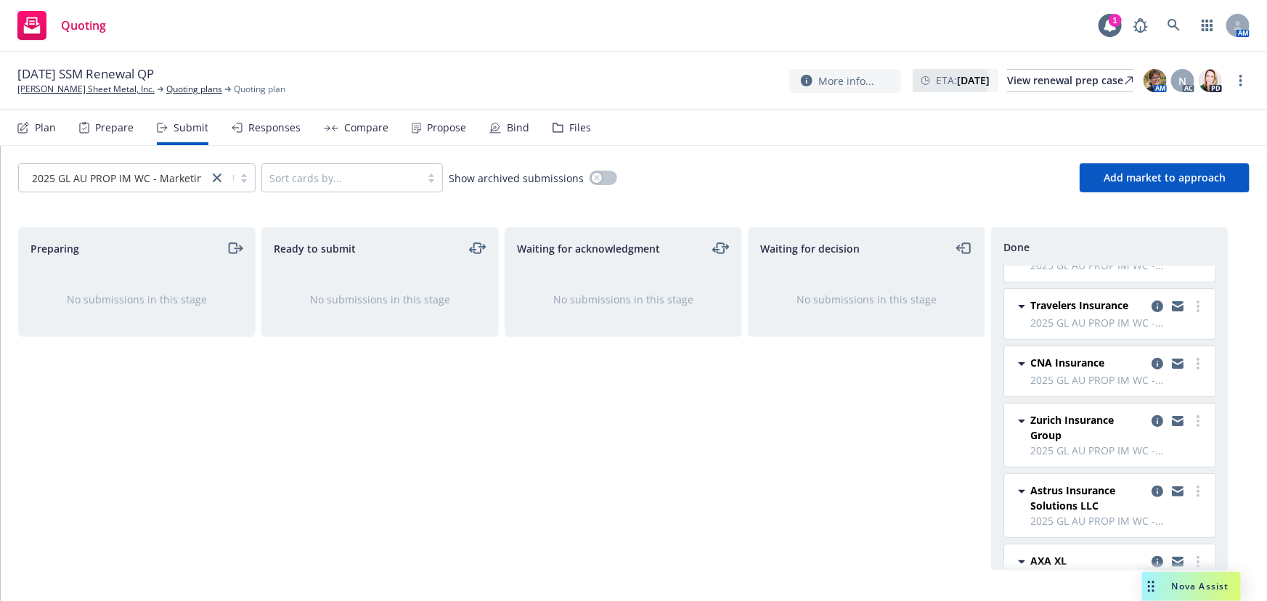
scroll to position [197, 0]
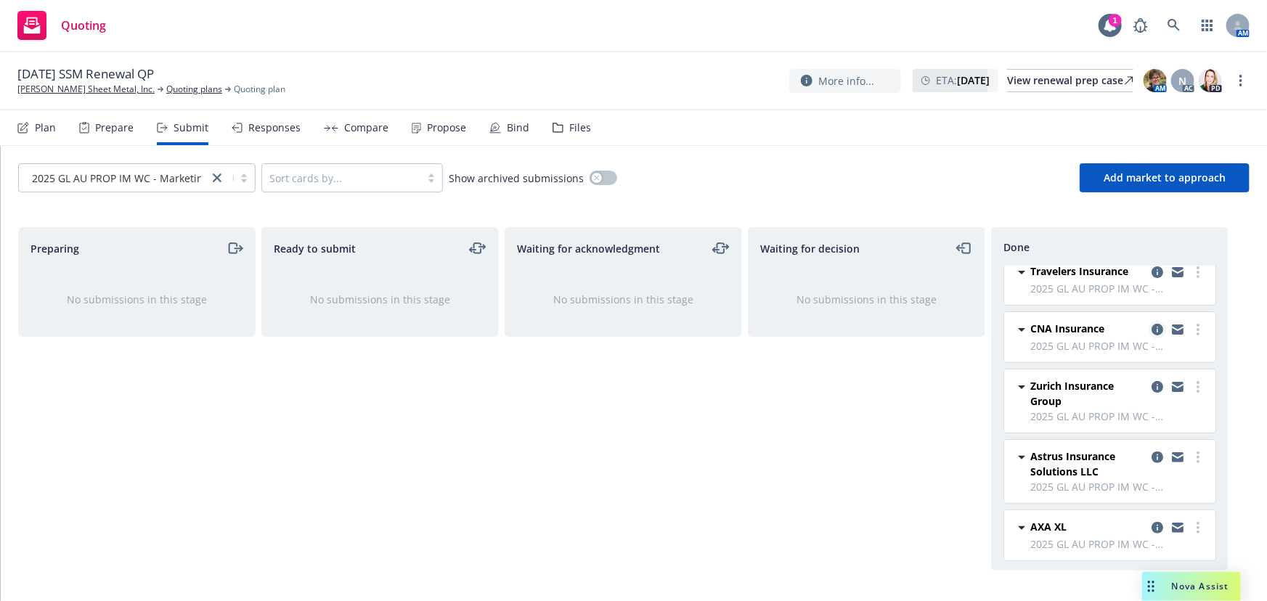
click at [1151, 328] on icon "copy logging email" at bounding box center [1157, 330] width 12 height 12
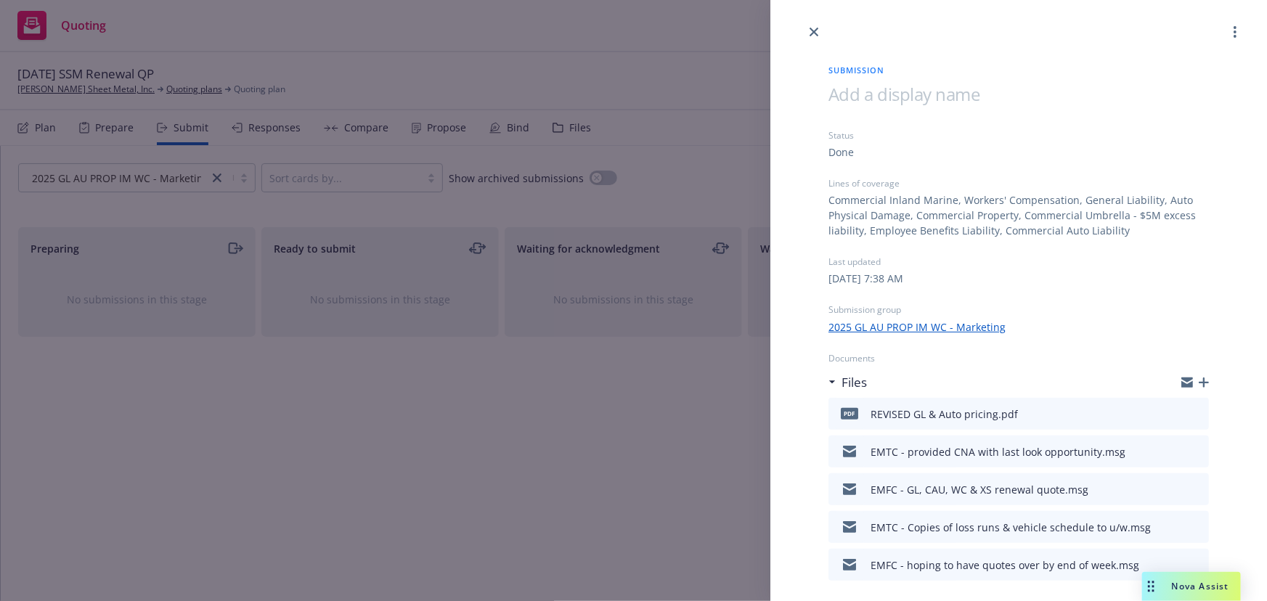
click at [1198, 382] on icon "button" at bounding box center [1203, 382] width 10 height 10
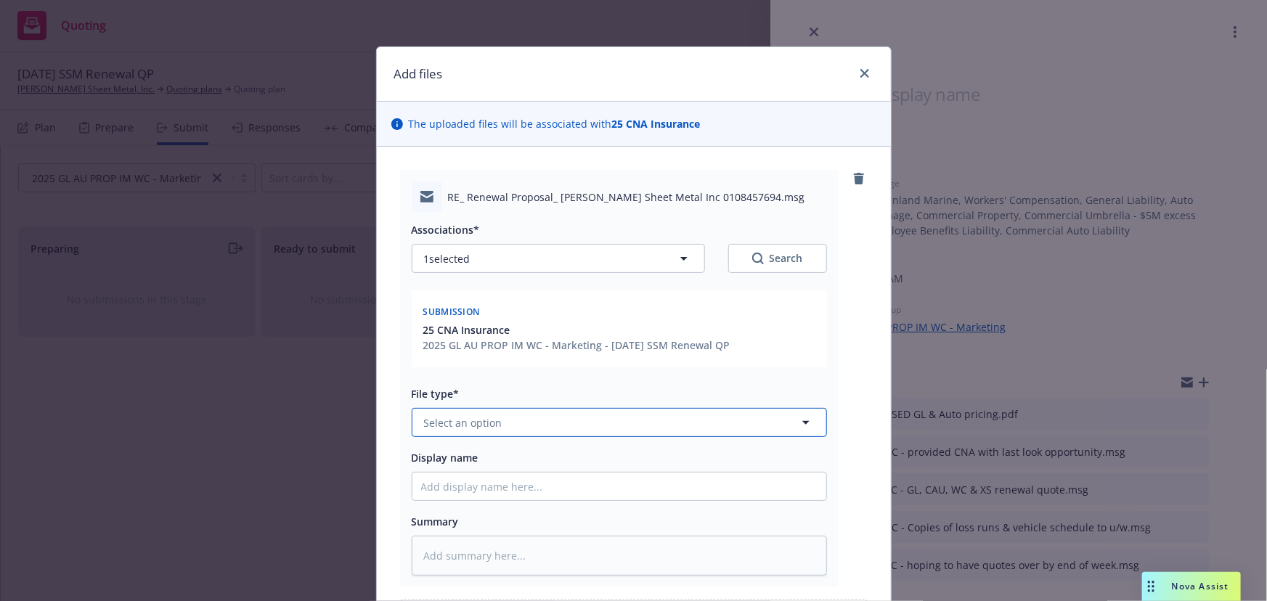
click at [456, 428] on span "Select an option" at bounding box center [463, 422] width 78 height 15
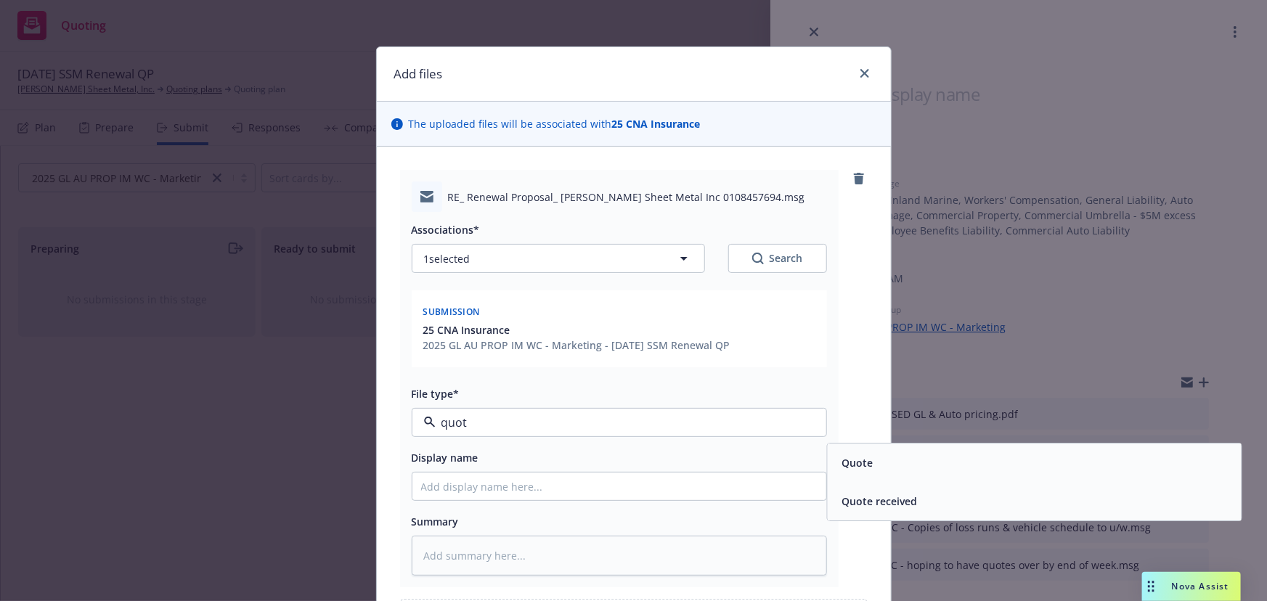
type input "quote"
click at [865, 512] on div "Quote received" at bounding box center [1034, 502] width 414 height 38
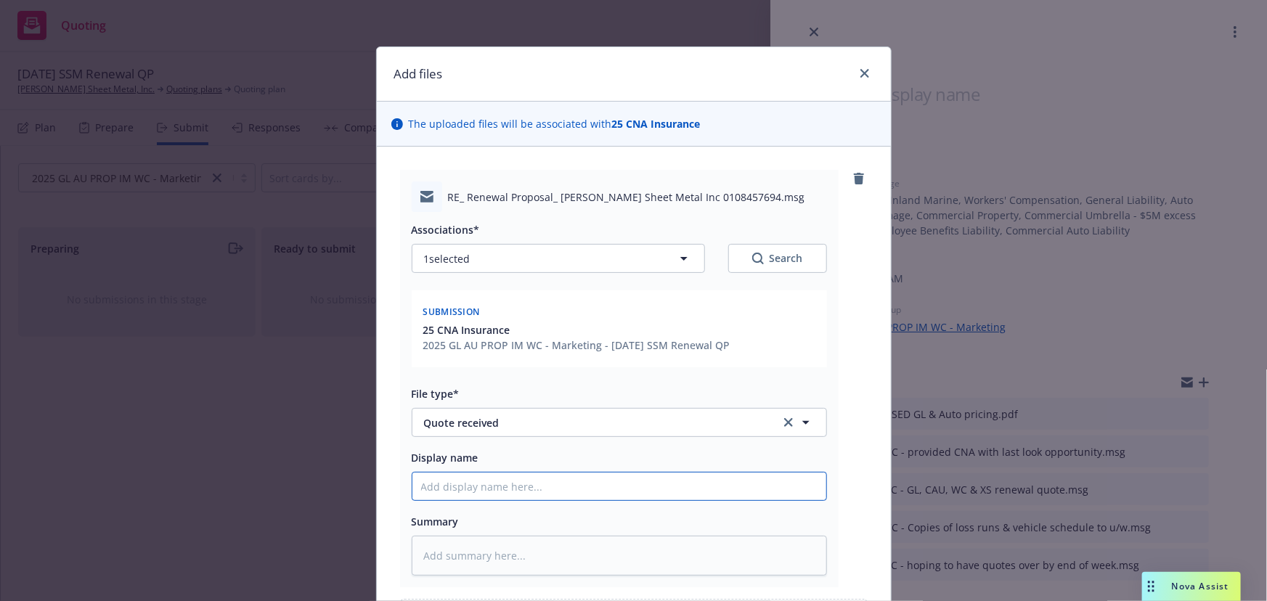
click at [579, 480] on input "Display name" at bounding box center [619, 487] width 414 height 28
type textarea "x"
type input "E"
type textarea "x"
type input "EM"
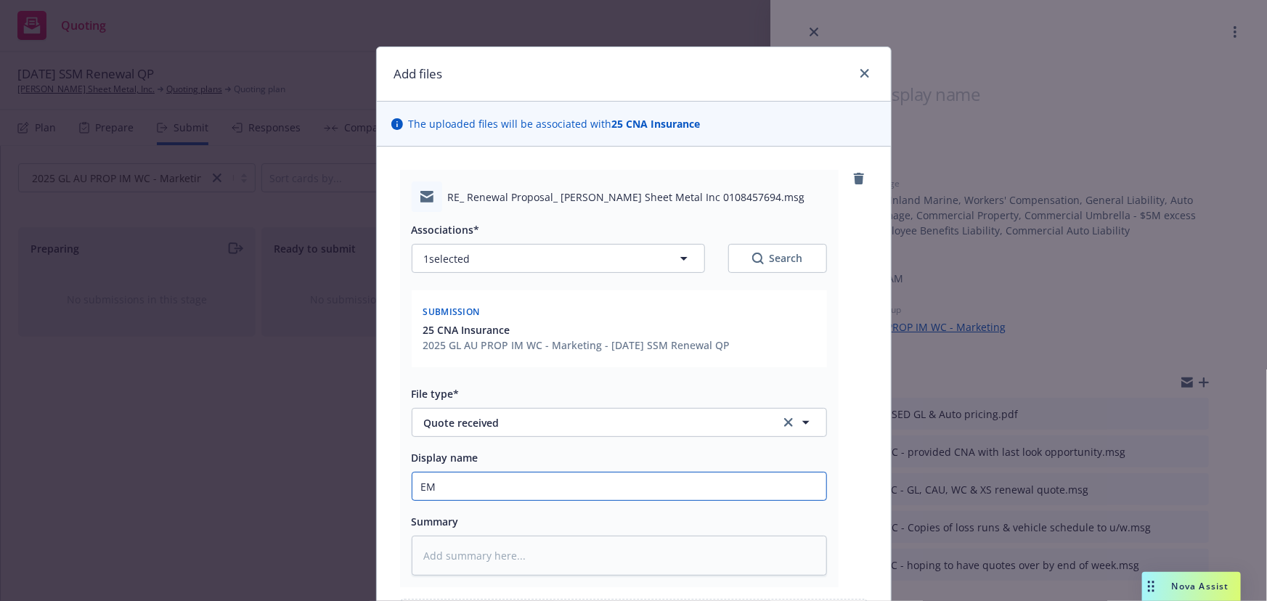
type textarea "x"
type input "EMF"
type textarea "x"
type input "EMFC"
type textarea "x"
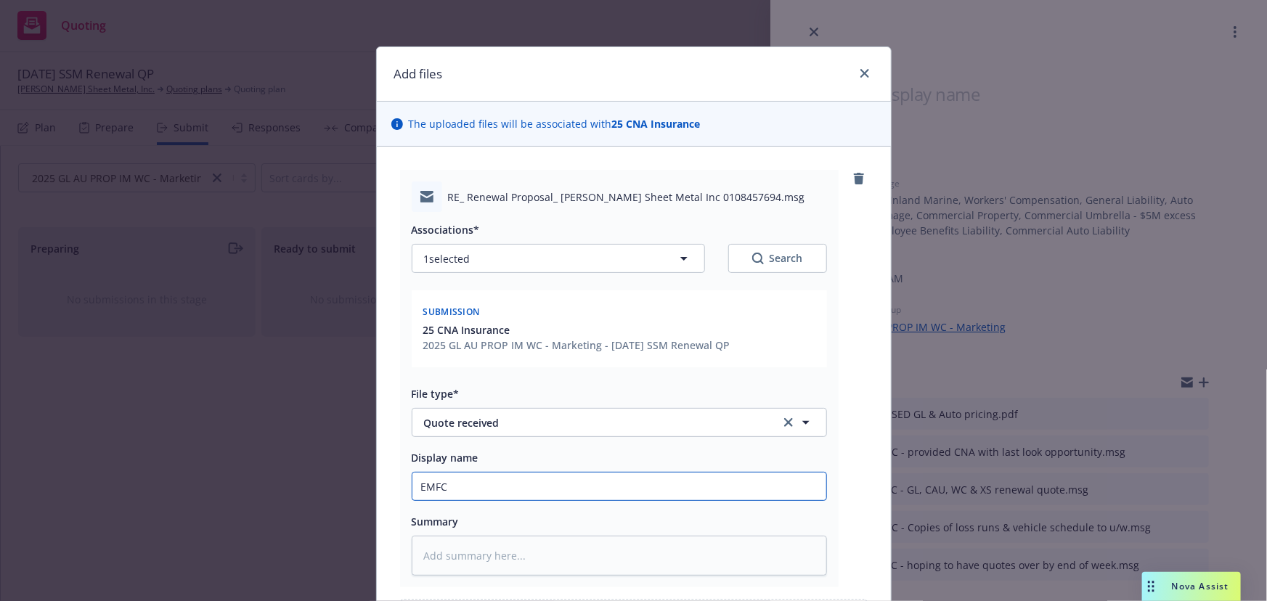
type input "EMFC"
type textarea "x"
type input "EMFC -"
type textarea "x"
type input "EMFC -"
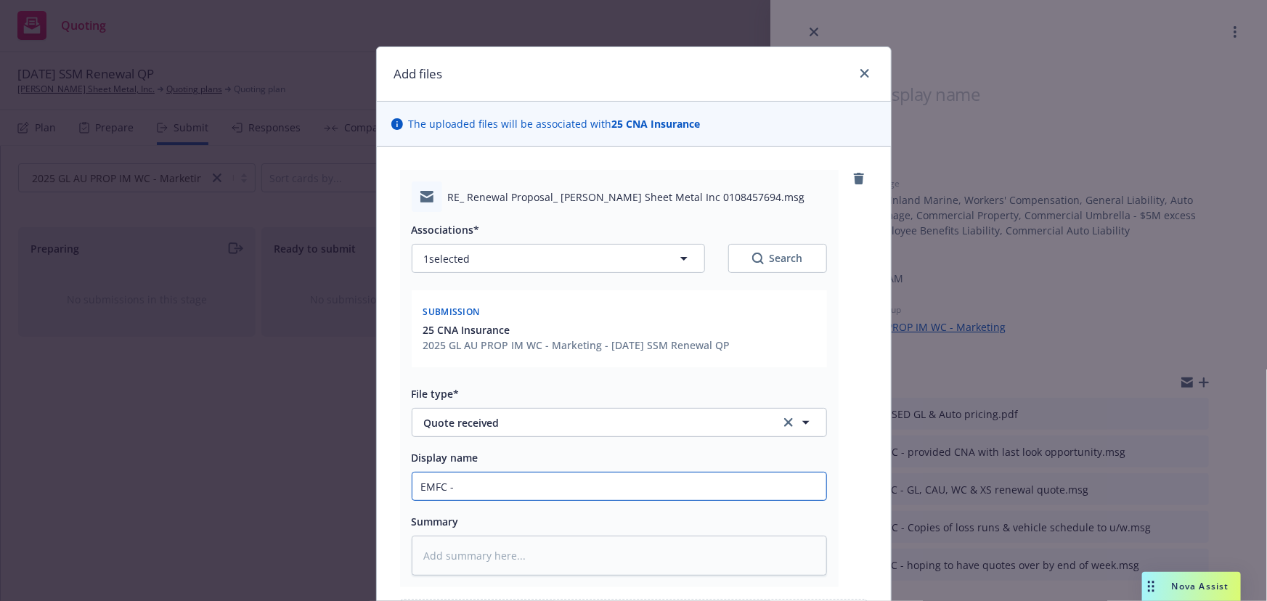
type textarea "x"
type input "EMFC - C"
type textarea "x"
type input "EMFC - CN"
type textarea "x"
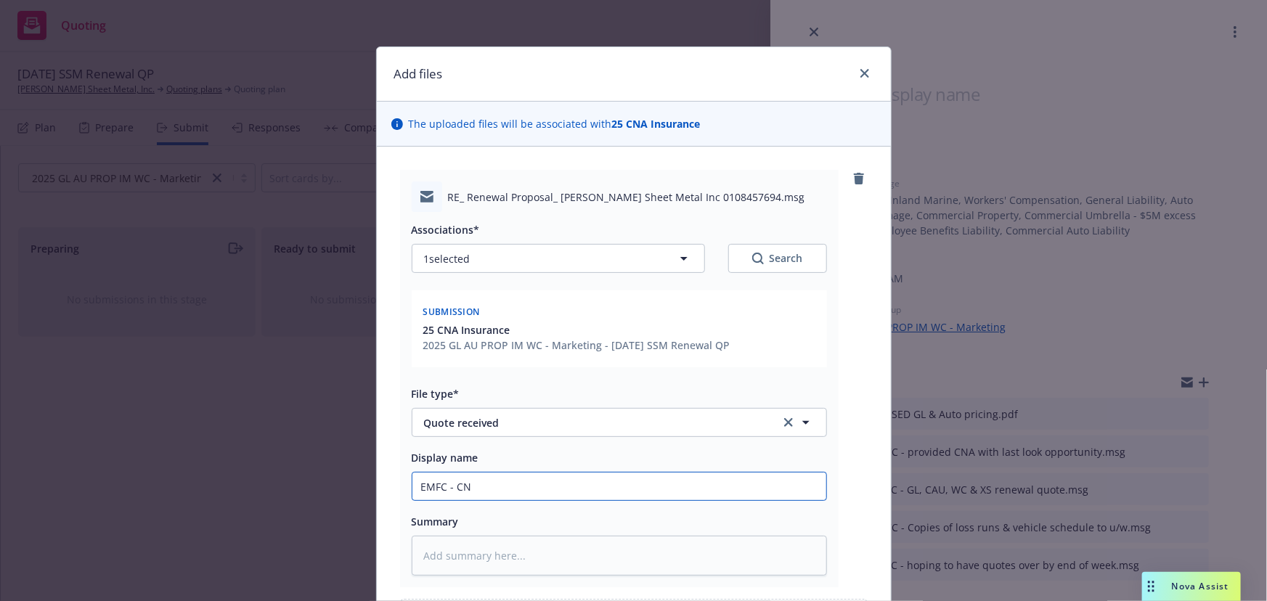
type input "EMFC - CNA"
type textarea "x"
type input "EMFC - CNA"
type textarea "x"
type input "EMFC - CNA c"
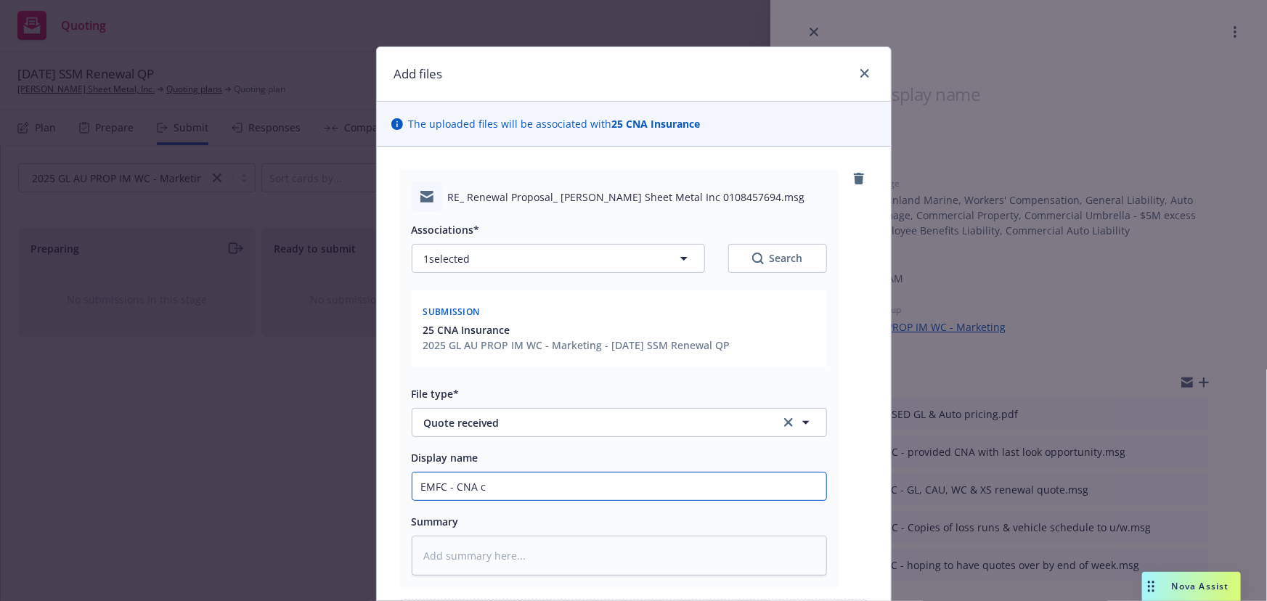
type textarea "x"
type input "EMFC - CNA co"
type textarea "x"
type input "EMFC - CNA con"
type textarea "x"
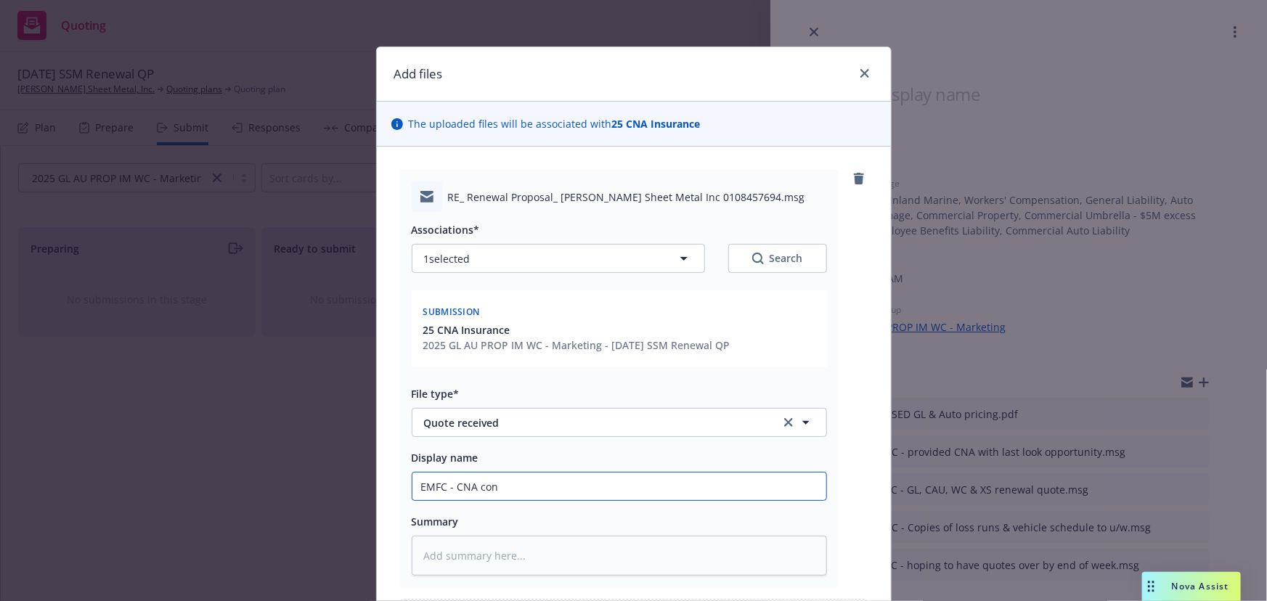
type input "EMFC - CNA conf"
type textarea "x"
type input "EMFC - CNA confi"
type textarea "x"
type input "EMFC - CNA confim"
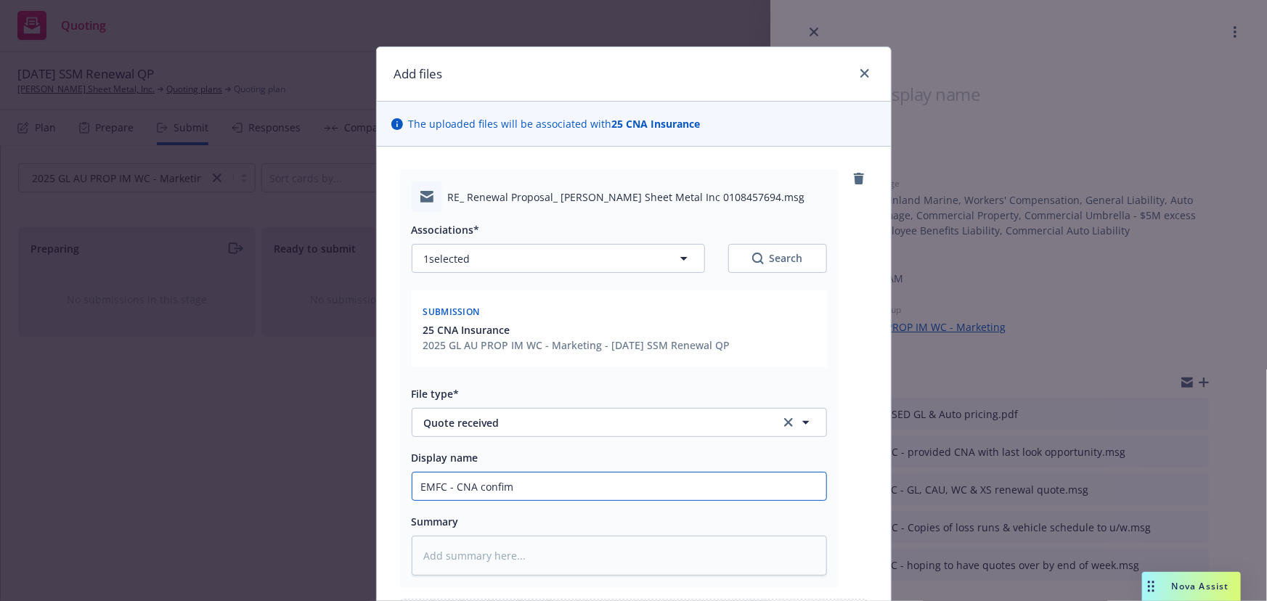
type textarea "x"
type input "EMFC - CNA confi"
type textarea "x"
type input "EMFC - CNA confir"
type textarea "x"
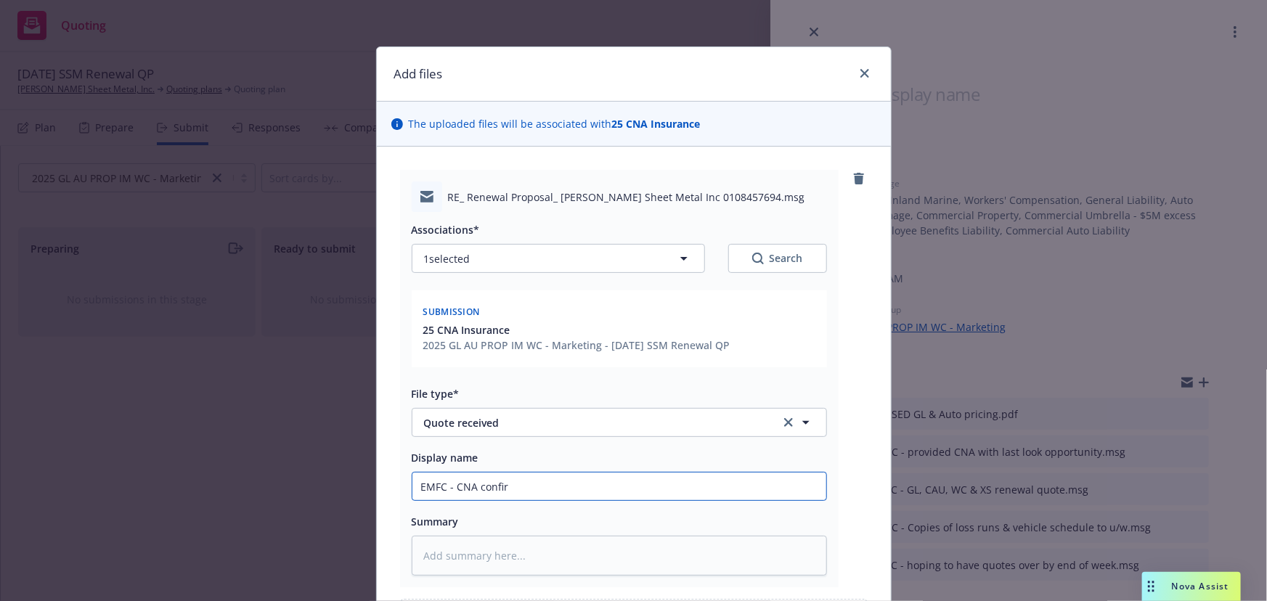
type input "EMFC - CNA confirm"
type textarea "x"
type input "EMFC - CNA confirms"
type textarea "x"
type input "EMFC - CNA confirms"
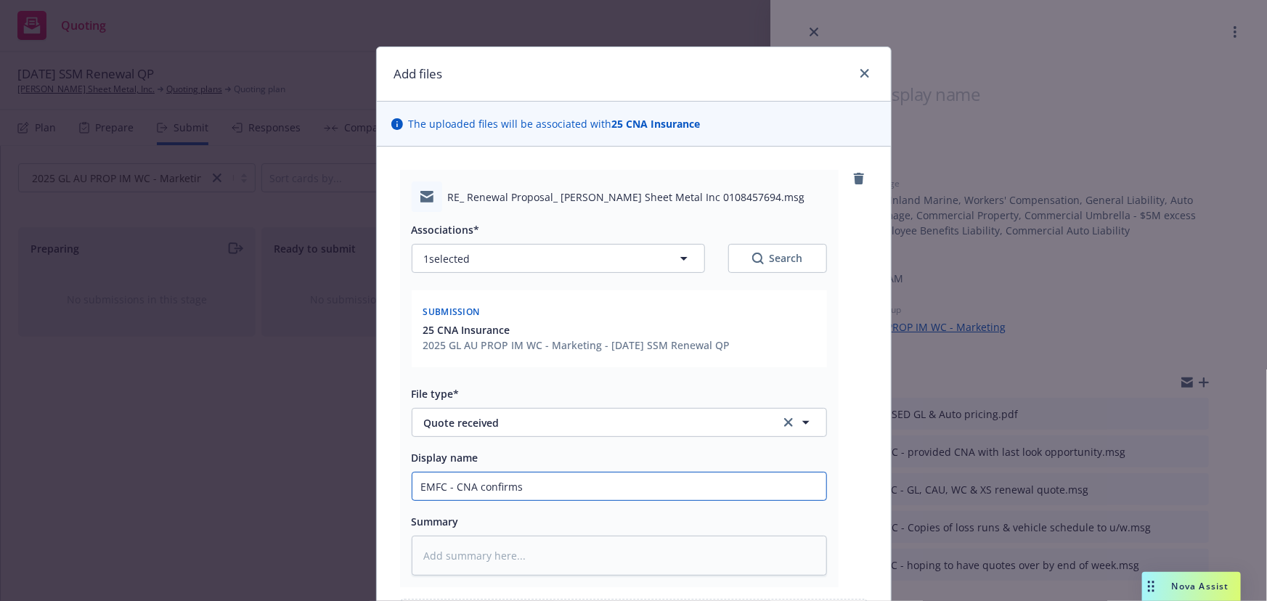
type textarea "x"
type input "EMFC - CNA confirms N"
type textarea "x"
type input "EMFC - CNA confirms Na"
type textarea "x"
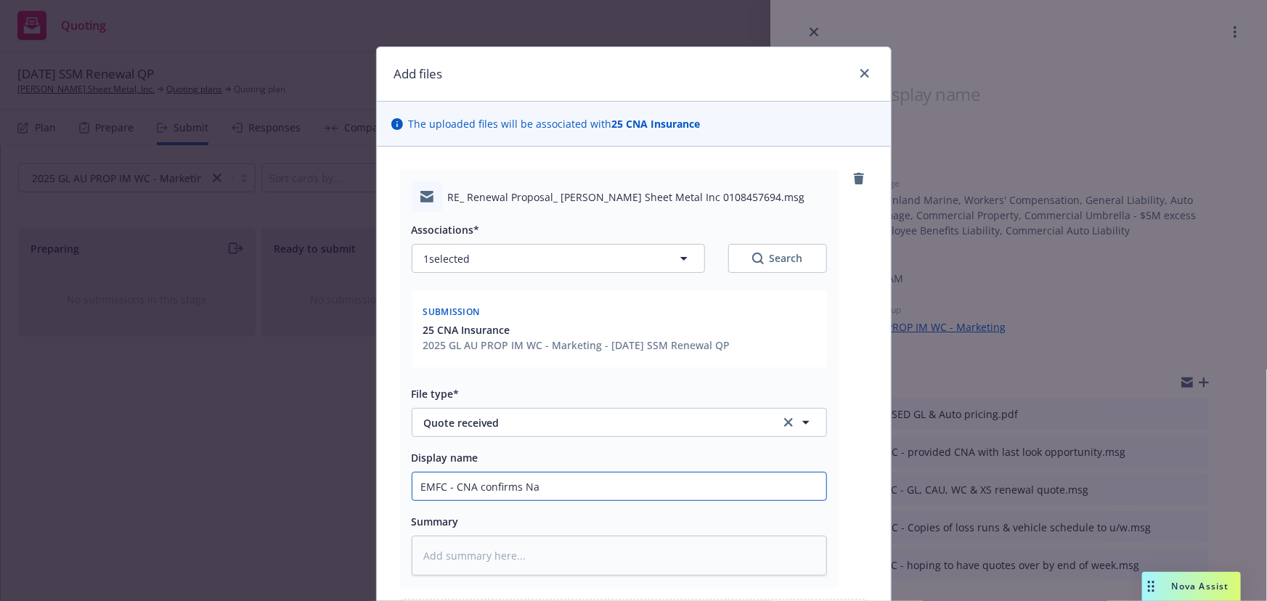
type input "EMFC - CNA confirms Nan"
type textarea "x"
type input "EMFC - CNA confirms Nanc"
type textarea "x"
type input "EMFC - CNA confirms Nancy"
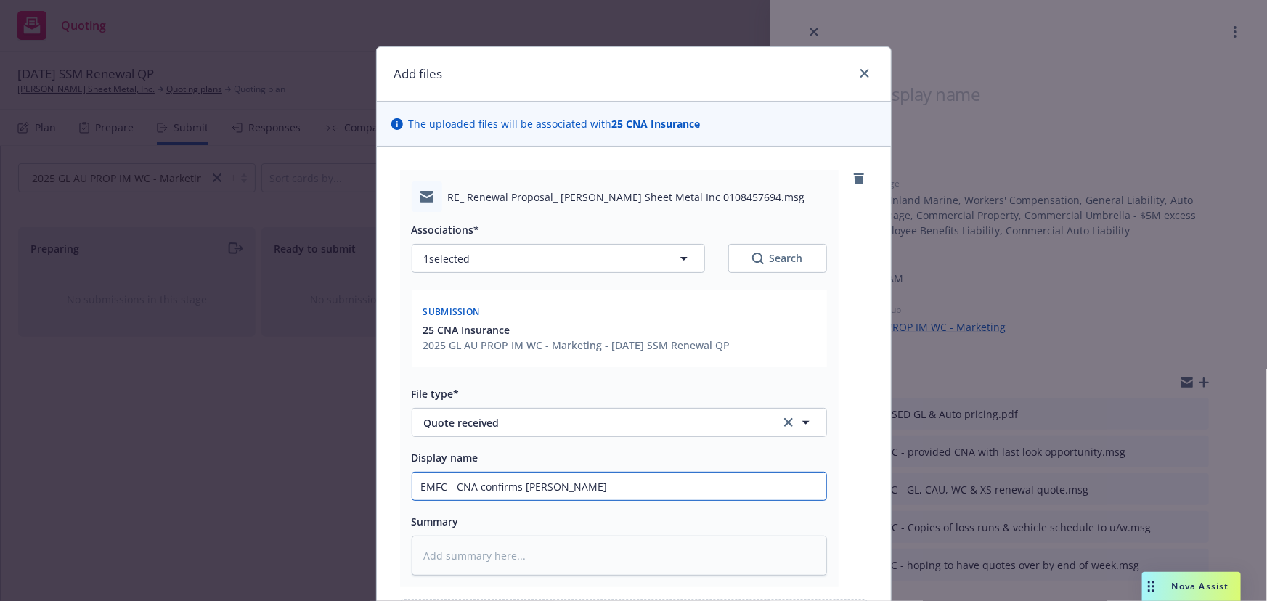
type textarea "x"
type input "EMFC - CNA confirms Nancy"
type textarea "x"
type input "EMFC - CNA confirms Nancy S"
type textarea "x"
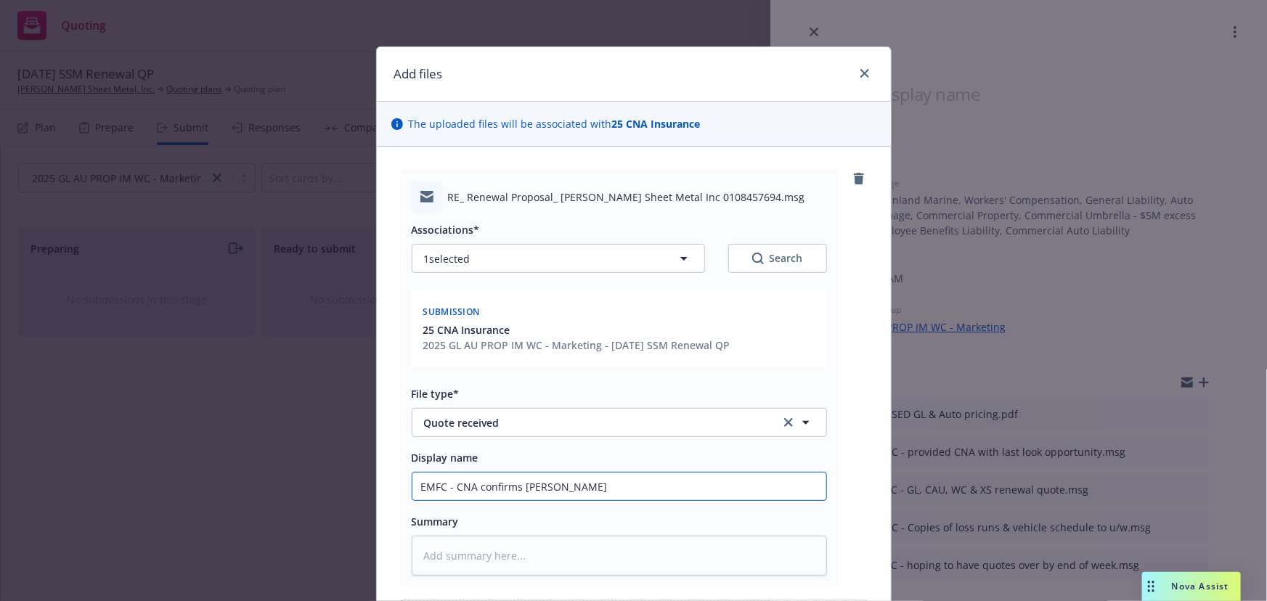
type input "EMFC - CNA confirms Nancy Si"
type textarea "x"
type input "EMFC - CNA confirms Nancy Sim"
type textarea "x"
type input "EMFC - CNA confirms Nancy Simp"
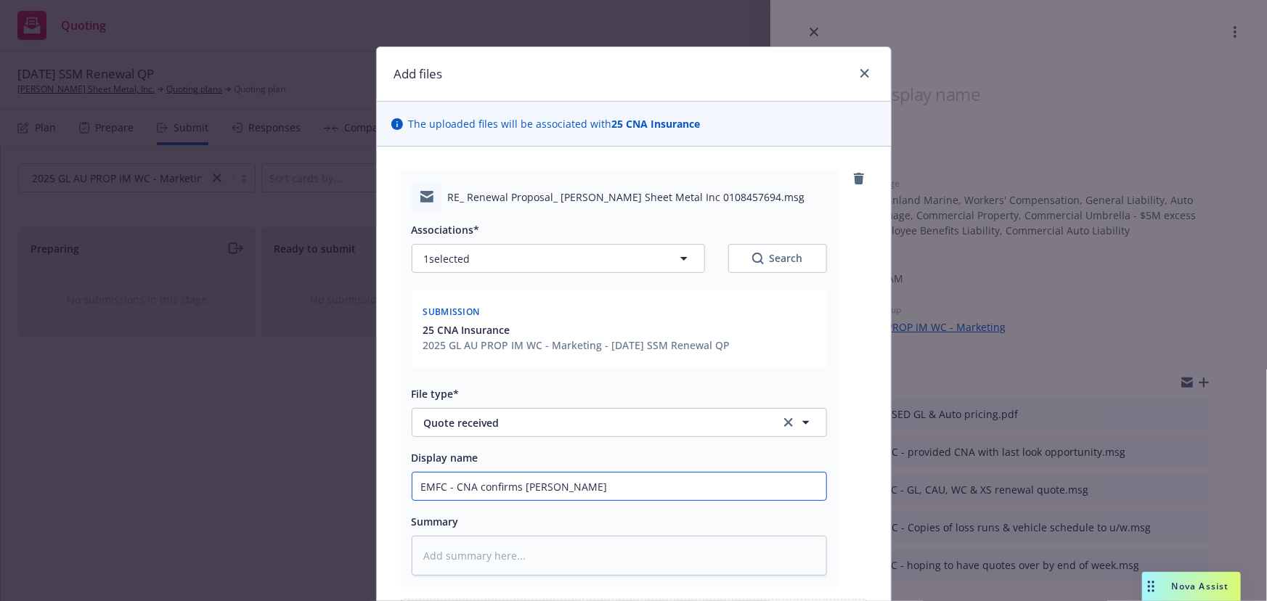
type textarea "x"
type input "EMFC - CNA confirms Nancy Simps"
type textarea "x"
type input "EMFC - CNA confirms Nancy Simpso"
type textarea "x"
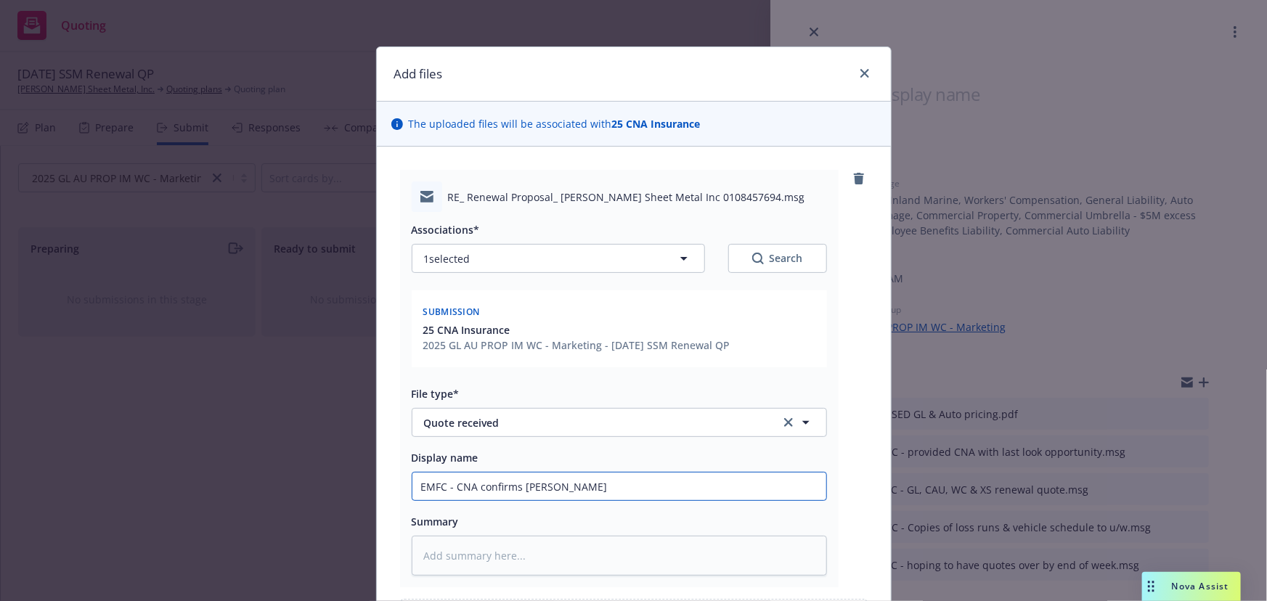
type input "EMFC - CNA confirms Nancy Simpson"
type textarea "x"
type input "EMFC - CNA confirms Nancy Simpson,"
type textarea "x"
type input "EMFC - CNA confirms Nancy Simpson,"
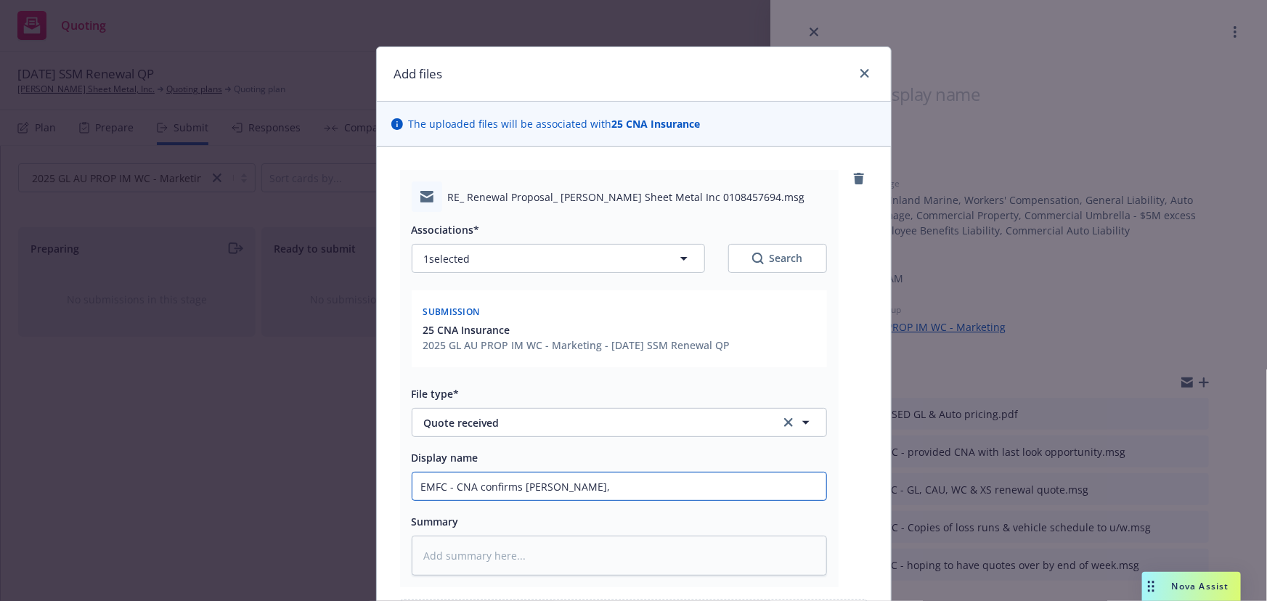
type textarea "x"
type input "EMFC - CNA confirms Nancy Simpson, N"
type textarea "x"
type input "EMFC - CNA confirms Nancy Simpson, Na"
type textarea "x"
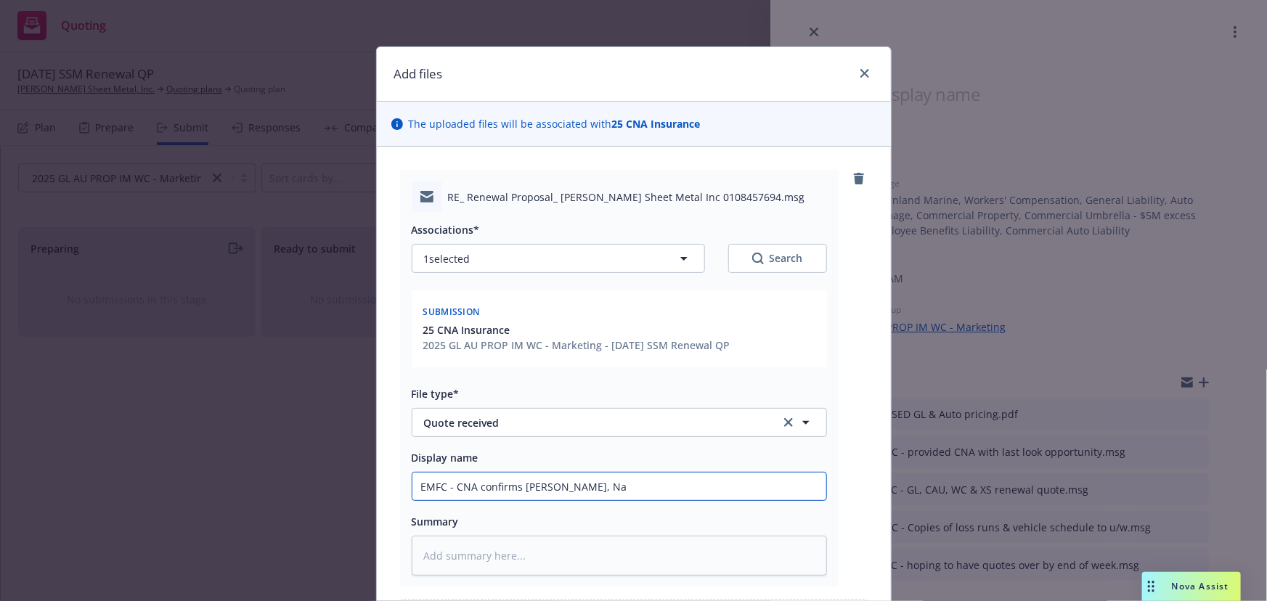
type input "EMFC - CNA confirms Nancy Simpson, Nan"
type textarea "x"
type input "EMFC - CNA confirms Nancy Simpson, Nanc"
type textarea "x"
type input "EMFC - CNA confirms Nancy Simpson, Nancy"
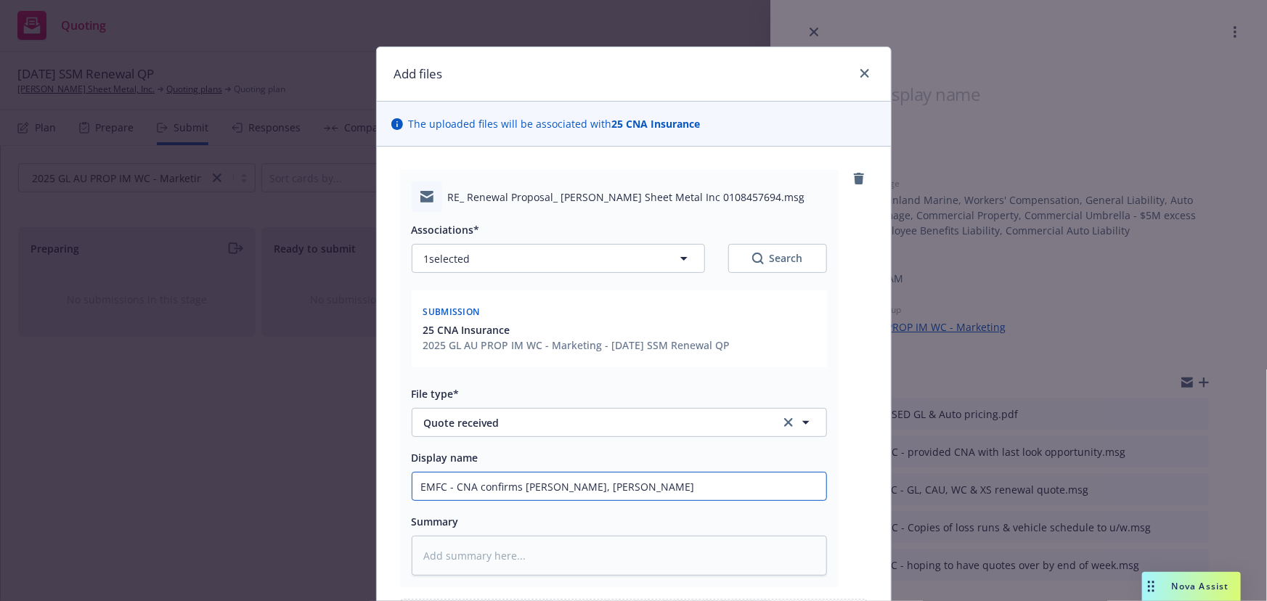
type textarea "x"
type input "EMFC - CNA confirms Nancy Simpson, Nancy"
type textarea "x"
type input "EMFC - CNA confirms Nancy Simpson, Nancy T"
type textarea "x"
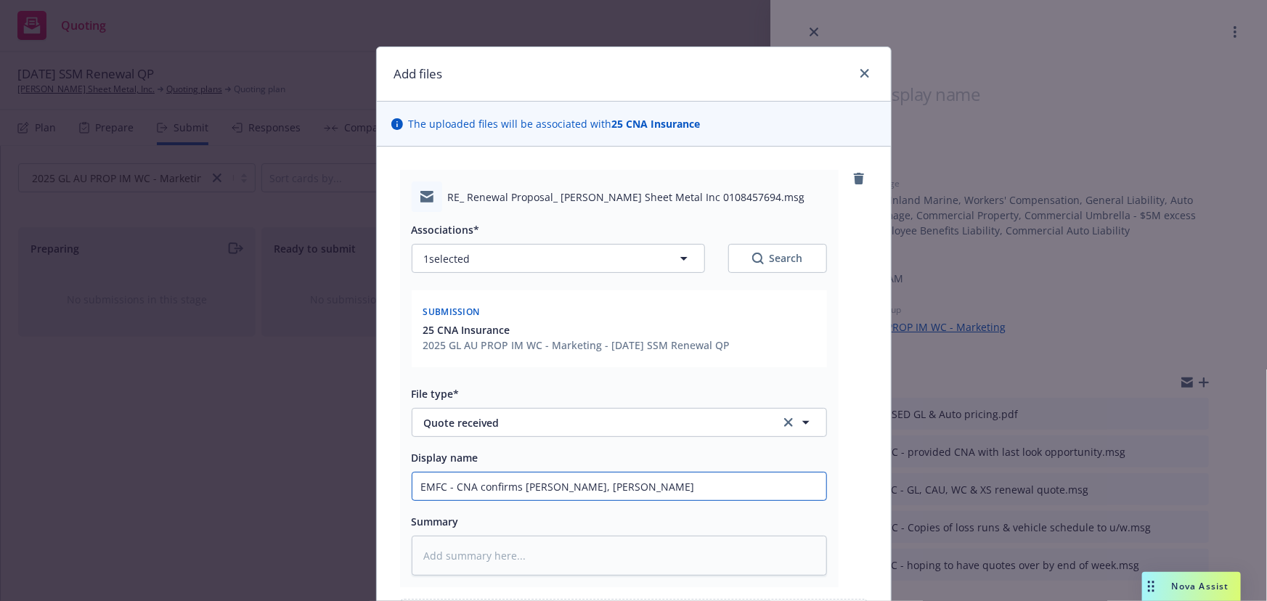
type input "EMFC - CNA confirms Nancy Simpson, Nancy Ta"
type textarea "x"
type input "EMFC - CNA confirms Nancy Simpson, Nancy Tay"
type textarea "x"
type input "EMFC - CNA confirms Nancy Simpson, Nancy Tayl"
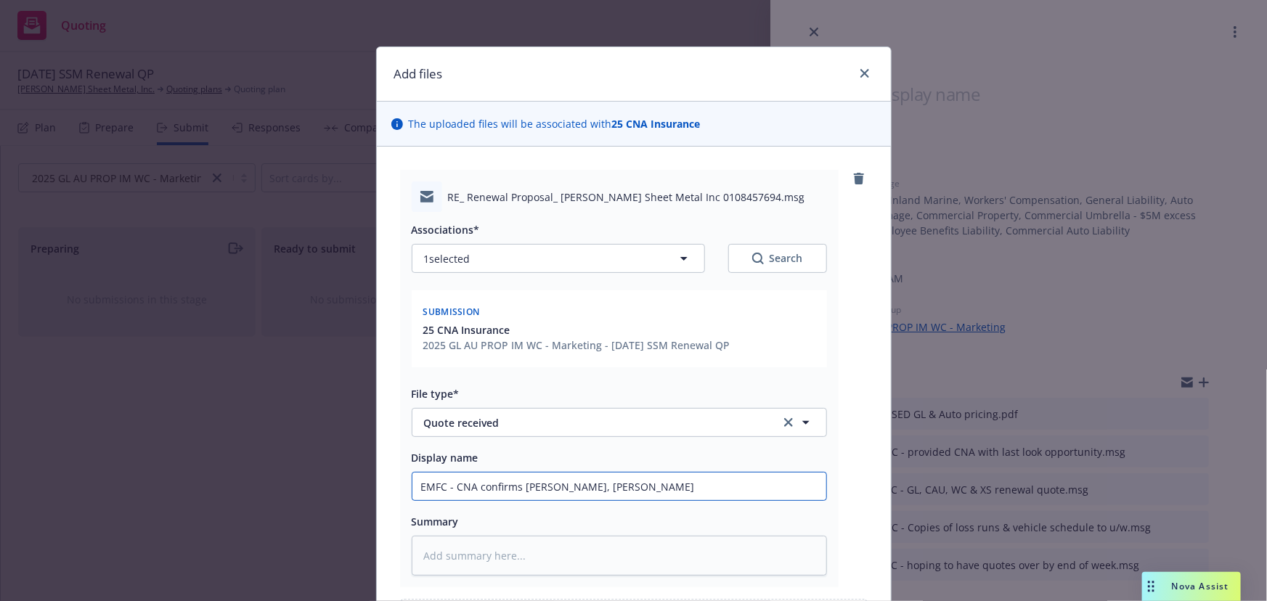
type textarea "x"
type input "EMFC - CNA confirms Nancy Simpson, Nancy Taylo"
type textarea "x"
type input "EMFC - CNA confirms Nancy Simpson, Nancy Taylor"
type textarea "x"
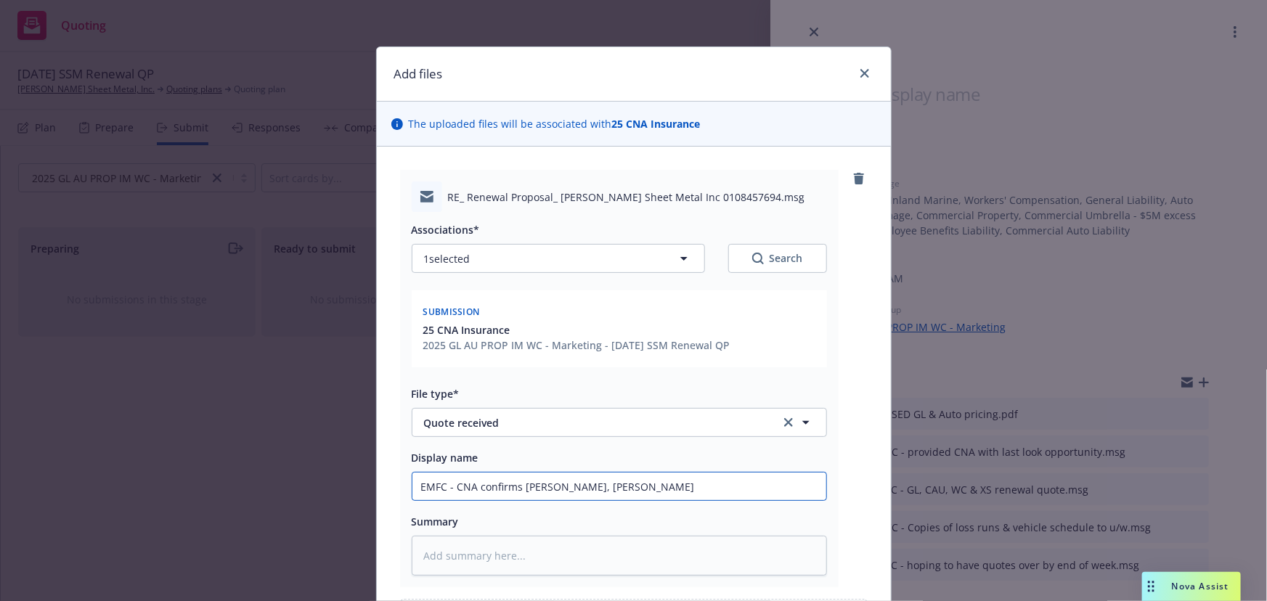
type input "EMFC - CNA confirms Nancy Simpson, Nancy Taylor"
type textarea "x"
type input "EMFC - CNA confirms Nancy Simpson, Nancy Taylor &"
type textarea "x"
type input "EMFC - CNA confirms Nancy Simpson, Nancy Taylor &"
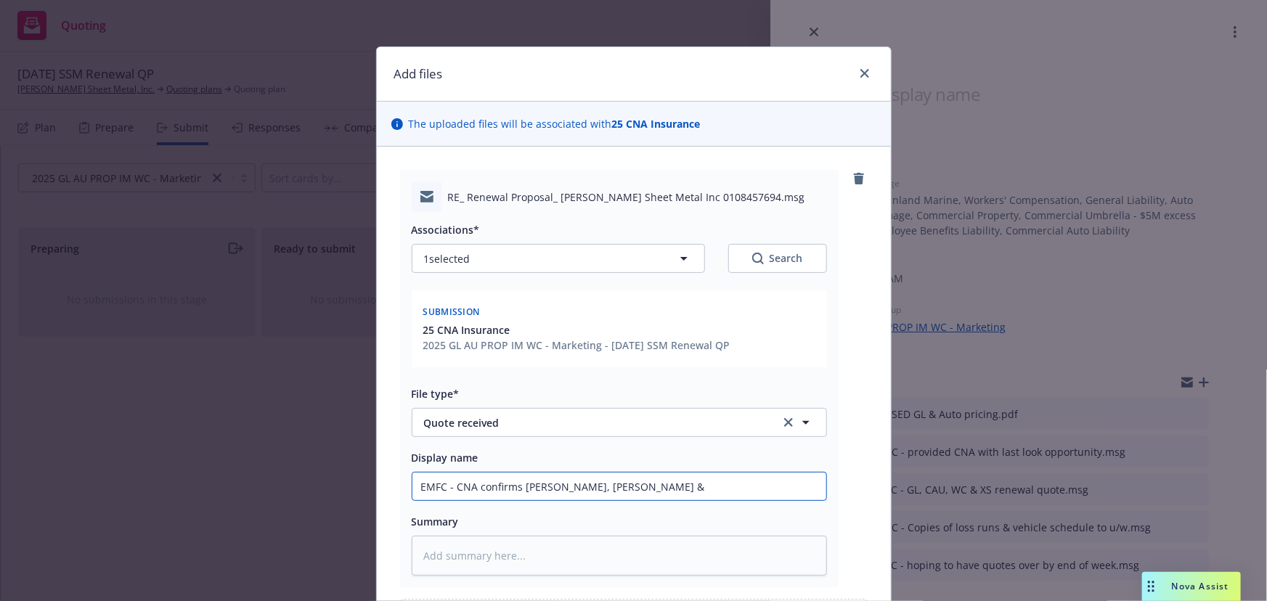
type textarea "x"
type input "EMFC - CNA confirms Nancy Simpson, Nancy Taylor & F"
type textarea "x"
type input "EMFC - CNA confirms Nancy Simpson, Nancy Taylor & Fr"
type textarea "x"
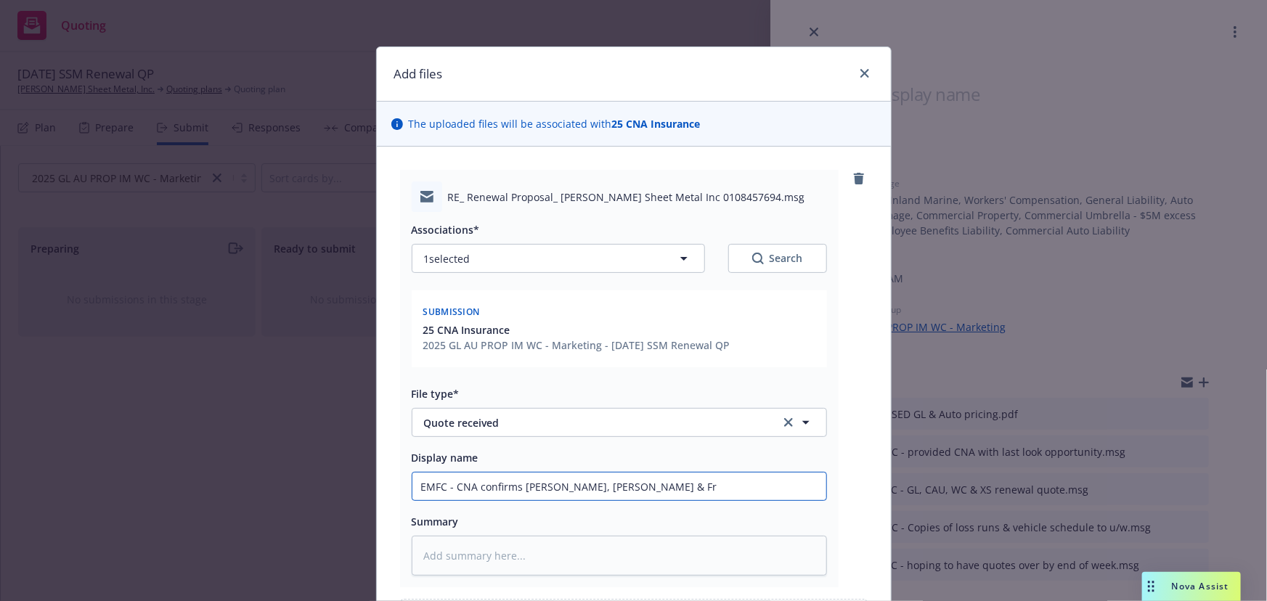
type input "EMFC - CNA confirms Nancy Simpson, Nancy Taylor & Fra"
type textarea "x"
type input "EMFC - CNA confirms Nancy Simpson, Nancy Taylor & Fran"
type textarea "x"
type input "EMFC - CNA confirms Nancy Simpson, Nancy Taylor & Frank"
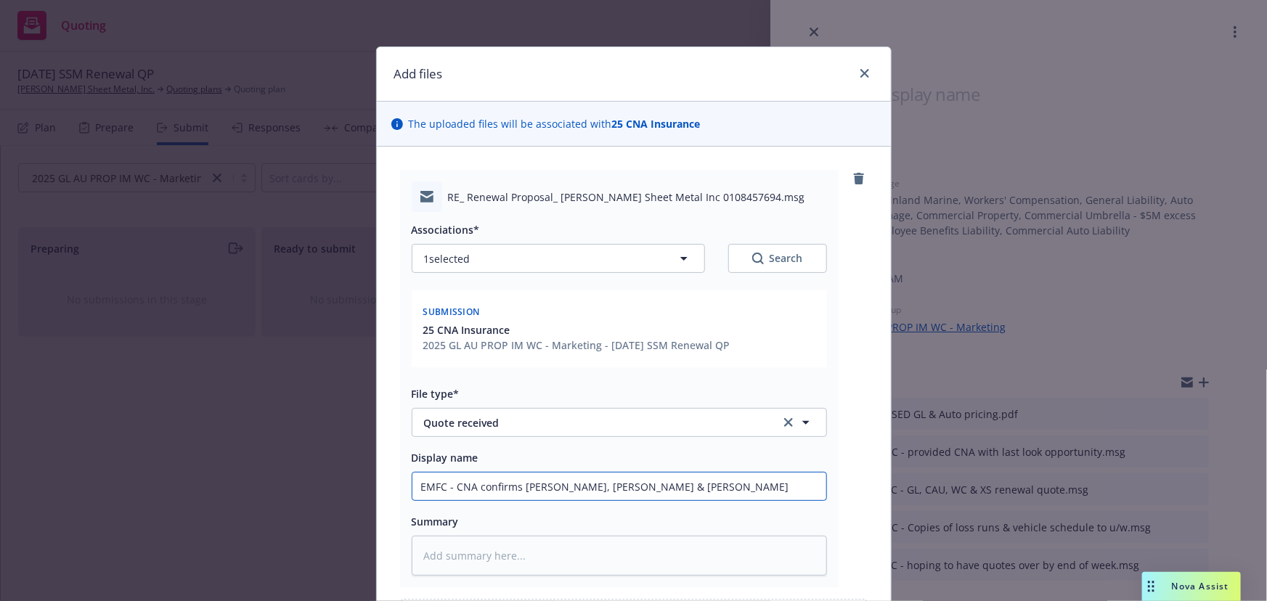
type textarea "x"
type input "EMFC - CNA confirms Nancy Simpson, Nancy Taylor & Frankl"
type textarea "x"
type input "EMFC - CNA confirms Nancy Simpson, Nancy Taylor & Frankli"
type textarea "x"
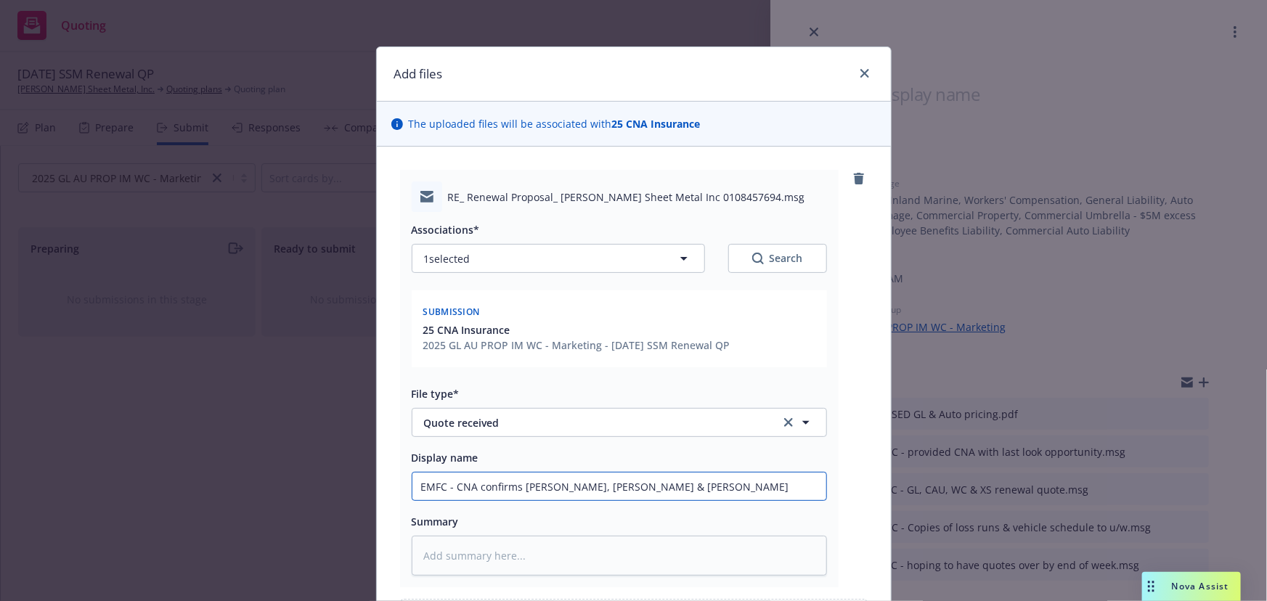
type input "EMFC - CNA confirms Nancy Simpson, Nancy Taylor & Franklin"
type textarea "x"
type input "EMFC - CNA confirms Nancy Simpson, Nancy Taylor & Franklin"
type textarea "x"
type input "EMFC - CNA confirms Nancy Simpson, Nancy Taylor & Franklin Y"
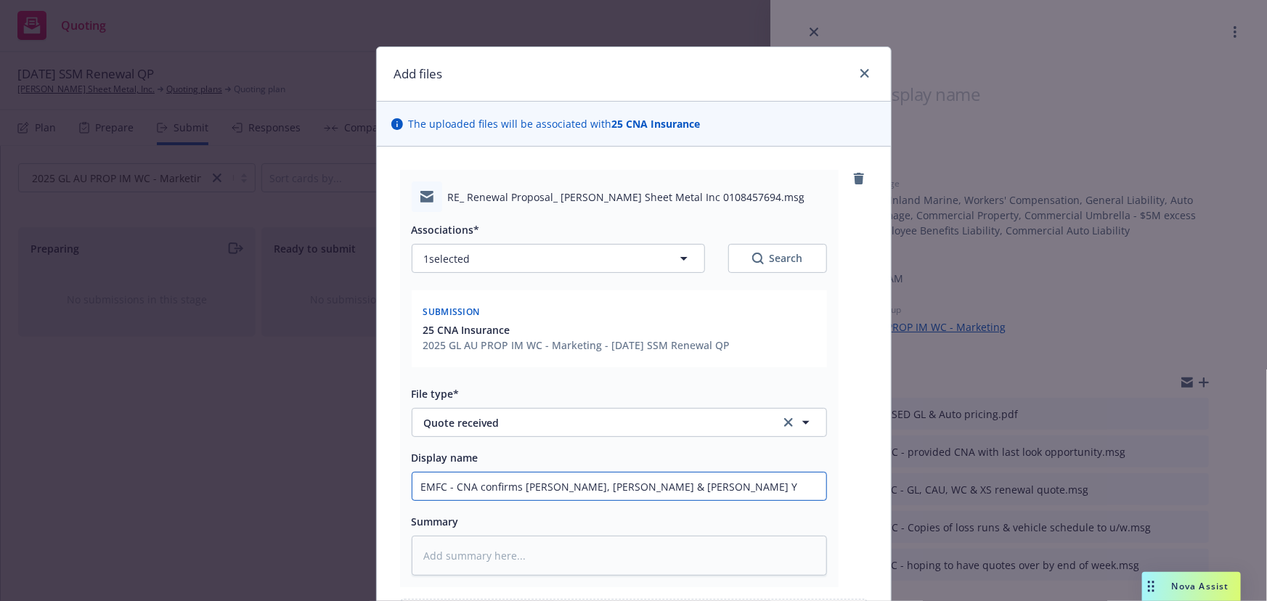
type textarea "x"
type input "EMFC - CNA confirms Nancy Simpson, Nancy Taylor & Franklin Yo"
type textarea "x"
type input "EMFC - CNA confirms Nancy Simpson, Nancy Taylor & Franklin You"
type textarea "x"
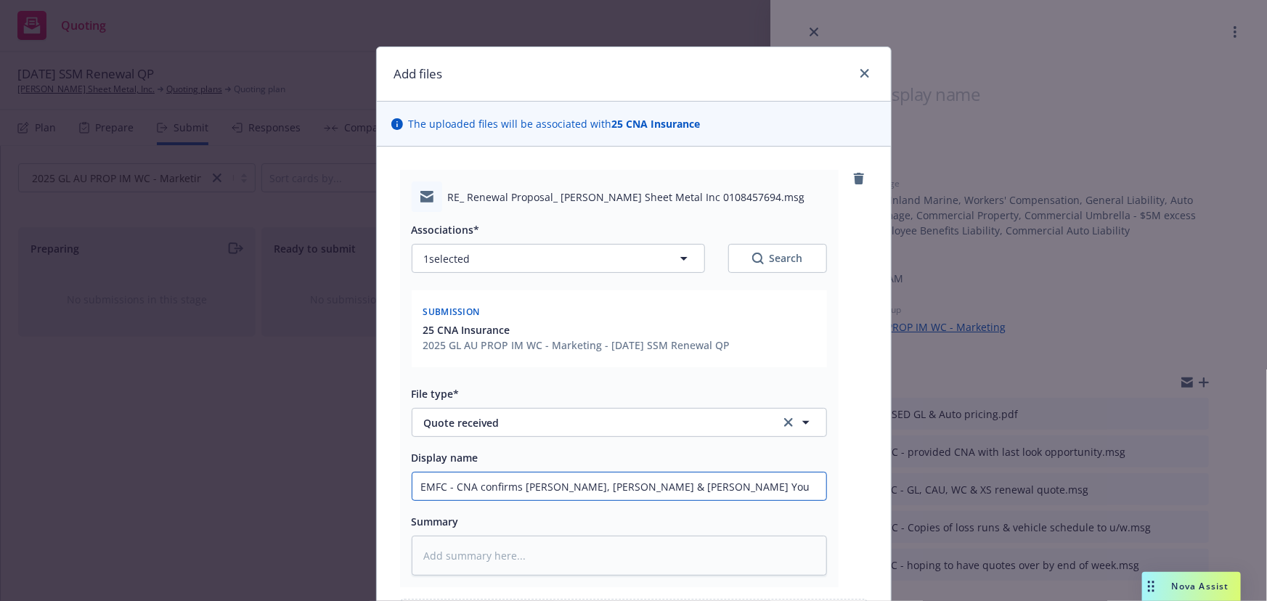
type input "EMFC - CNA confirms Nancy Simpson, Nancy Taylor & Franklin Youn"
type textarea "x"
type input "EMFC - CNA confirms Nancy Simpson, Nancy Taylor & Franklin Young"
type textarea "x"
type input "EMFC - CNA confirms Nancy Simpson, Nancy Taylor & Franklin Young"
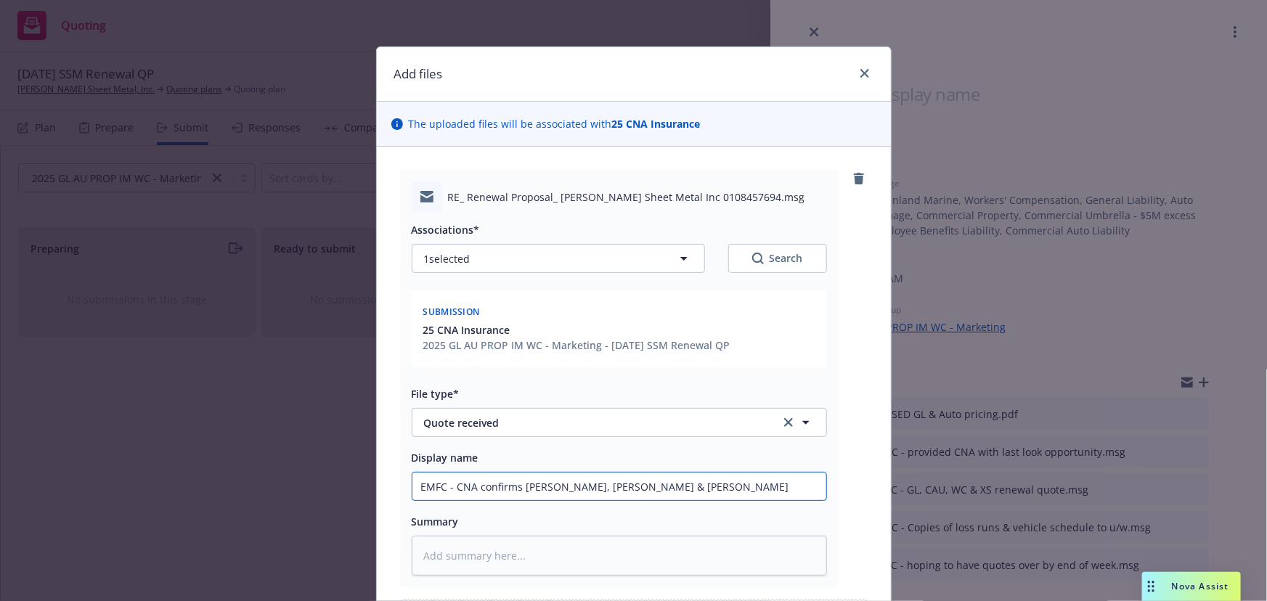
type textarea "x"
type input "EMFC - CNA confirms Nancy Simpson, Nancy Taylor & Franklin Young c"
type textarea "x"
type input "EMFC - CNA confirms Nancy Simpson, Nancy Taylor & Franklin Young co"
type textarea "x"
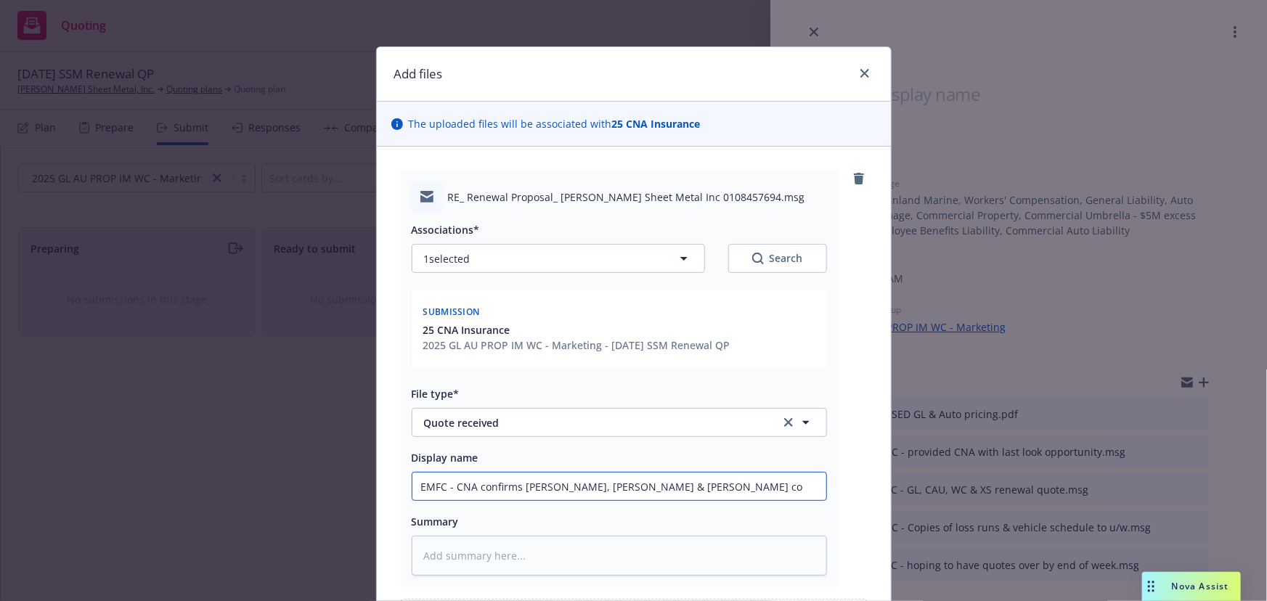
type input "EMFC - CNA confirms Nancy Simpson, Nancy Taylor & Franklin Young cov"
type textarea "x"
type input "EMFC - CNA confirms Nancy Simpson, Nancy Taylor & Franklin Young cove"
type textarea "x"
type input "EMFC - CNA confirms Nancy Simpson, Nancy Taylor & Franklin Young cover"
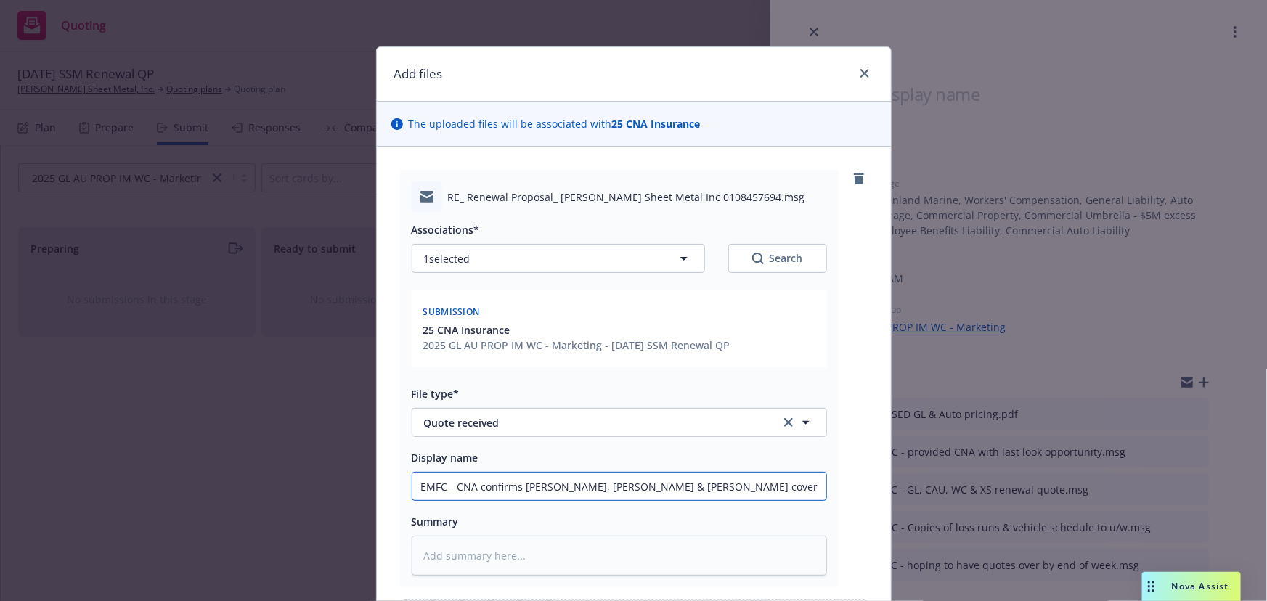
type textarea "x"
type input "EMFC - CNA confirms Nancy Simpson, Nancy Taylor & Franklin Young covere"
type textarea "x"
type input "EMFC - CNA confirms Nancy Simpson, Nancy Taylor & Franklin Young covered"
type textarea "x"
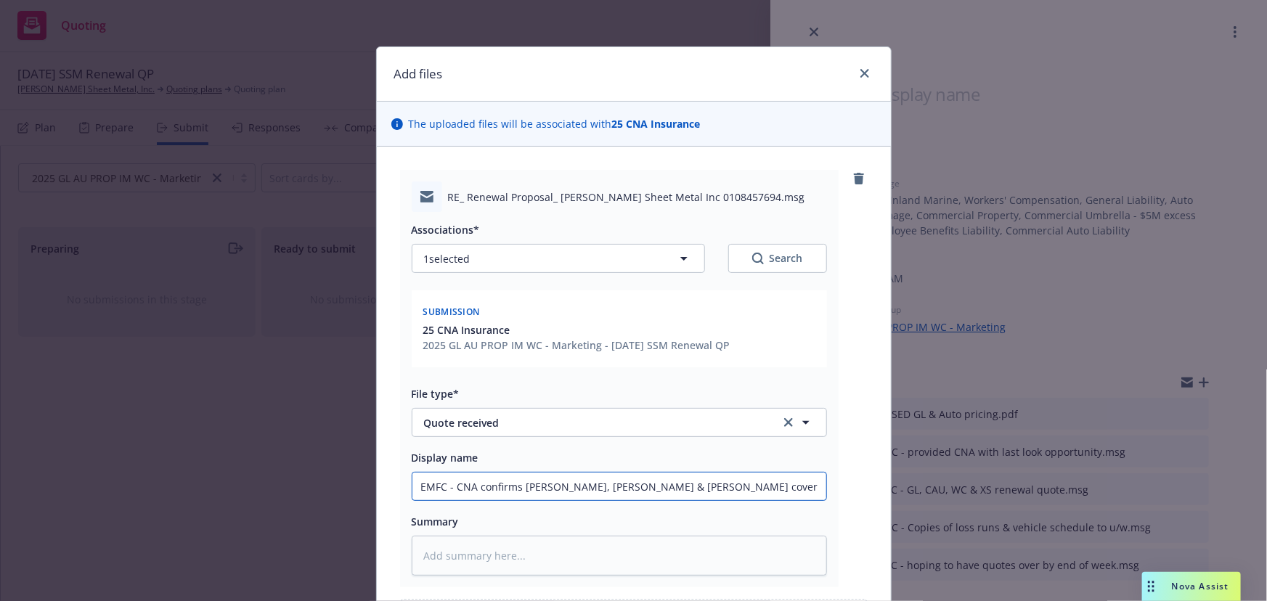
type input "EMFC - CNA confirms Nancy Simpson, Nancy Taylor & Franklin Young covered"
type textarea "x"
type input "EMFC - CNA confirms Nancy Simpson, Nancy Taylor & Franklin Young covered b"
type textarea "x"
type input "EMFC - CNA confirms Nancy Simpson, Nancy Taylor & Franklin Young covered by"
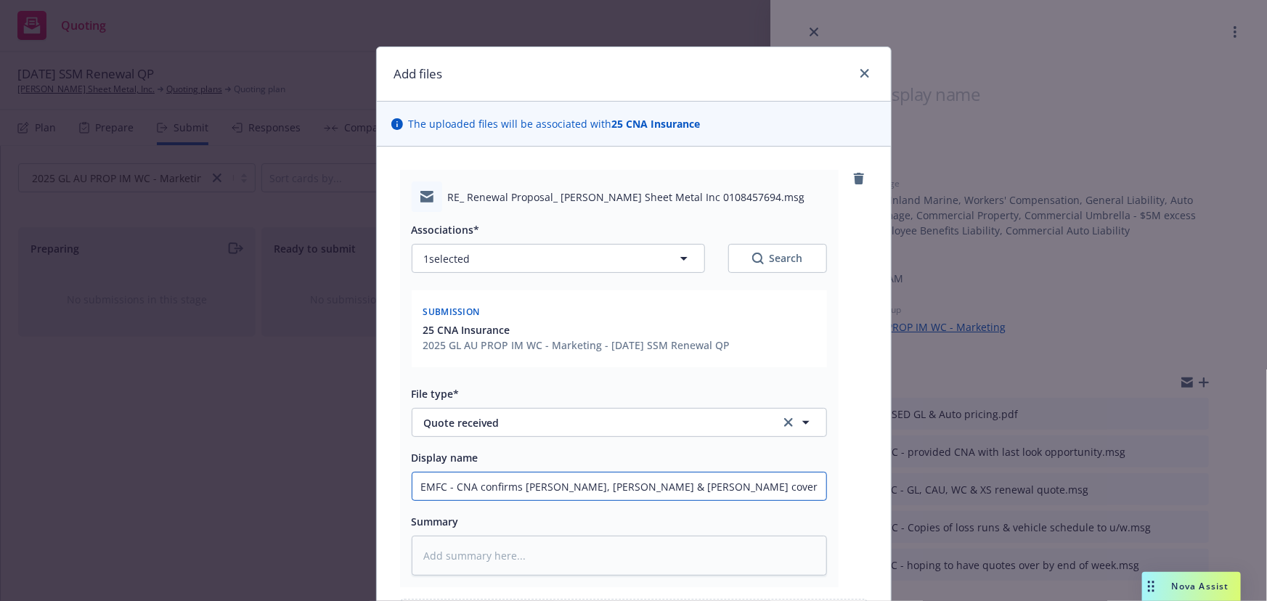
type textarea "x"
type input "EMFC - CNA confirms Nancy Simpson, Nancy Taylor & Franklin Young covered by"
type textarea "x"
type input "EMFC - CNA confirms Nancy Simpson, Nancy Taylor & Franklin Young covered by D"
type textarea "x"
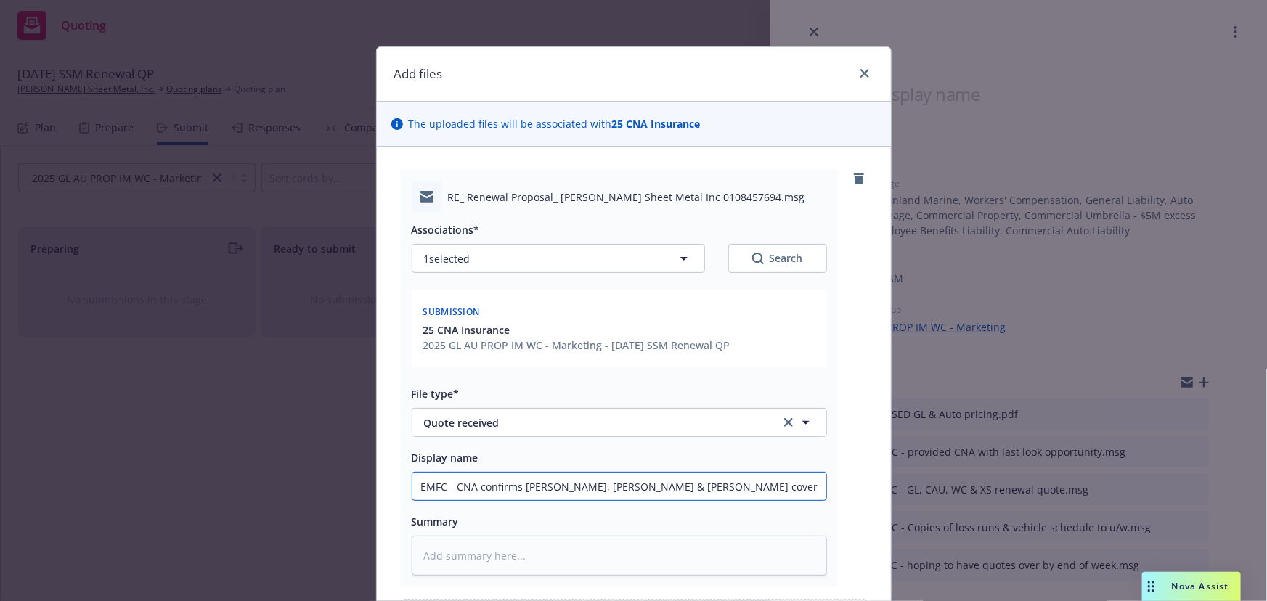
type input "EMFC - CNA confirms Nancy Simpson, Nancy Taylor & Franklin Young covered by DO"
type textarea "x"
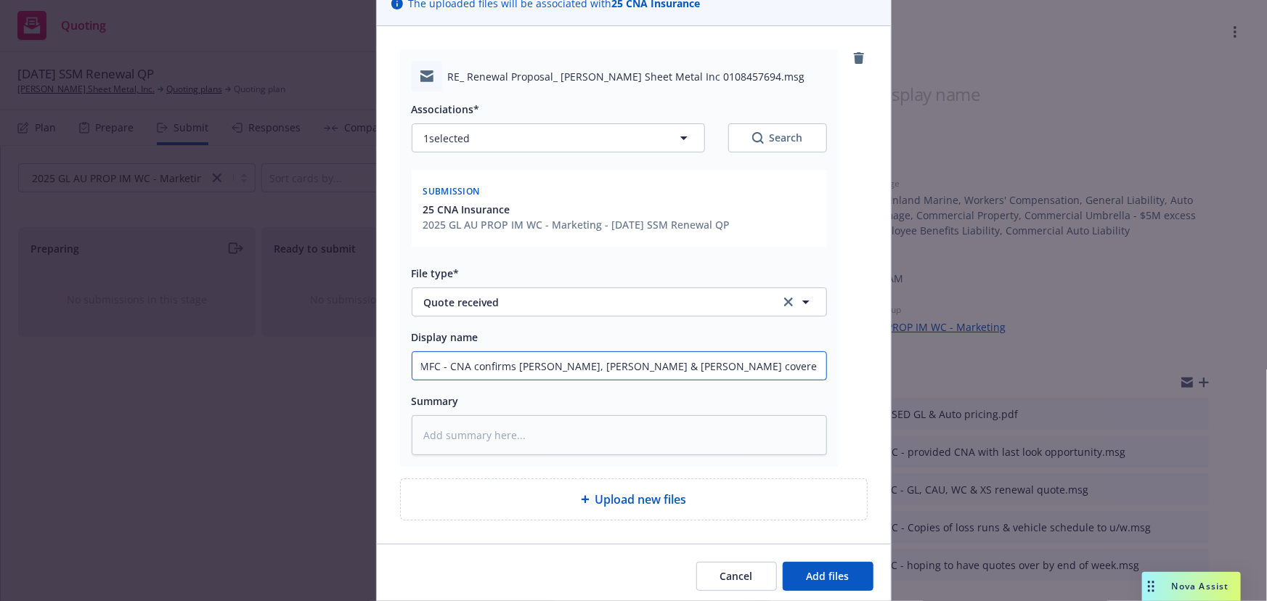
scroll to position [174, 0]
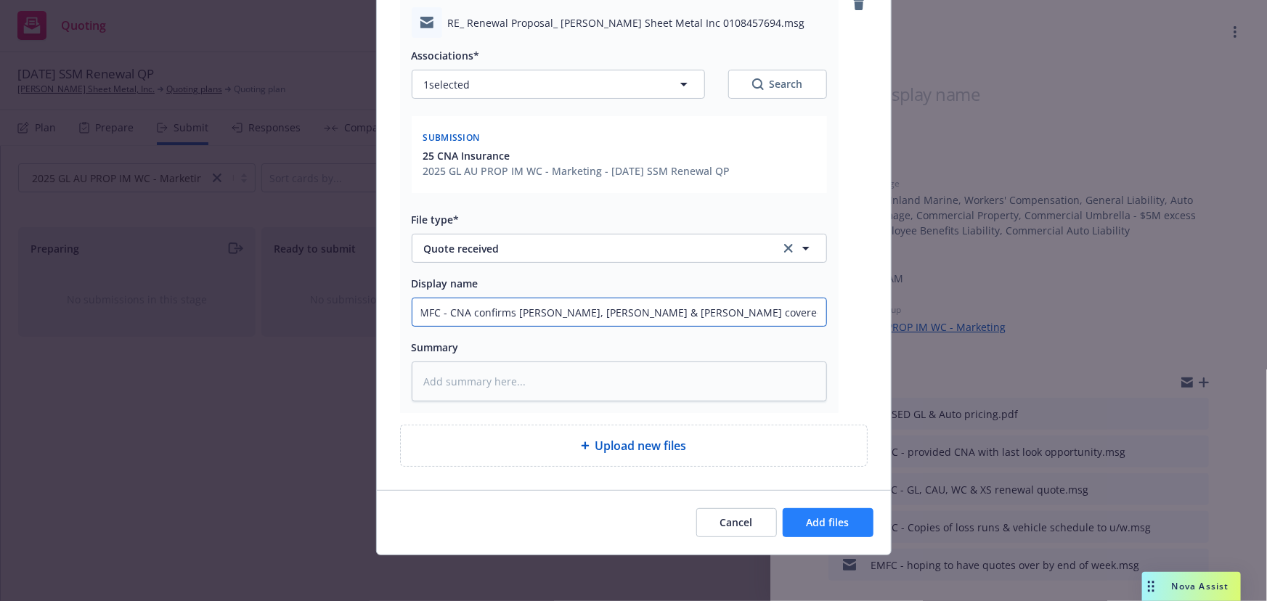
type input "EMFC - CNA confirms Nancy Simpson, Nancy Taylor & Franklin Young covered by DOC"
click at [829, 526] on span "Add files" at bounding box center [827, 522] width 43 height 14
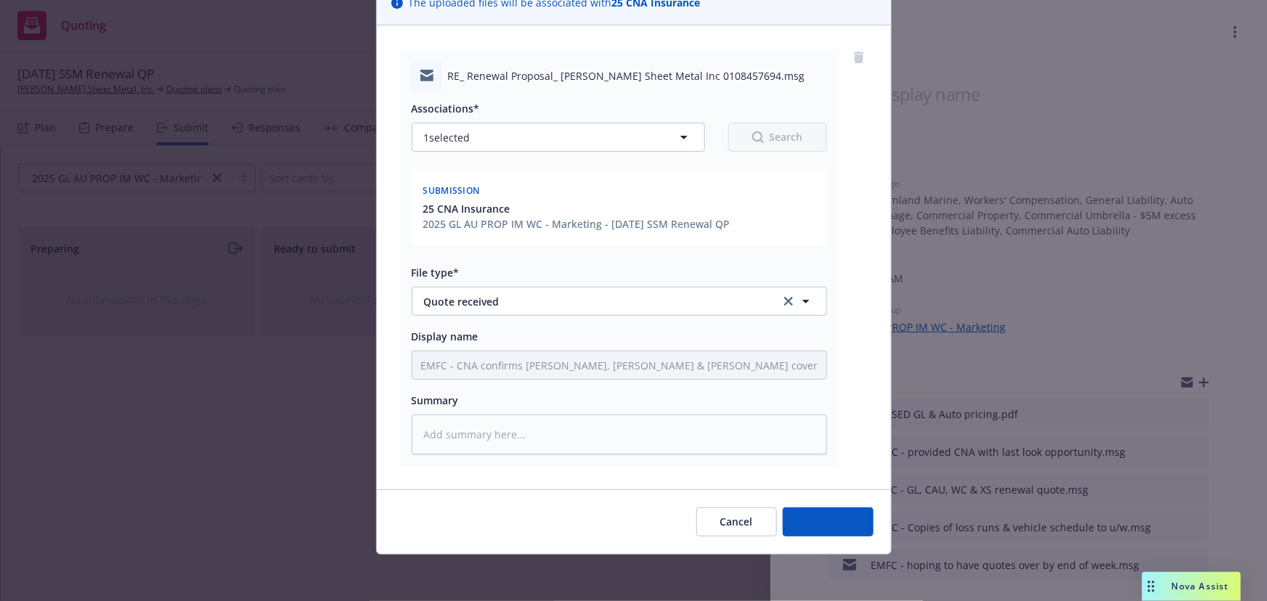
scroll to position [120, 0]
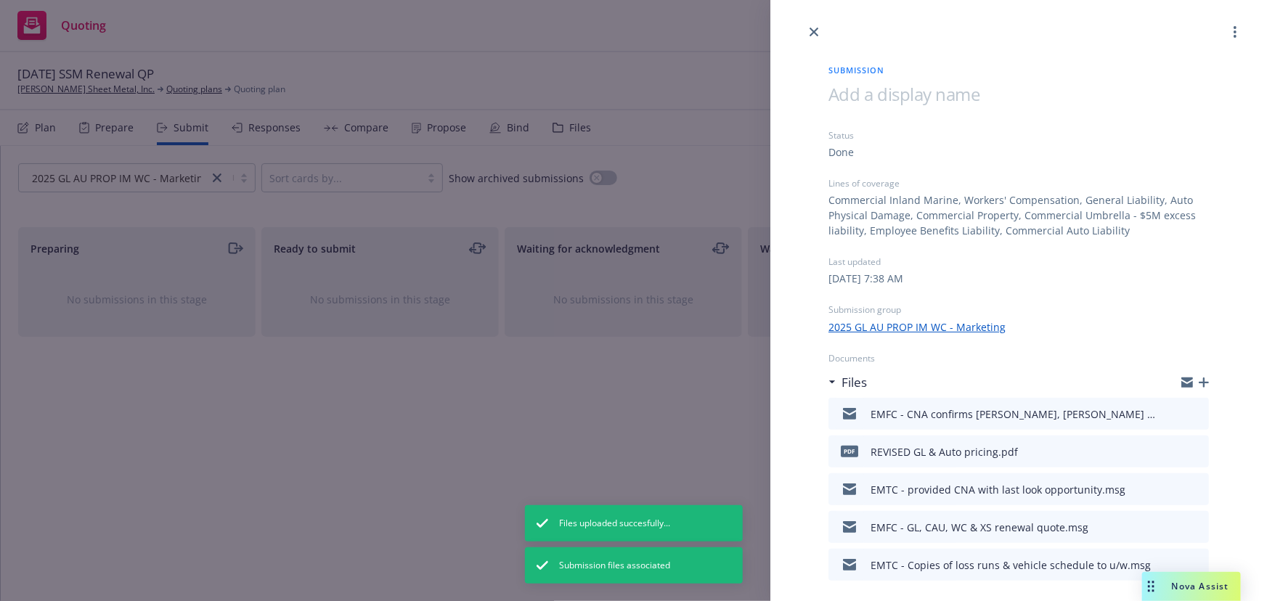
click at [1198, 380] on icon "button" at bounding box center [1203, 382] width 10 height 10
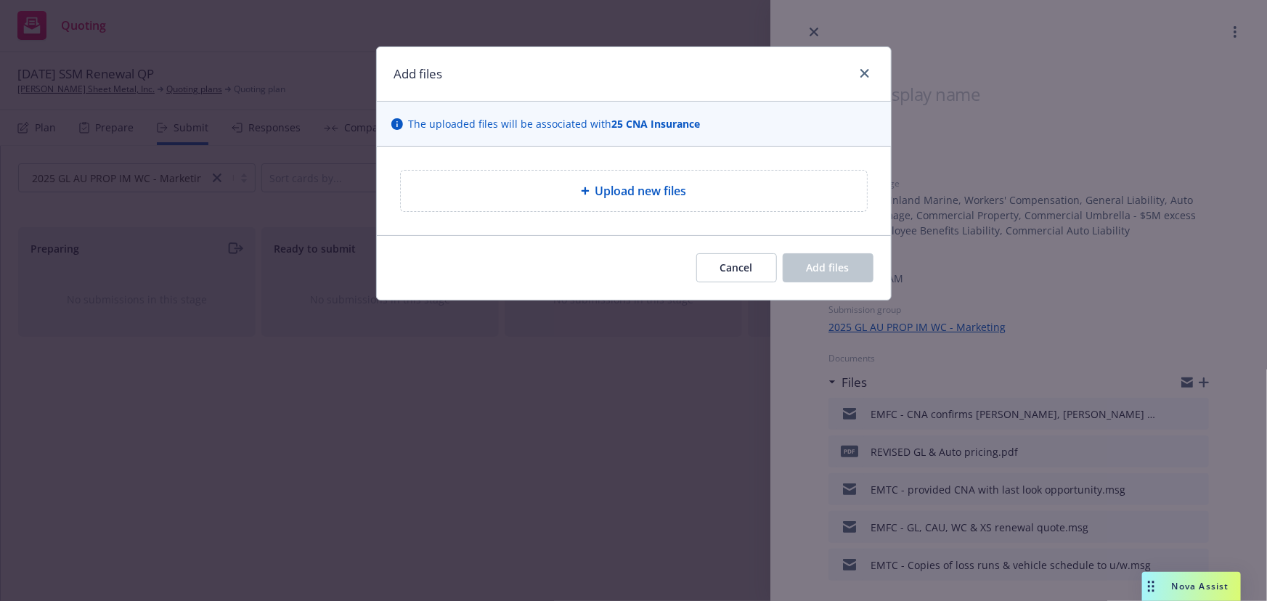
type textarea "x"
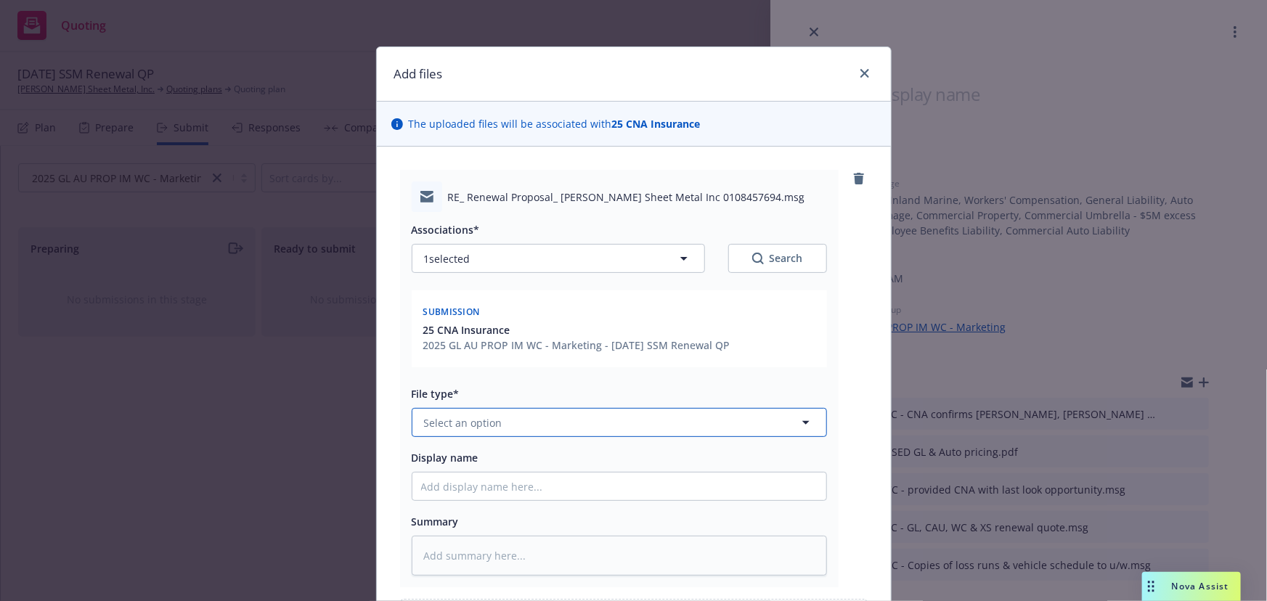
click at [514, 420] on button "Select an option" at bounding box center [619, 422] width 415 height 29
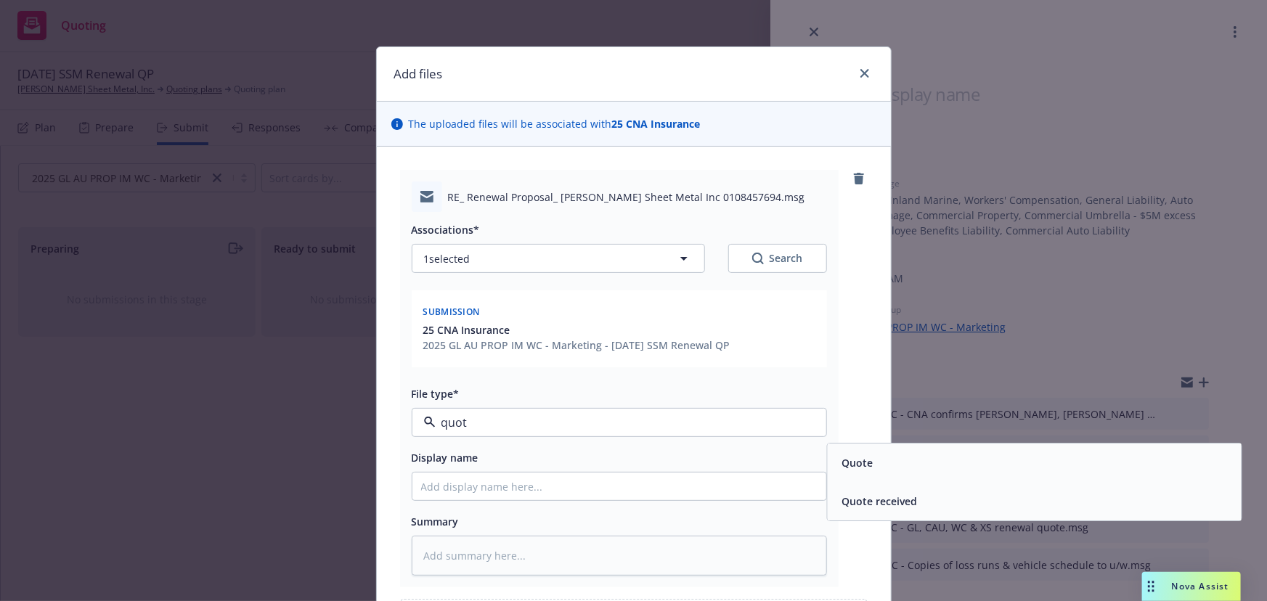
type input "quote"
drag, startPoint x: 857, startPoint y: 507, endPoint x: 724, endPoint y: 471, distance: 137.7
click at [856, 506] on span "Quote received" at bounding box center [878, 501] width 75 height 15
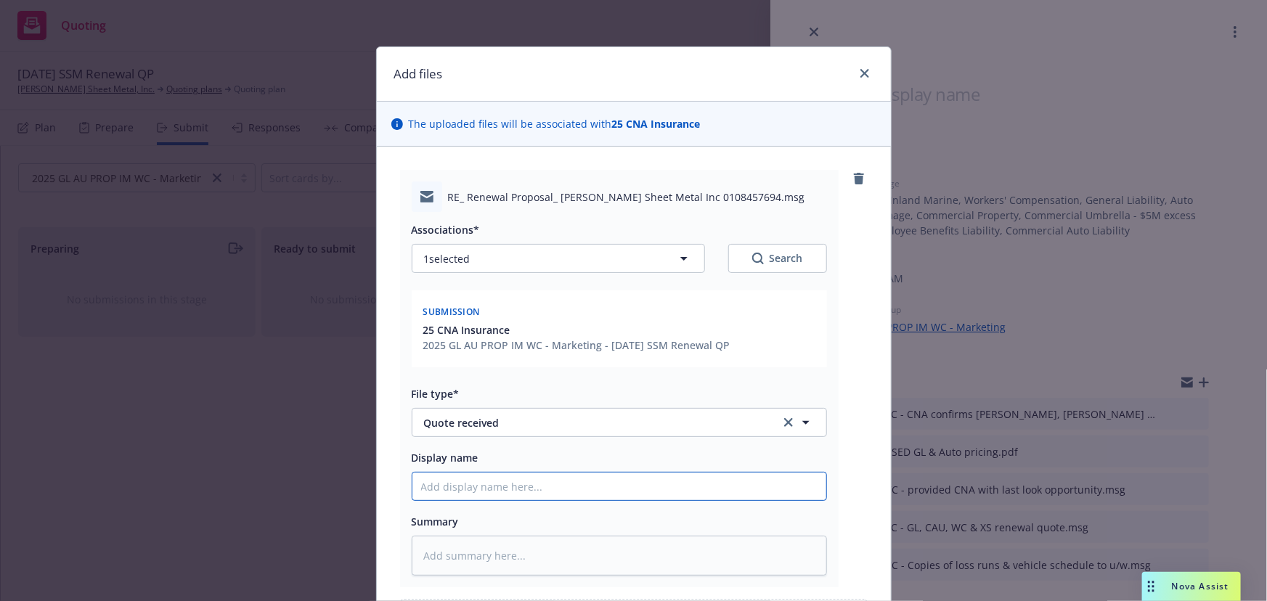
click at [536, 479] on input "Display name" at bounding box center [619, 487] width 414 height 28
type textarea "x"
type input "E"
type textarea "x"
type input "EM"
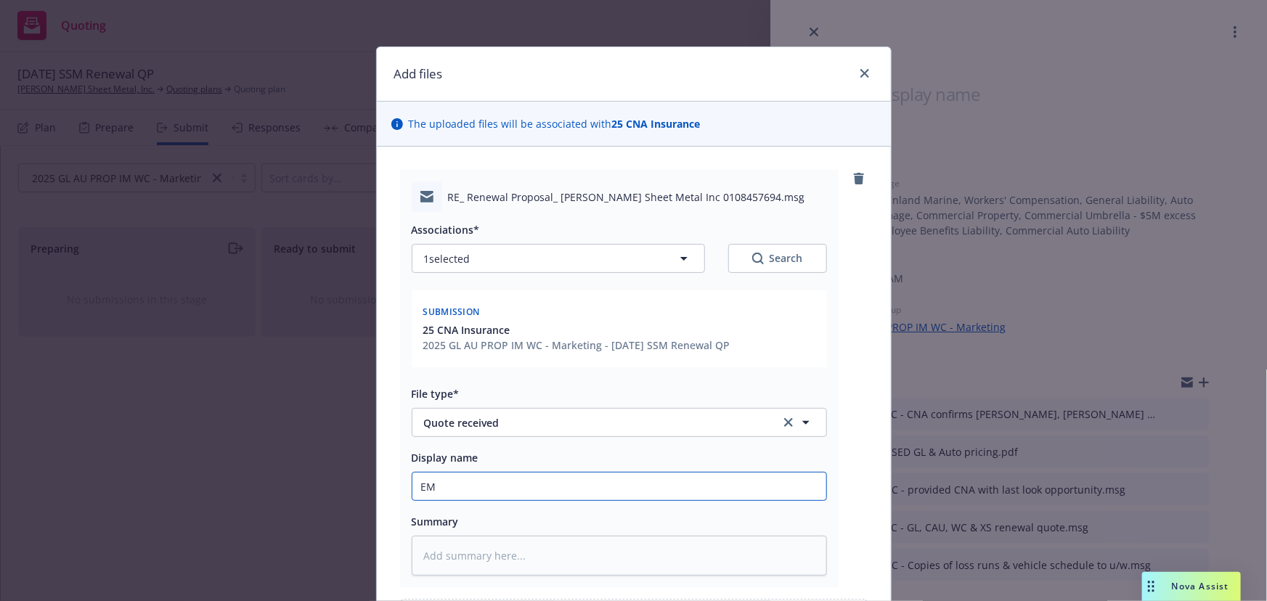
type textarea "x"
type input "EMF"
type textarea "x"
type input "EMFC"
type textarea "x"
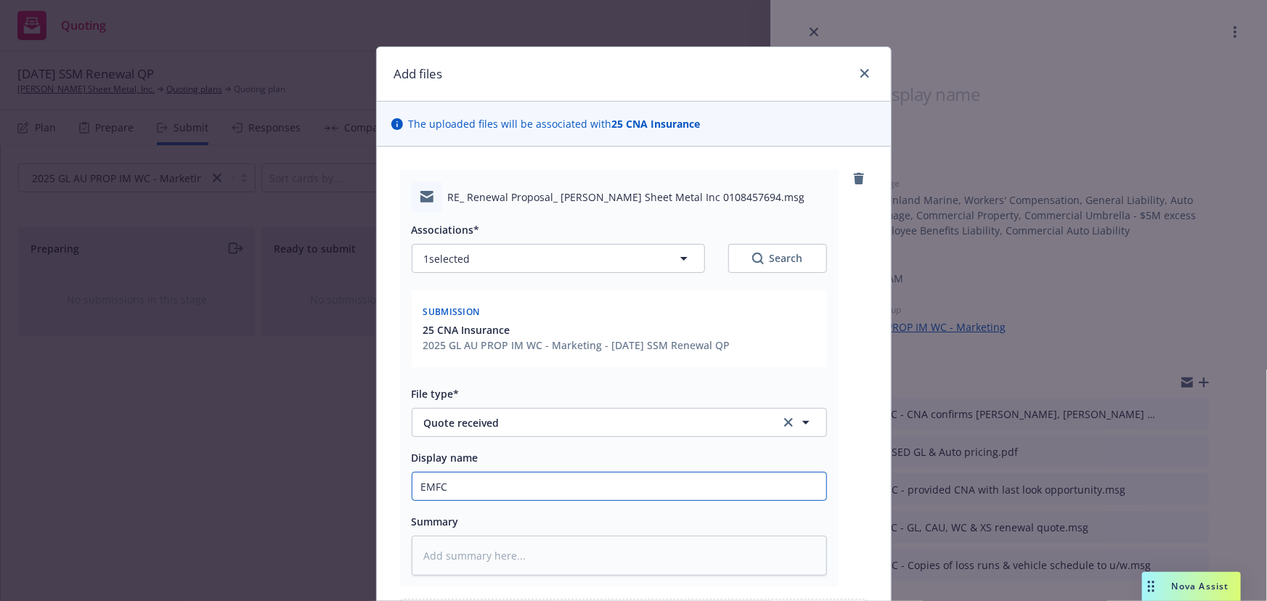
type input "EMFC"
type textarea "x"
type input "EMFC -"
type textarea "x"
type input "EMFC -"
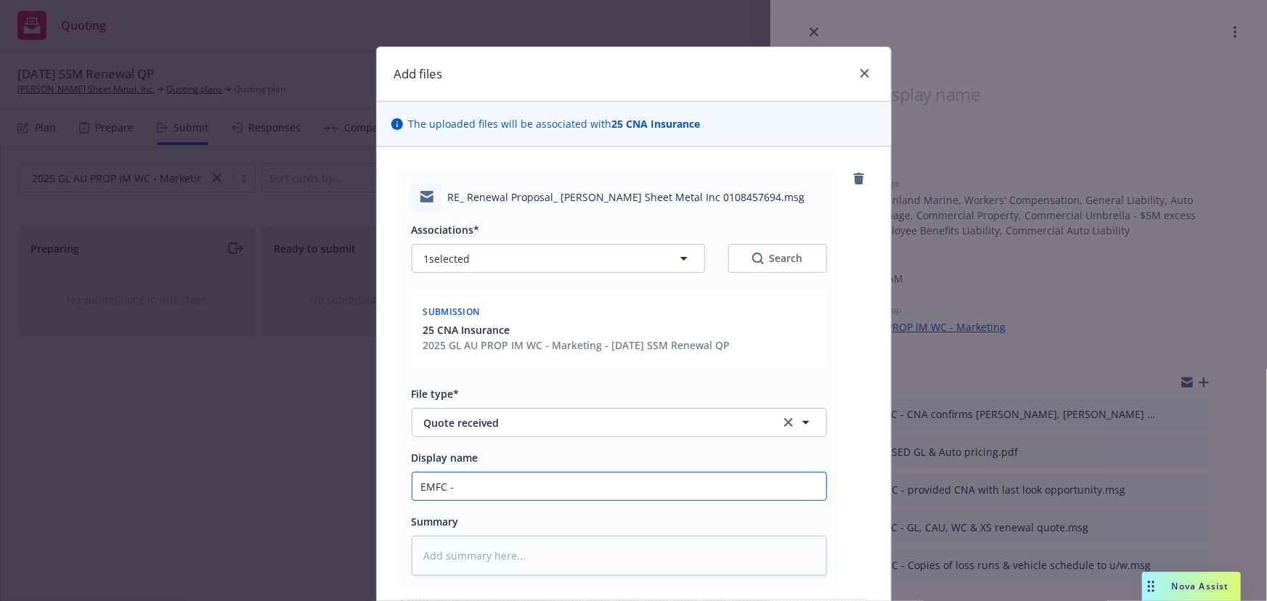
type textarea "x"
type input "EMFC - r"
type textarea "x"
type input "EMFC - re"
type textarea "x"
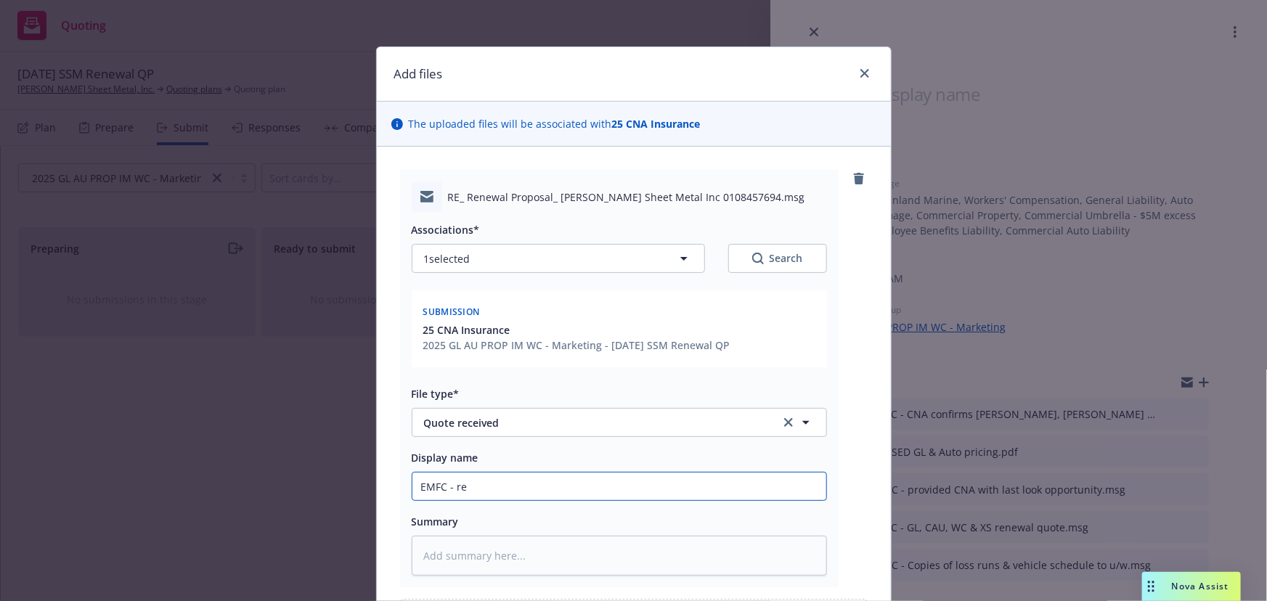
type input "EMFC - rev"
type textarea "x"
type input "EMFC - revi"
type textarea "x"
type input "EMFC - revis"
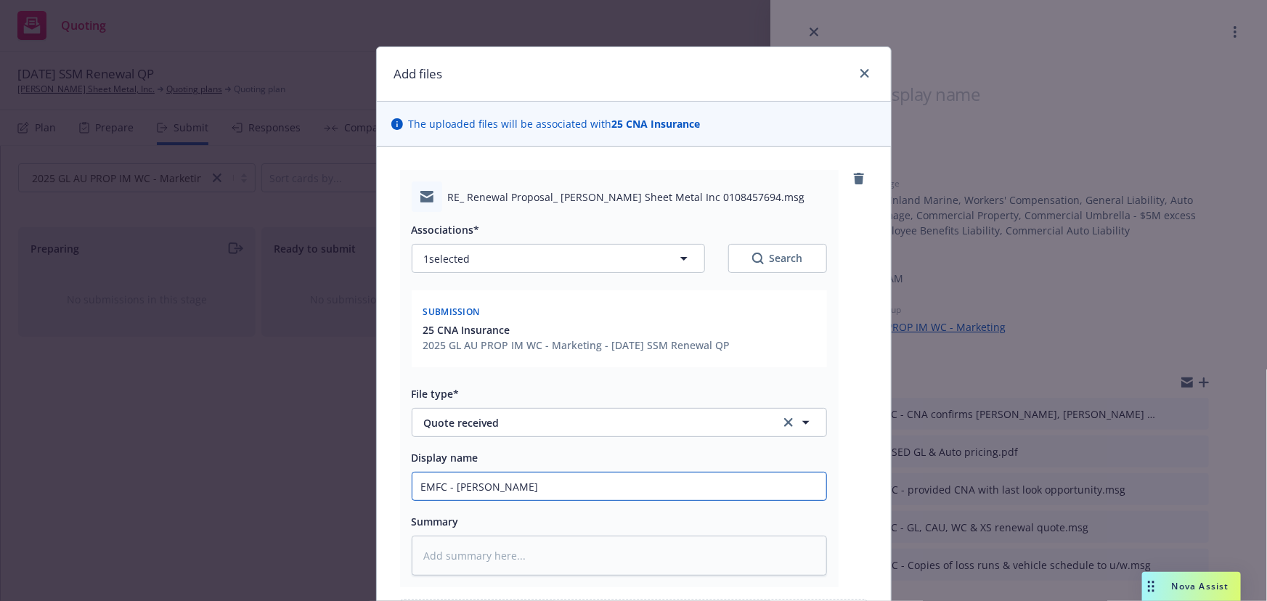
type textarea "x"
type input "EMFC - revise"
type textarea "x"
type input "EMFC - revised"
type textarea "x"
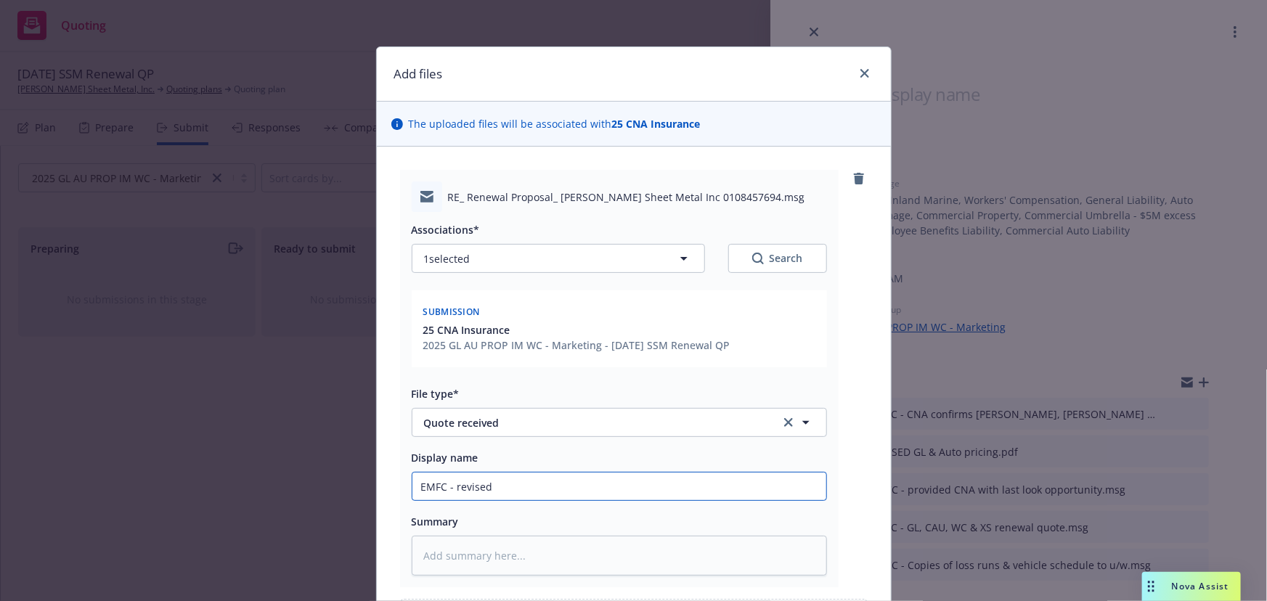
type input "EMFC - revised"
type textarea "x"
type input "EMFC - revised q"
type textarea "x"
type input "EMFC - revised qu"
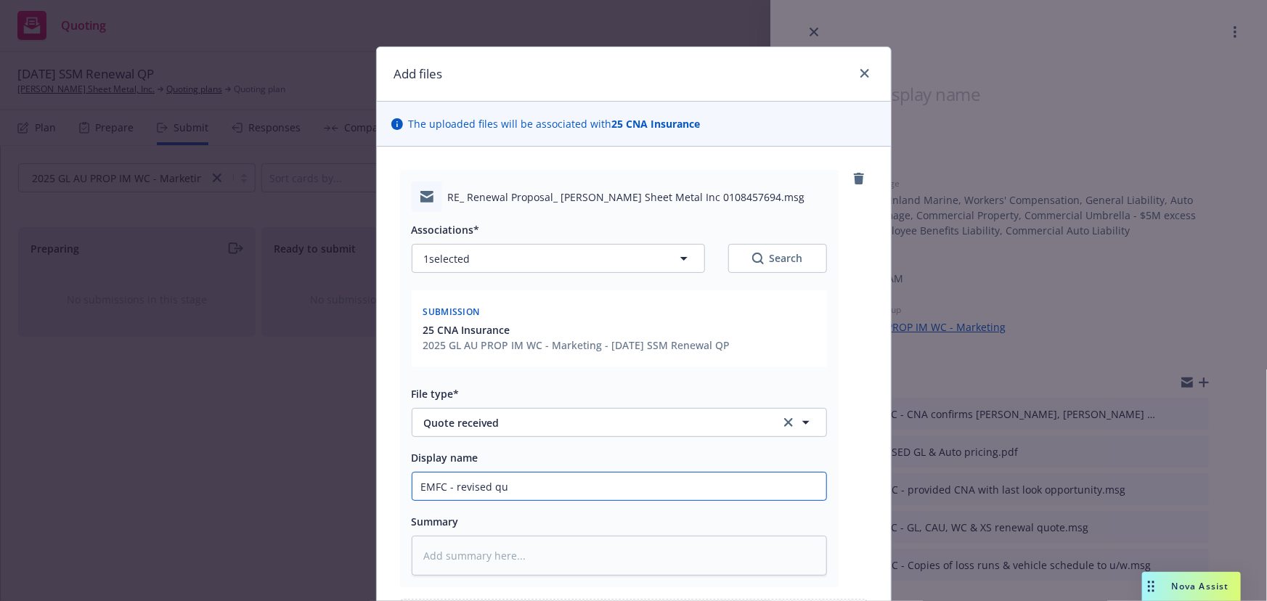
type textarea "x"
click at [726, 483] on input "EMFC - revised quote with lower GL, Auto & XS pricing $469" at bounding box center [619, 487] width 414 height 28
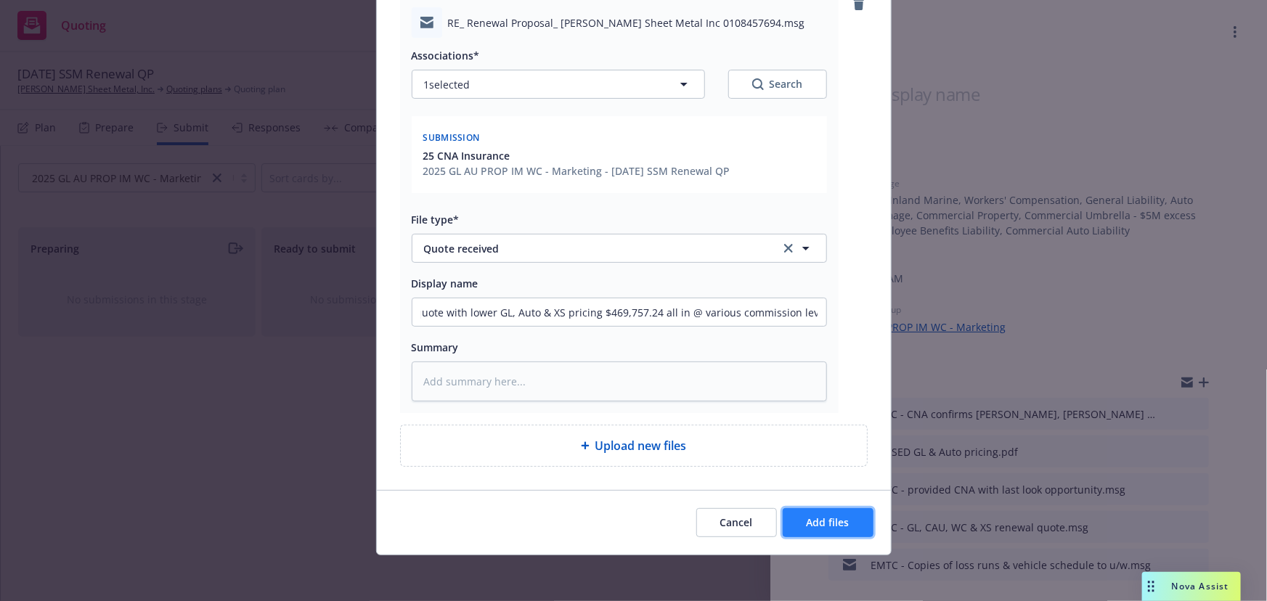
scroll to position [0, 0]
click at [806, 523] on span "Add files" at bounding box center [827, 522] width 43 height 14
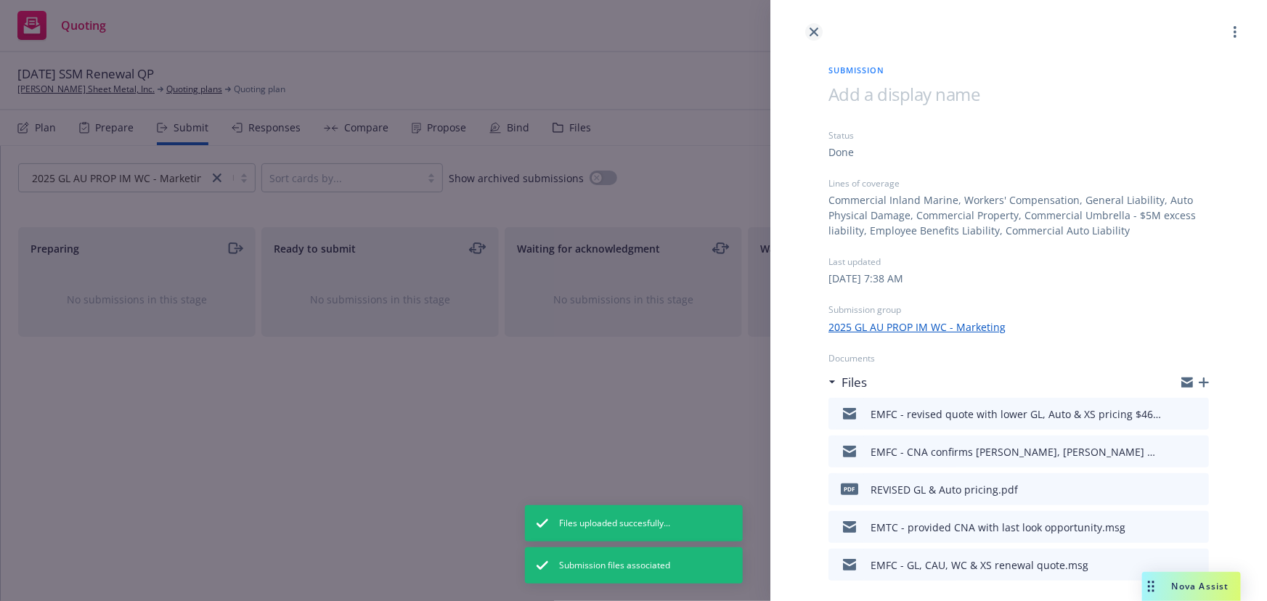
click at [816, 32] on icon "close" at bounding box center [813, 32] width 9 height 9
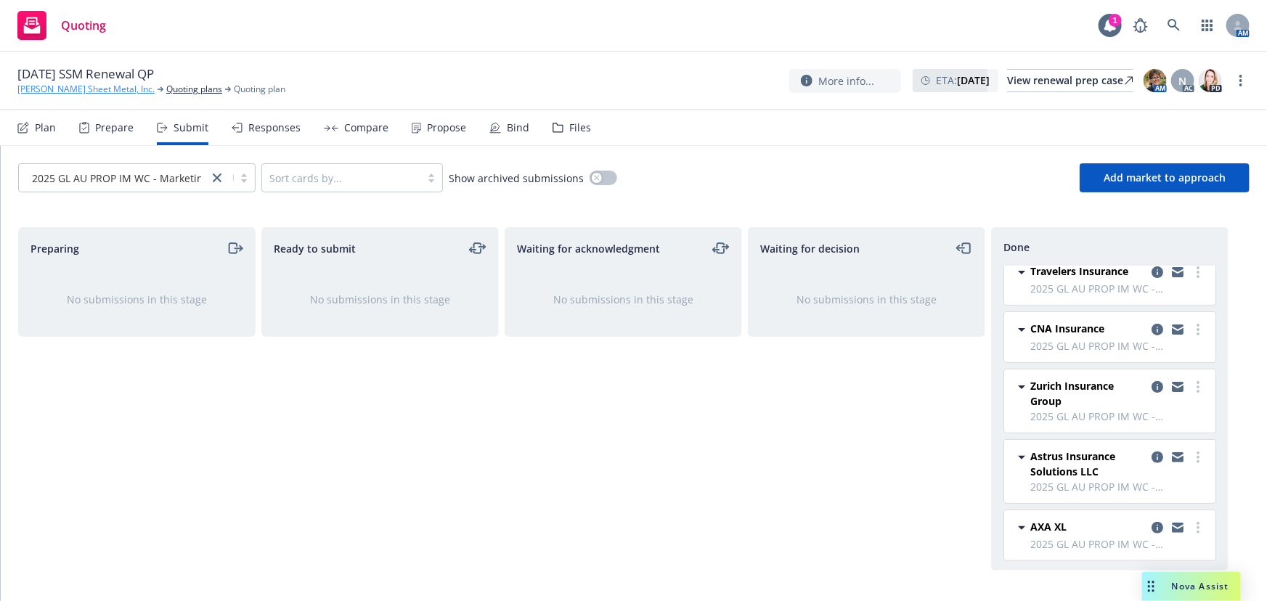
click at [72, 86] on link "[PERSON_NAME] Sheet Metal, Inc." at bounding box center [85, 89] width 137 height 13
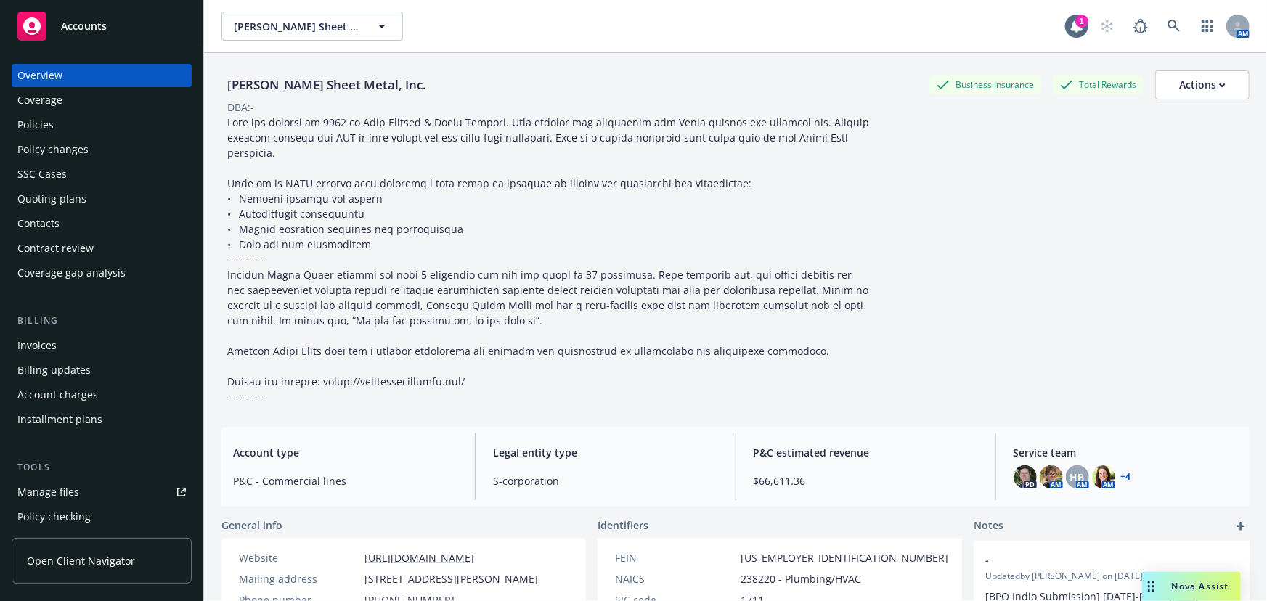
click at [31, 120] on div "Policies" at bounding box center [35, 124] width 36 height 23
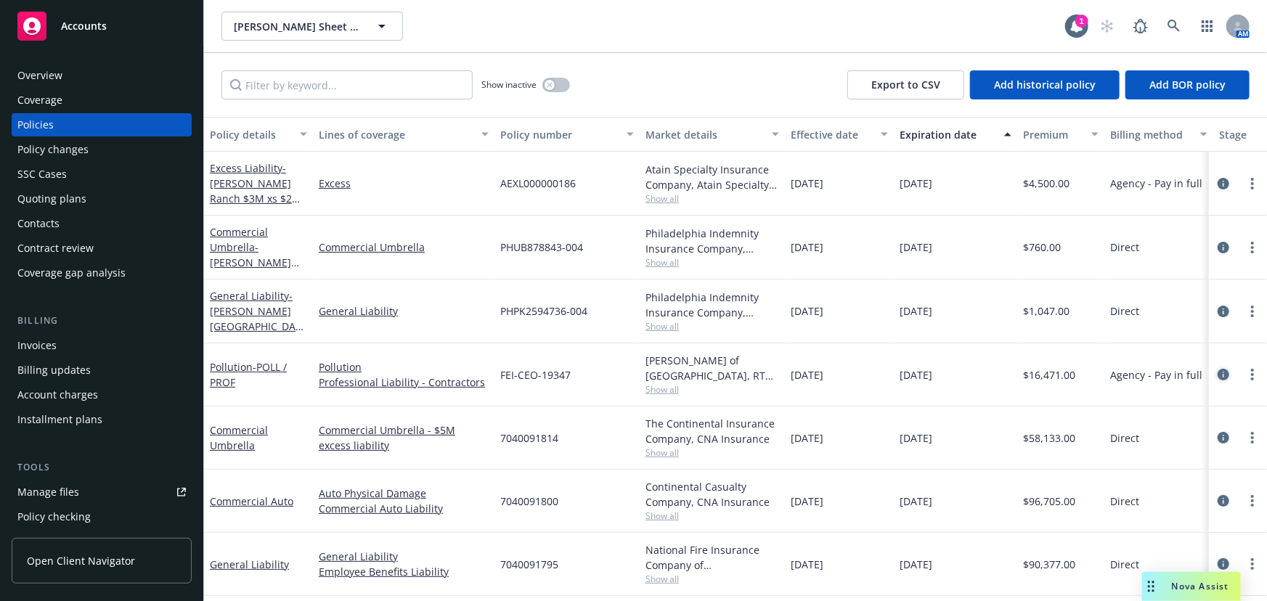
click at [1217, 373] on icon "circleInformation" at bounding box center [1223, 375] width 12 height 12
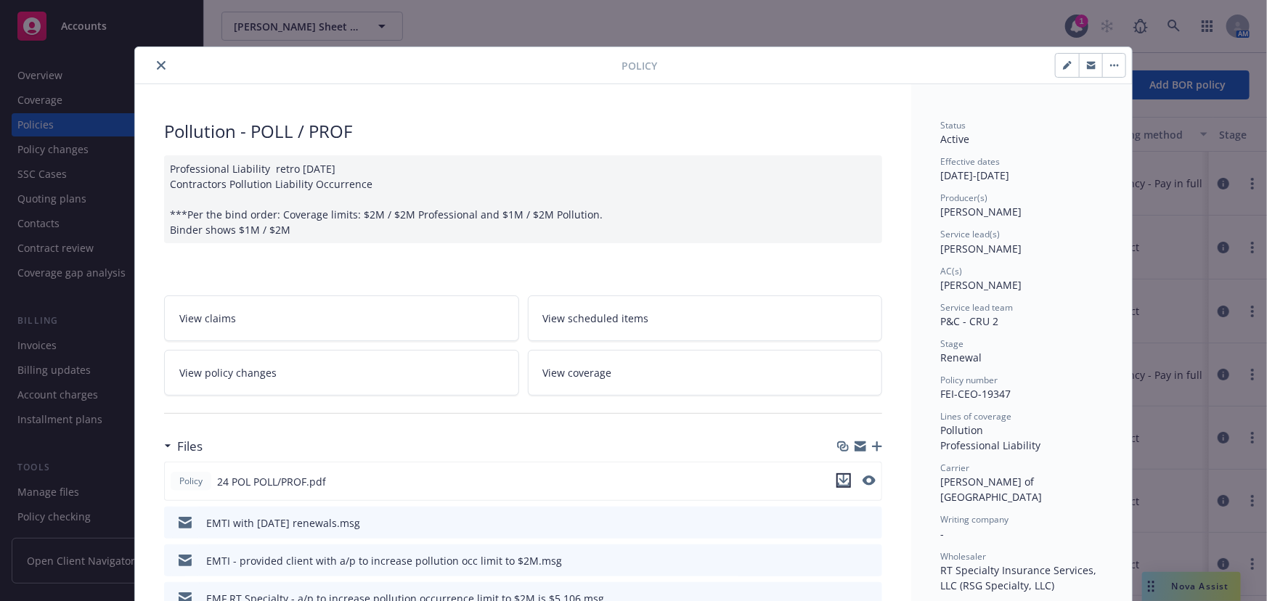
click at [843, 479] on icon "download file" at bounding box center [844, 481] width 12 height 12
click at [159, 64] on icon "close" at bounding box center [161, 65] width 9 height 9
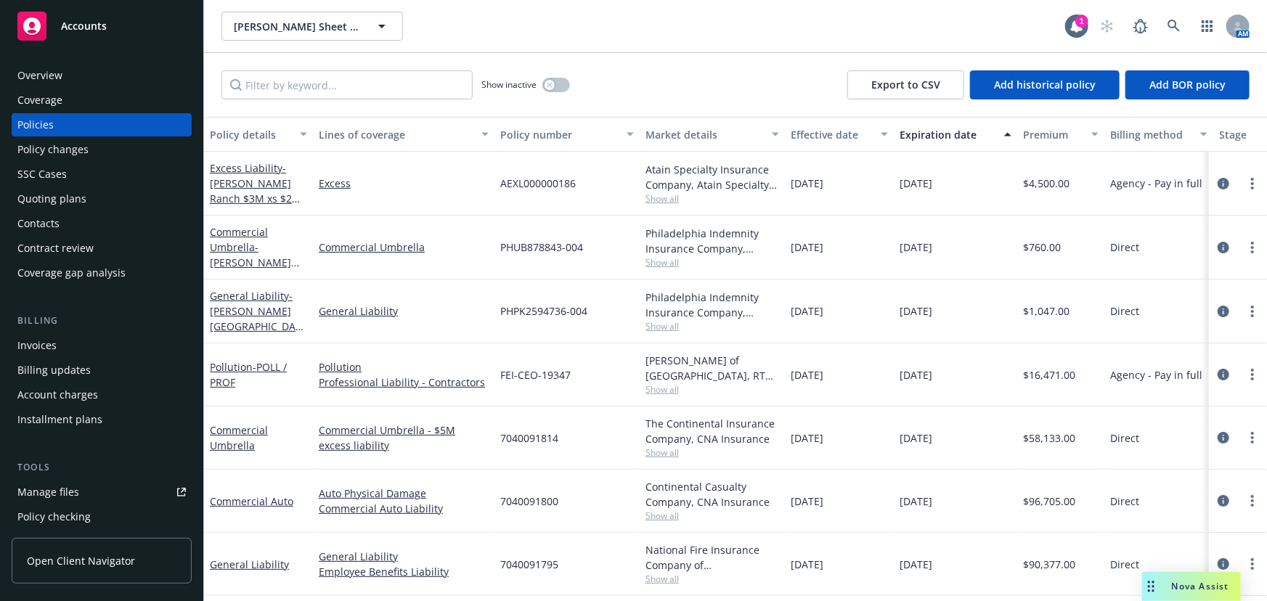
click at [33, 194] on div "Quoting plans" at bounding box center [51, 198] width 69 height 23
